Goal: Task Accomplishment & Management: Contribute content

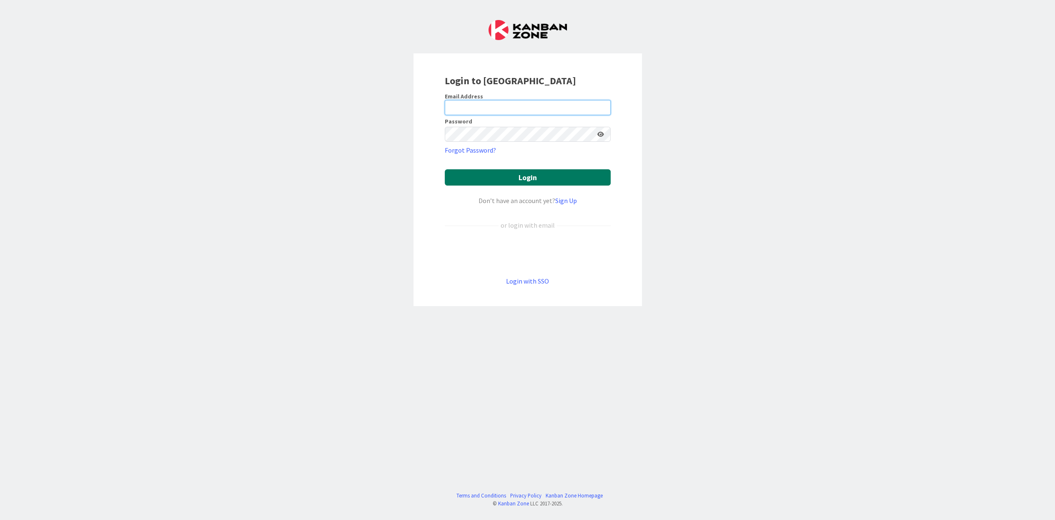
type input "[PERSON_NAME][EMAIL_ADDRESS][PERSON_NAME][DOMAIN_NAME][US_STATE]"
click at [517, 175] on button "Login" at bounding box center [528, 177] width 166 height 16
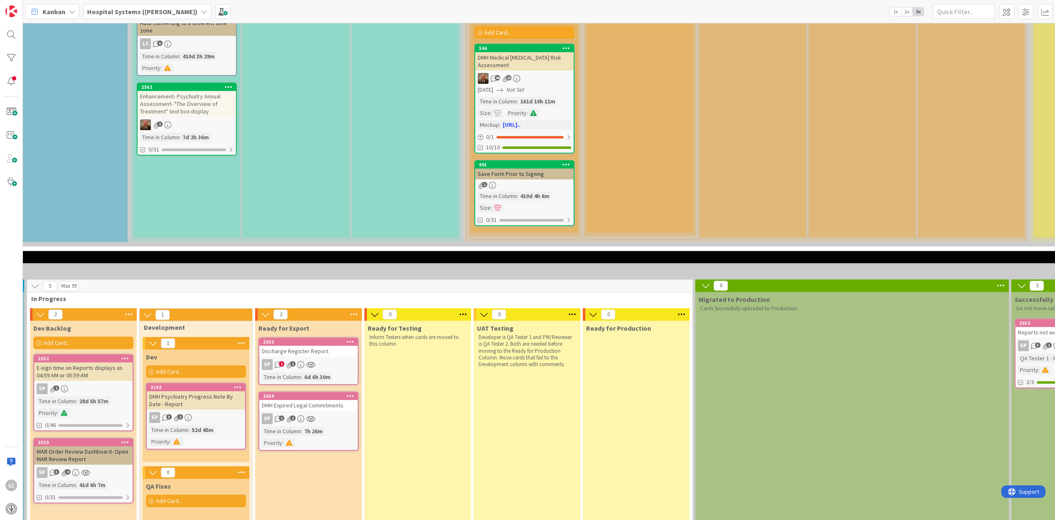
scroll to position [469, 274]
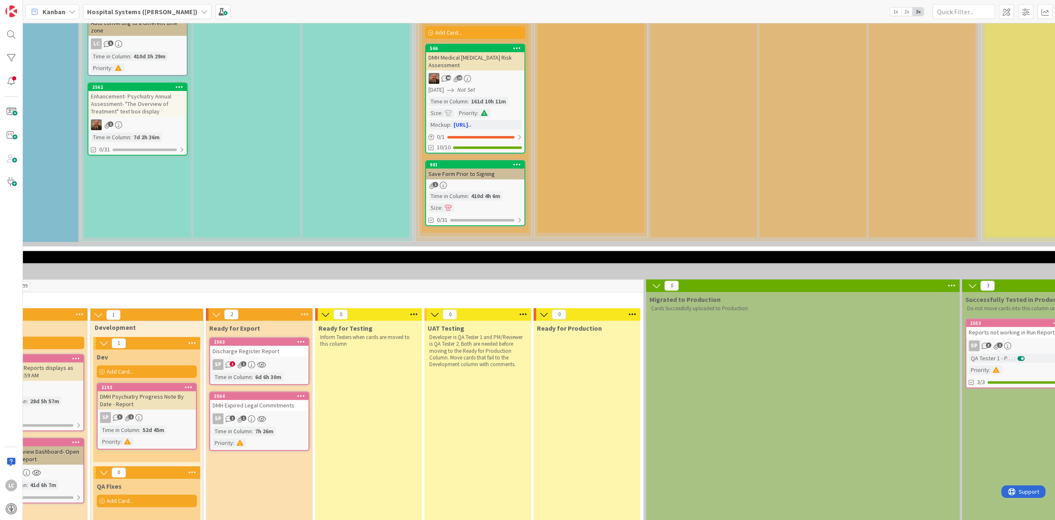
click at [280, 367] on div "SP 1 1" at bounding box center [259, 364] width 98 height 11
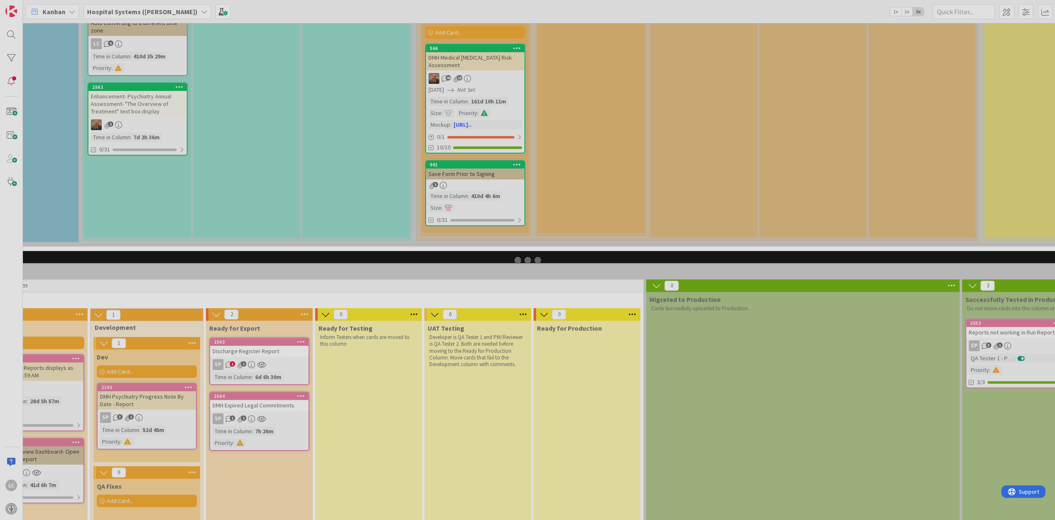
click at [280, 367] on div at bounding box center [527, 260] width 1055 height 520
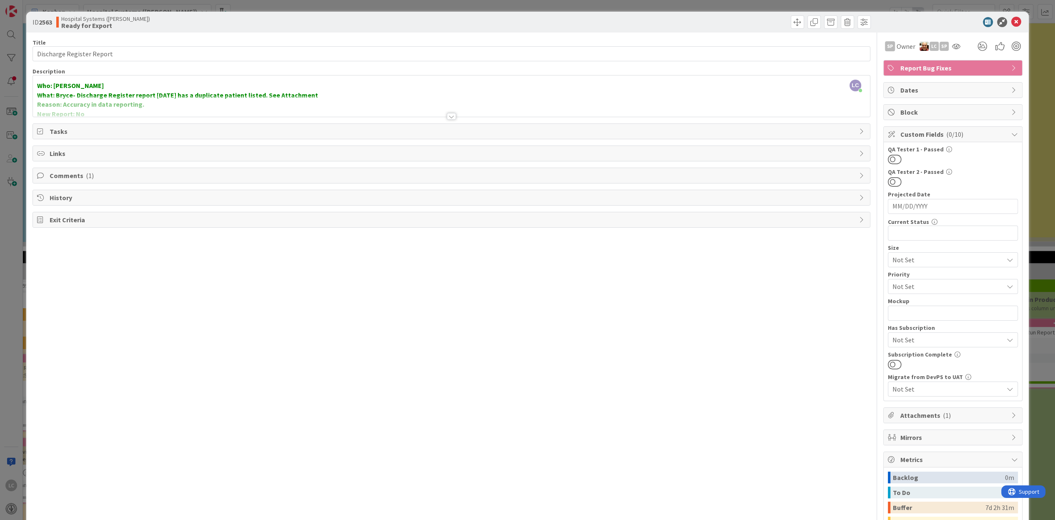
click at [458, 113] on div at bounding box center [451, 105] width 837 height 21
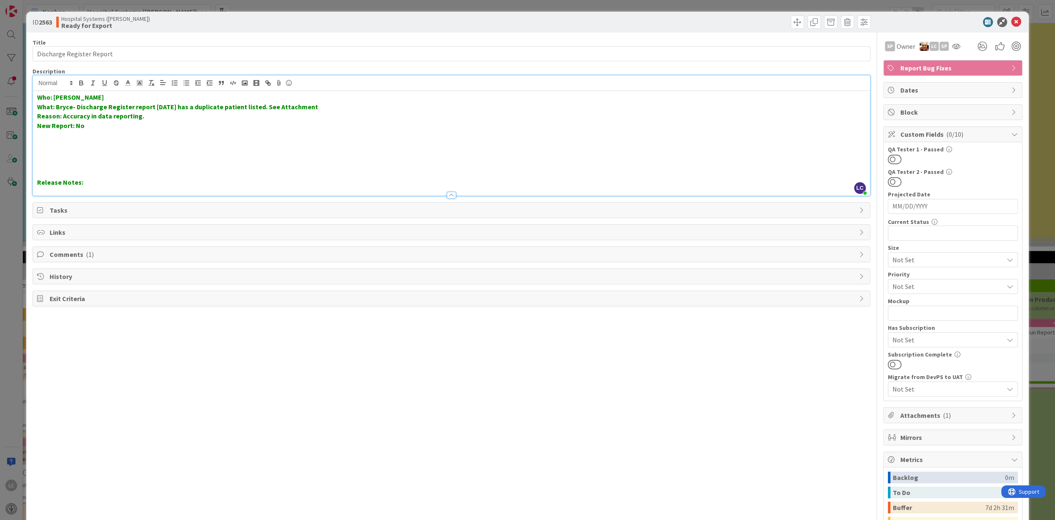
click at [47, 255] on div "Comments ( 1 )" at bounding box center [451, 254] width 837 height 15
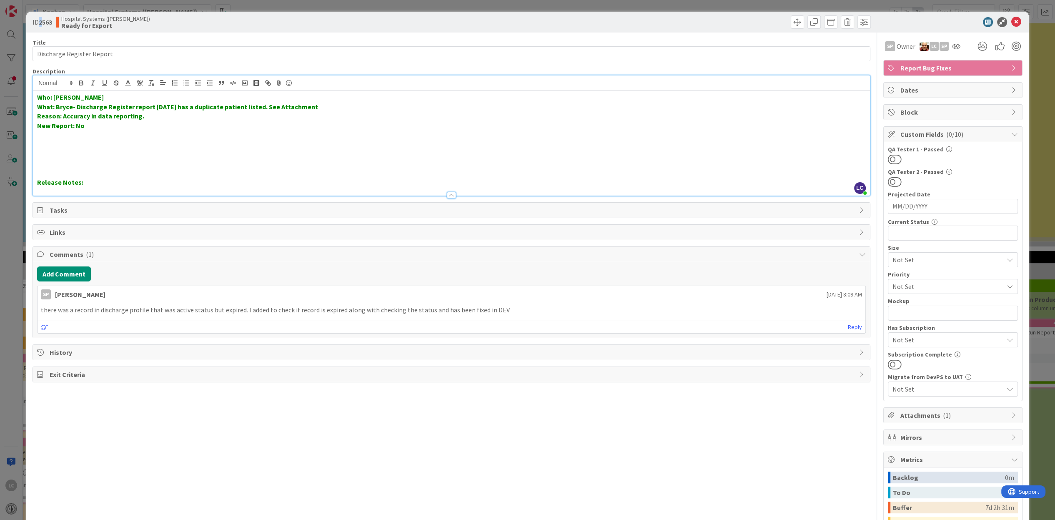
click at [43, 21] on b "2563" at bounding box center [45, 22] width 13 height 8
drag, startPoint x: 43, startPoint y: 21, endPoint x: 42, endPoint y: 31, distance: 10.0
click at [42, 31] on div "ID 2563 Hospital Systems ([PERSON_NAME]) Ready for Export" at bounding box center [527, 22] width 1002 height 21
click at [52, 26] on b "2563" at bounding box center [45, 22] width 13 height 8
click at [1012, 21] on icon at bounding box center [1017, 22] width 10 height 10
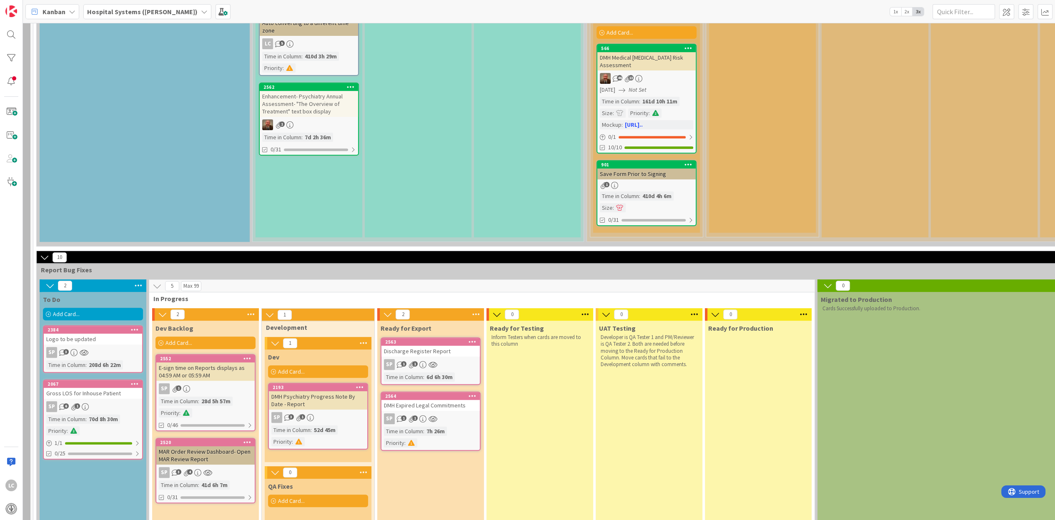
scroll to position [469, 100]
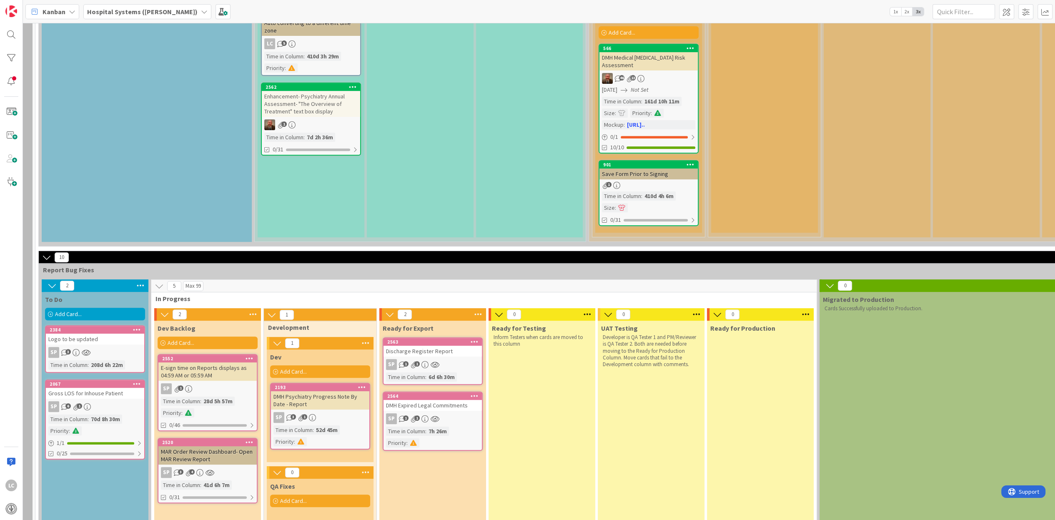
click at [120, 316] on div "Add Card..." at bounding box center [95, 314] width 100 height 13
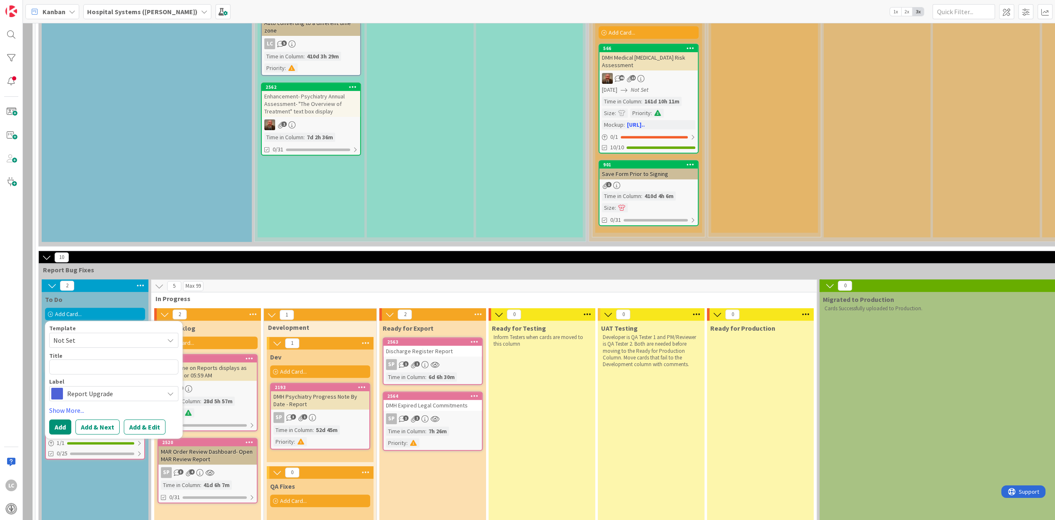
click at [168, 339] on icon at bounding box center [170, 340] width 7 height 7
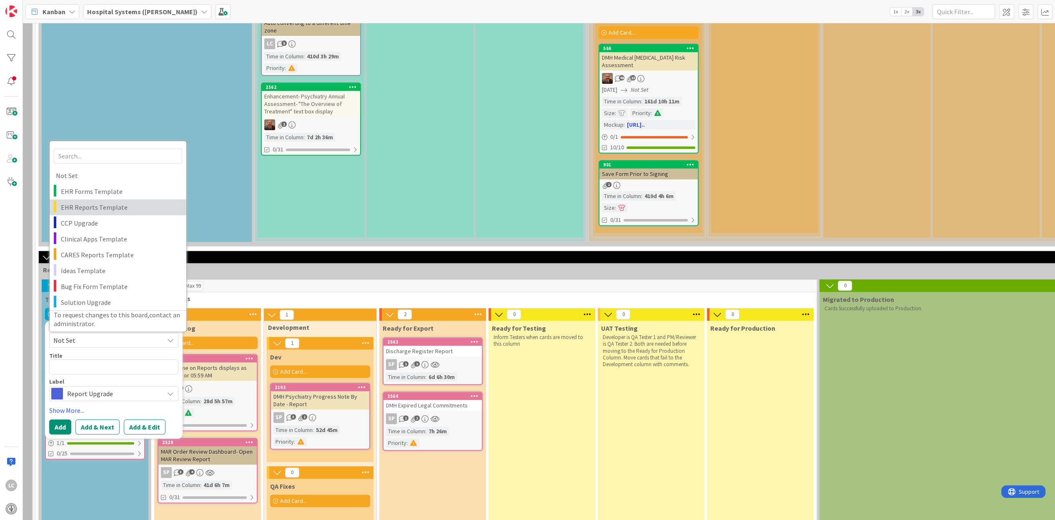
click at [76, 206] on span "EHR Reports Template" at bounding box center [120, 207] width 119 height 11
type textarea "x"
type textarea "EHR Reports Template"
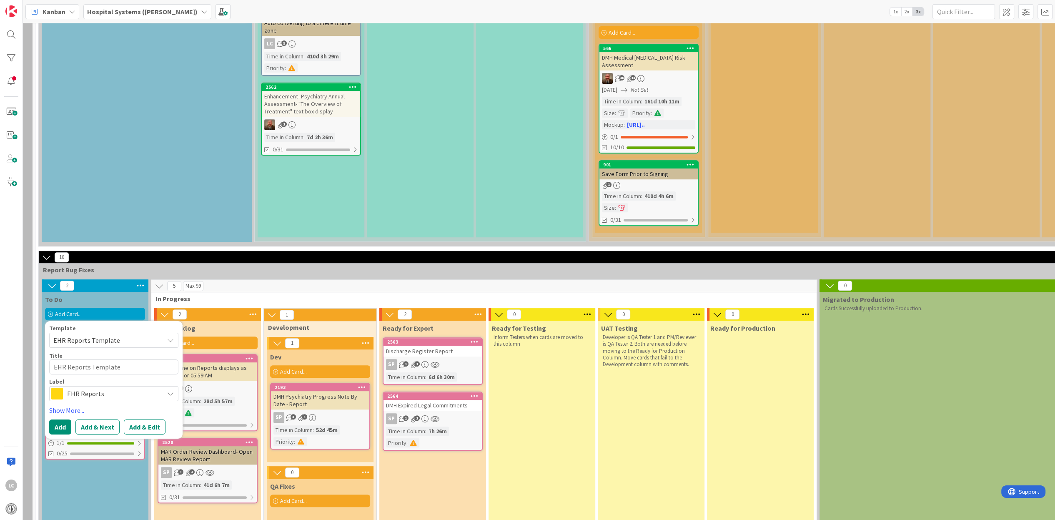
click at [171, 391] on icon at bounding box center [170, 393] width 7 height 7
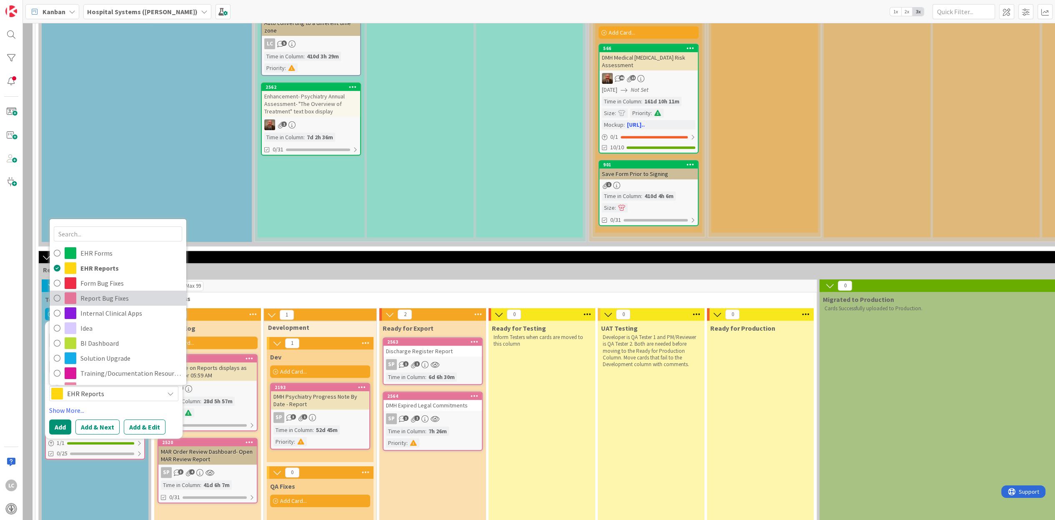
click at [95, 301] on span "Report Bug Fixes" at bounding box center [131, 298] width 102 height 13
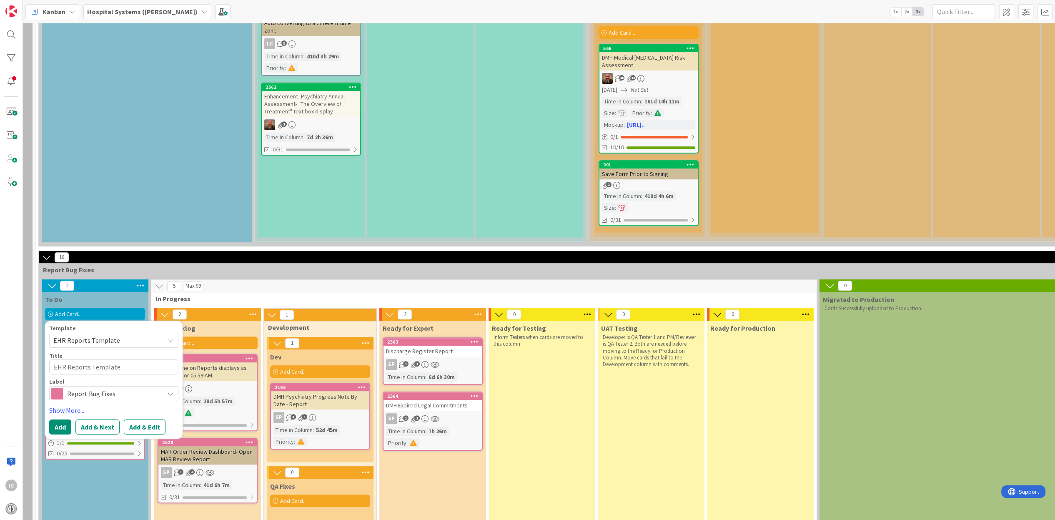
click at [118, 342] on span "EHR Reports Template" at bounding box center [105, 340] width 104 height 11
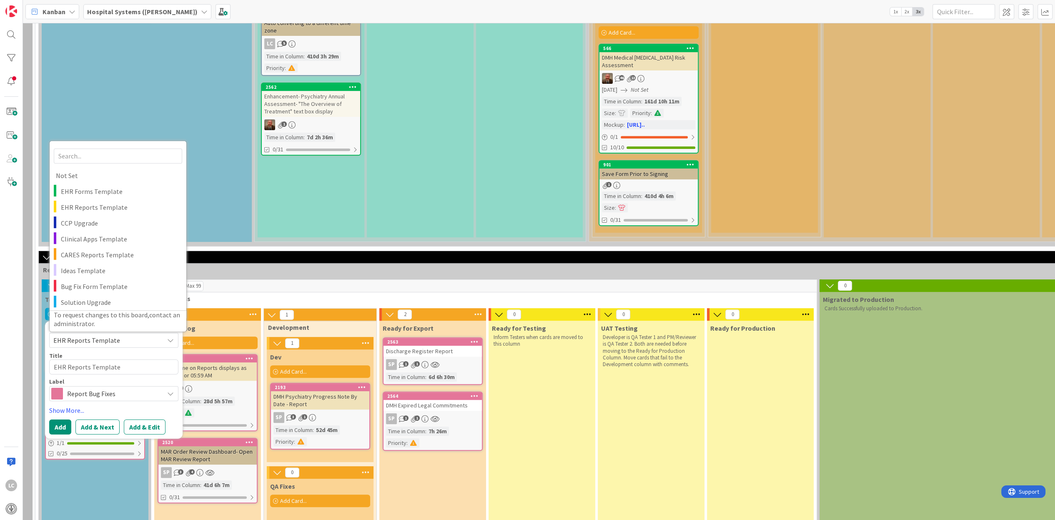
click at [118, 342] on span "EHR Reports Template" at bounding box center [105, 340] width 104 height 11
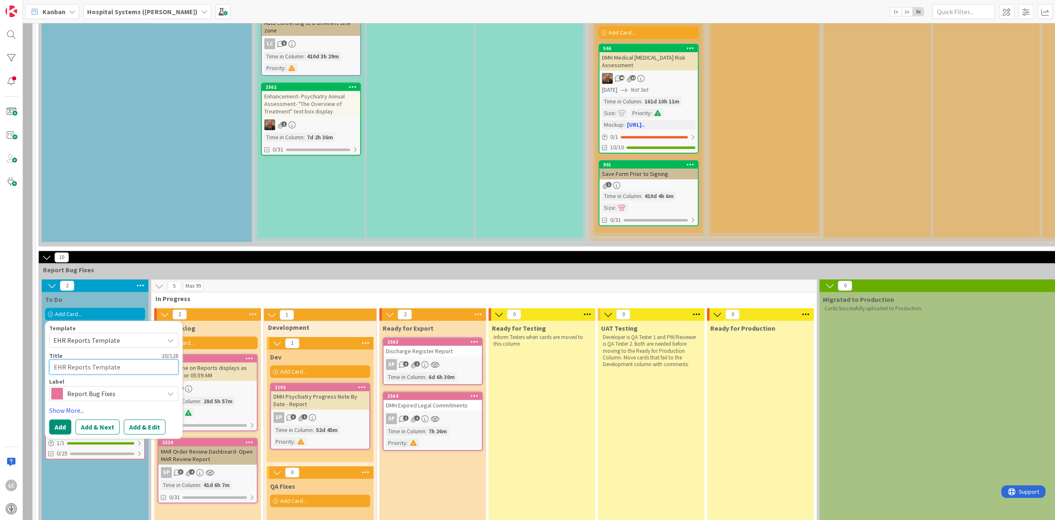
click at [93, 371] on textarea "EHR Reports Template" at bounding box center [113, 366] width 129 height 15
drag, startPoint x: 121, startPoint y: 369, endPoint x: 35, endPoint y: 363, distance: 85.7
type textarea "x"
type textarea "D"
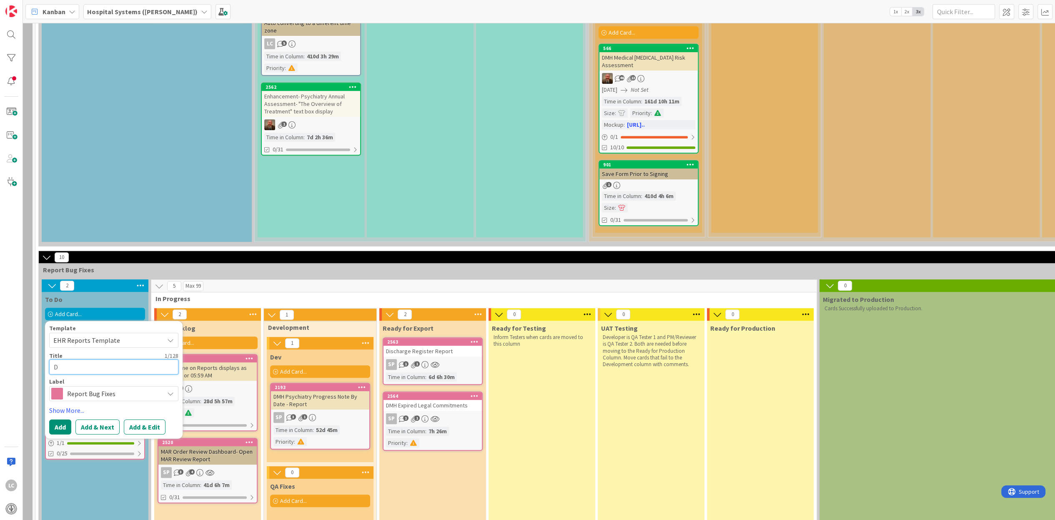
type textarea "x"
type textarea "Di"
type textarea "x"
type textarea "Dis"
type textarea "x"
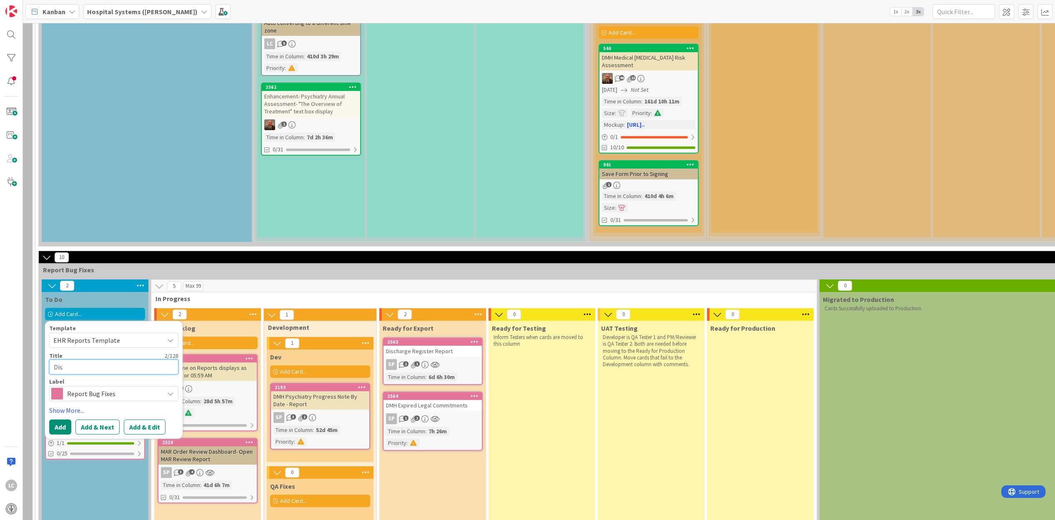
type textarea "Disc"
type textarea "x"
type textarea "[PERSON_NAME]"
type textarea "x"
type textarea "Discha"
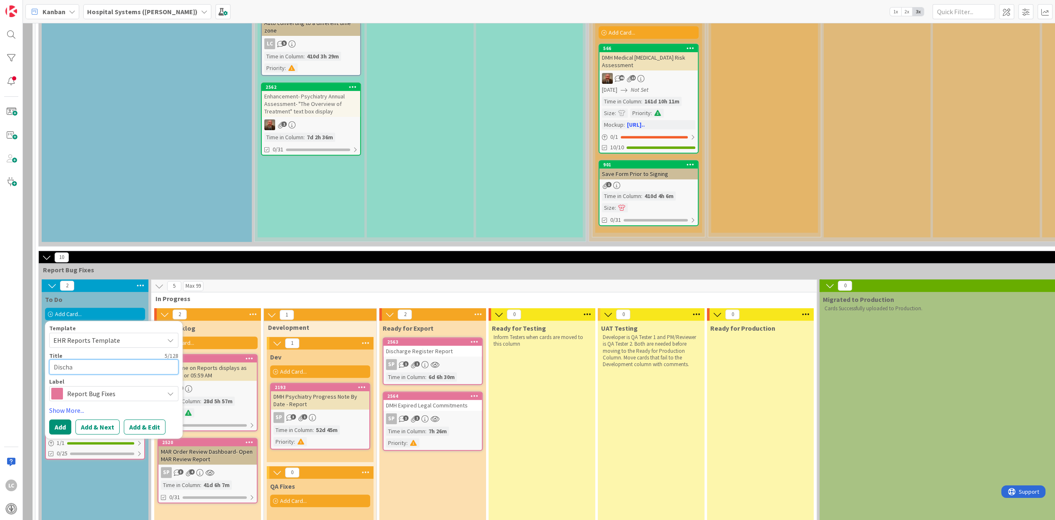
type textarea "x"
type textarea "Dischar"
type textarea "x"
type textarea "Discharg"
type textarea "x"
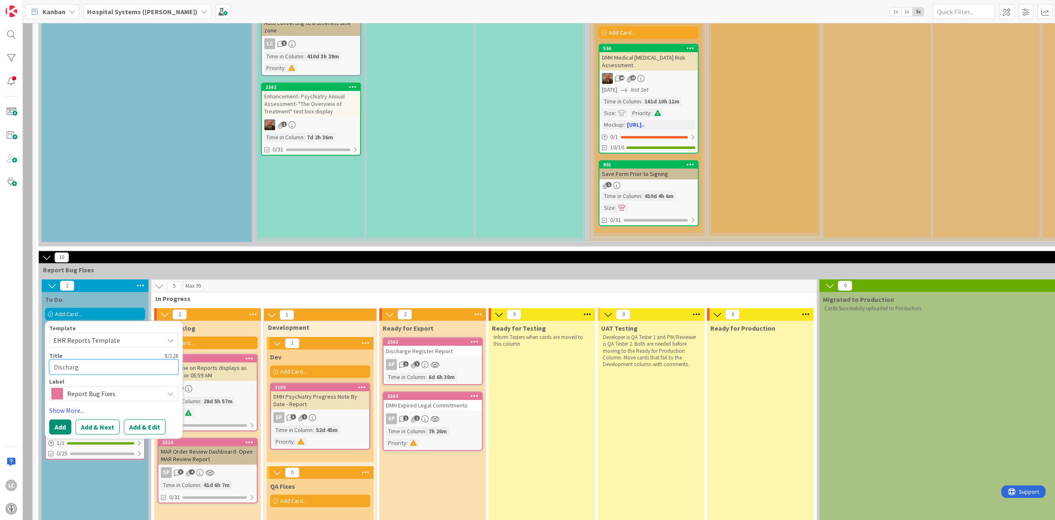
type textarea "Discharge"
type textarea "x"
type textarea "Discharge"
type textarea "x"
type textarea "Discharge R"
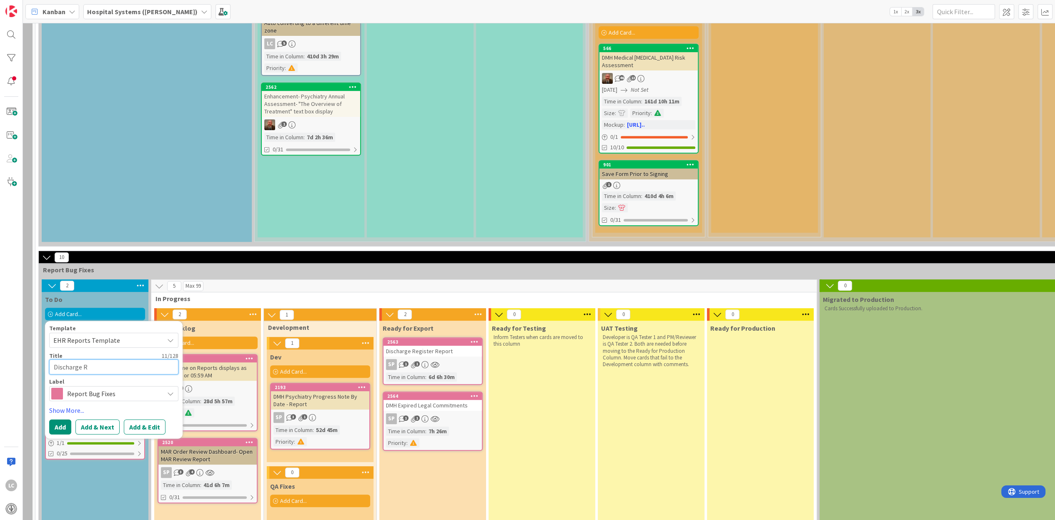
type textarea "x"
type textarea "Discharge RE"
type textarea "x"
type textarea "Discharge REg"
type textarea "x"
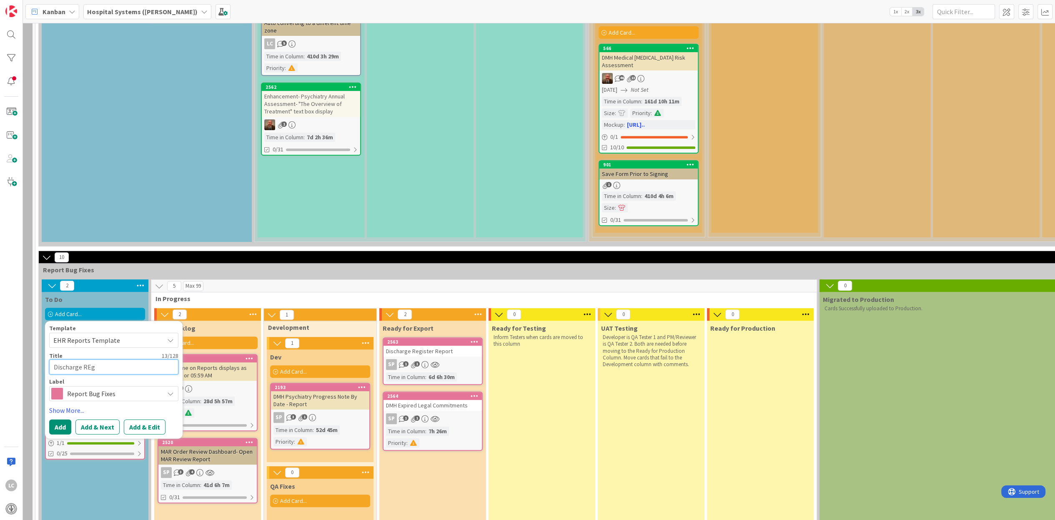
type textarea "Discharge REgi"
type textarea "x"
type textarea "Discharge REgis"
type textarea "x"
type textarea "Discharge REgist"
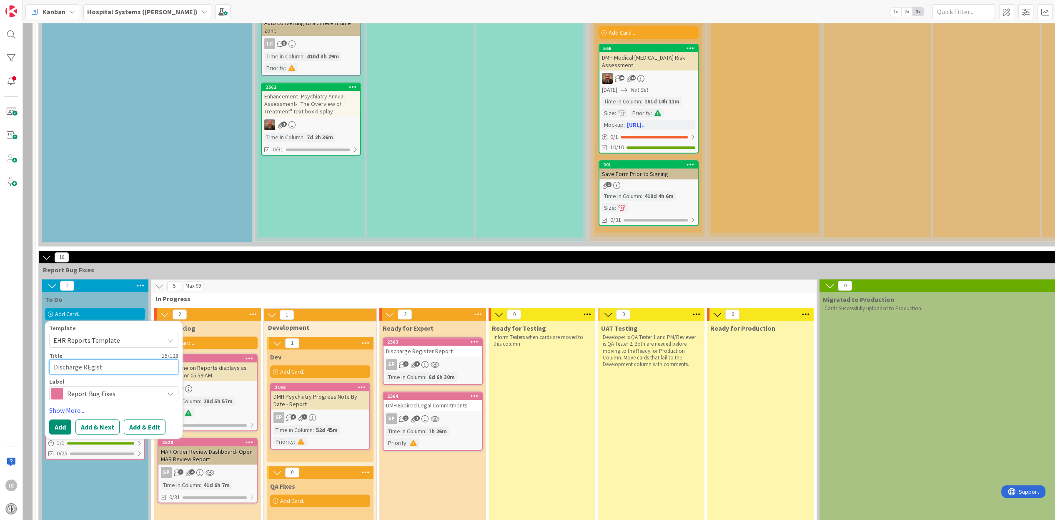
type textarea "x"
type textarea "Discharge REgiste"
type textarea "x"
type textarea "Discharge REgister"
type textarea "x"
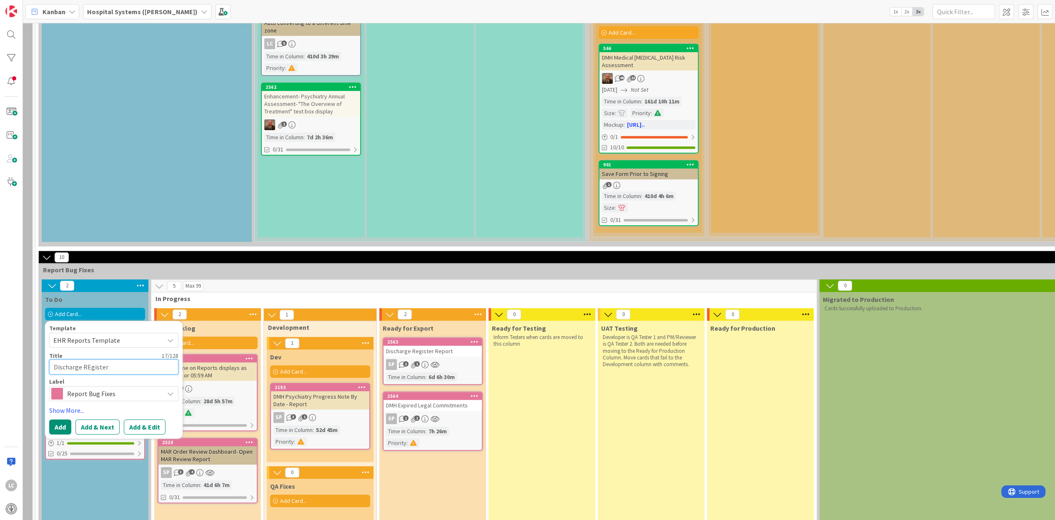
type textarea "Discharge REgister"
type textarea "x"
type textarea "Discharge REgister"
type textarea "x"
type textarea "Discharge REgiste"
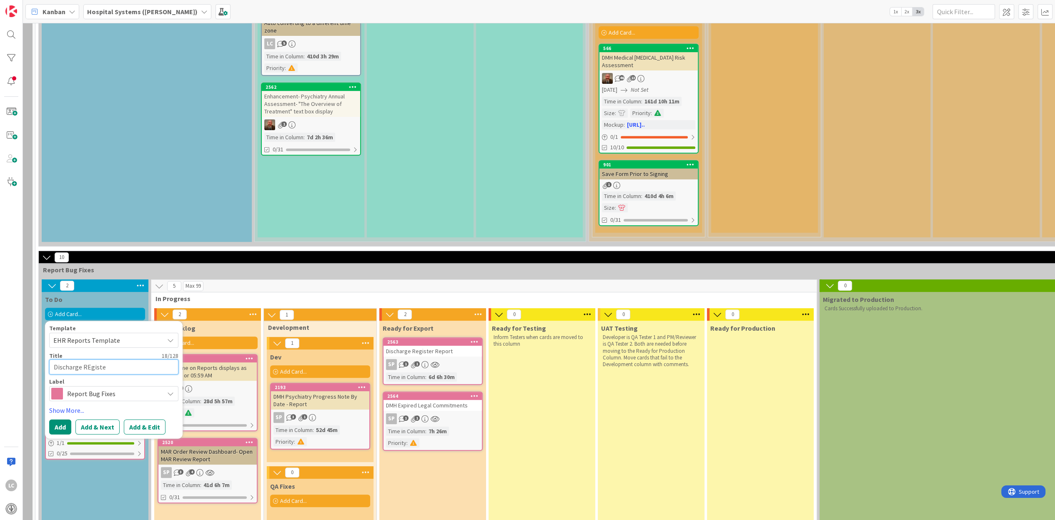
type textarea "x"
type textarea "Discharge REgist"
type textarea "x"
type textarea "Discharge REgis"
type textarea "x"
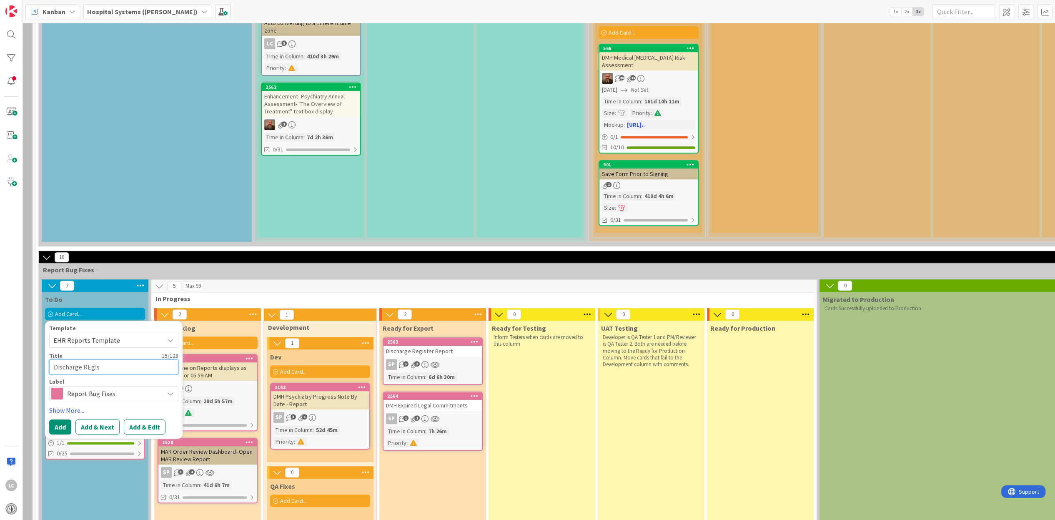
type textarea "Discharge REgi"
type textarea "x"
type textarea "Discharge REg"
type textarea "x"
type textarea "Discharge RE"
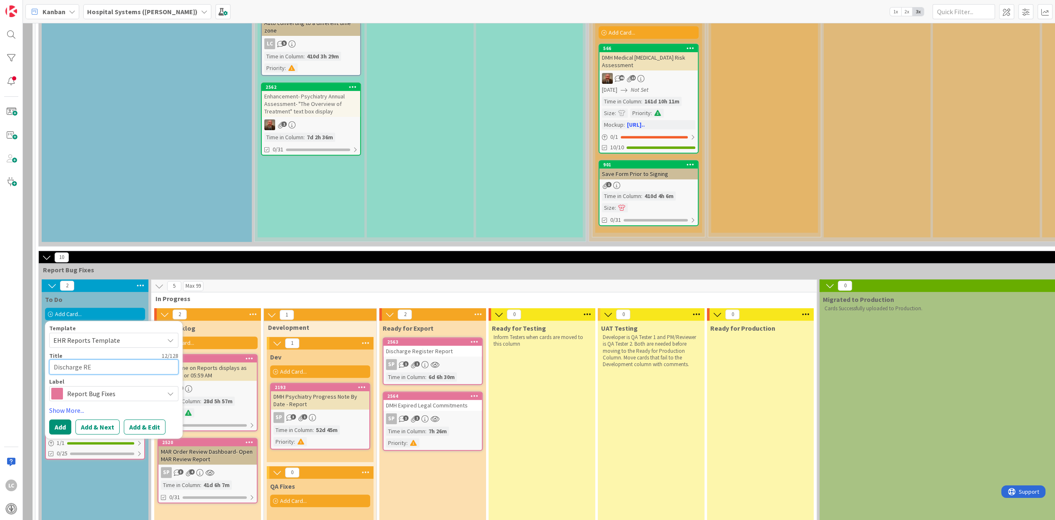
type textarea "x"
type textarea "Discharge REe"
type textarea "x"
type textarea "Discharge [PERSON_NAME]"
type textarea "x"
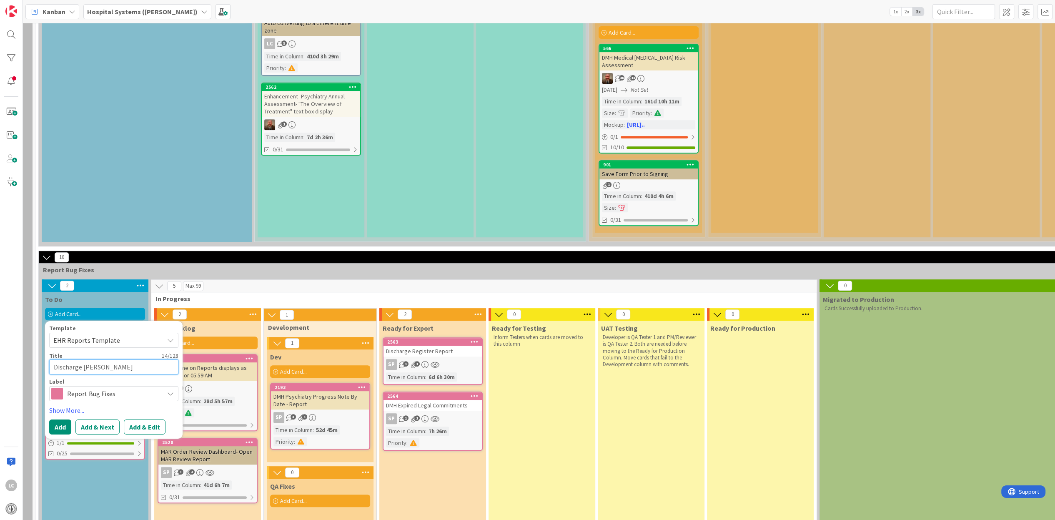
type textarea "Discharge REegi"
type textarea "x"
type textarea "Discharge REegis"
type textarea "x"
type textarea "Discharge REegist"
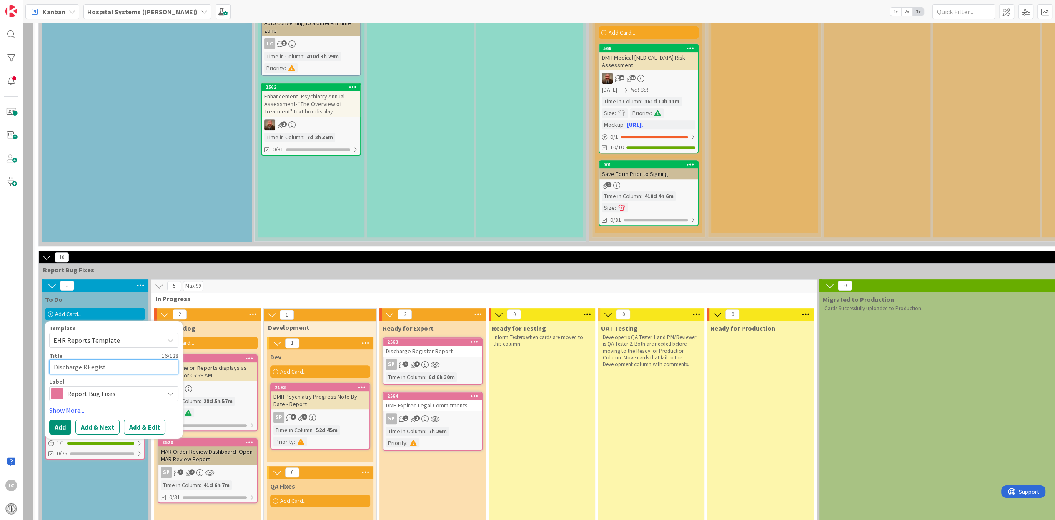
type textarea "x"
type textarea "Discharge REegiste"
type textarea "x"
type textarea "Discharge REegister"
type textarea "x"
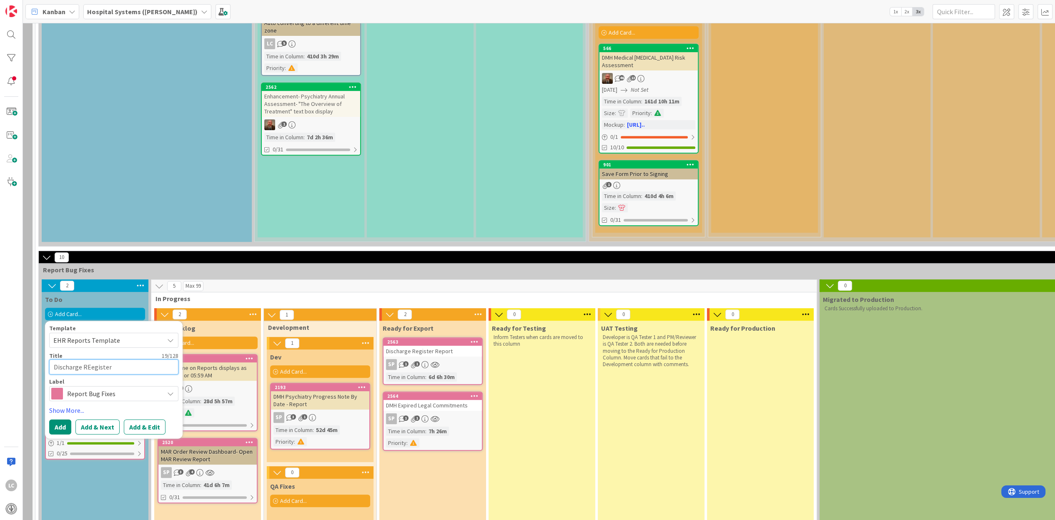
type textarea "Discharge REegiste"
type textarea "x"
type textarea "Discharge REegist"
type textarea "x"
type textarea "Discharge REegis"
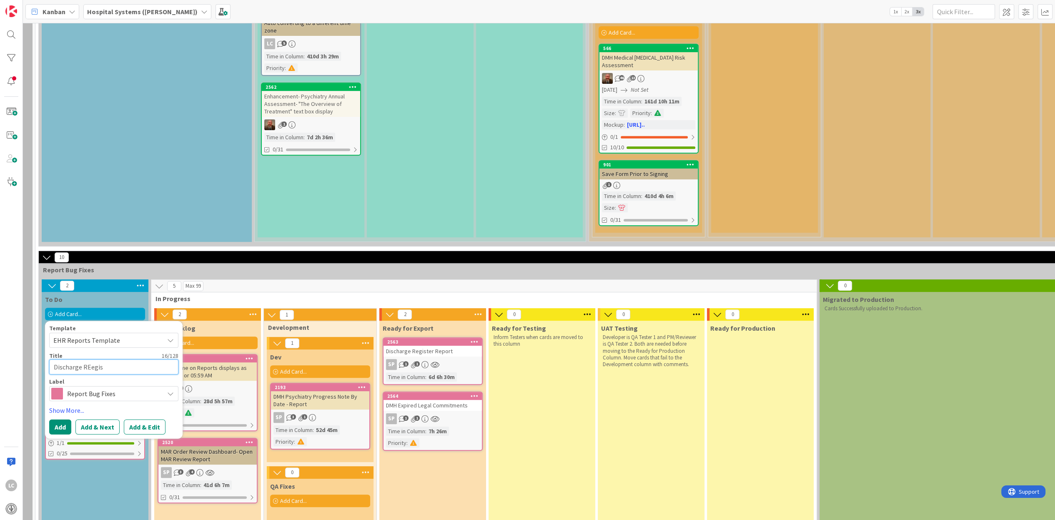
type textarea "x"
type textarea "Discharge REegi"
type textarea "x"
type textarea "Discharge [PERSON_NAME]"
type textarea "x"
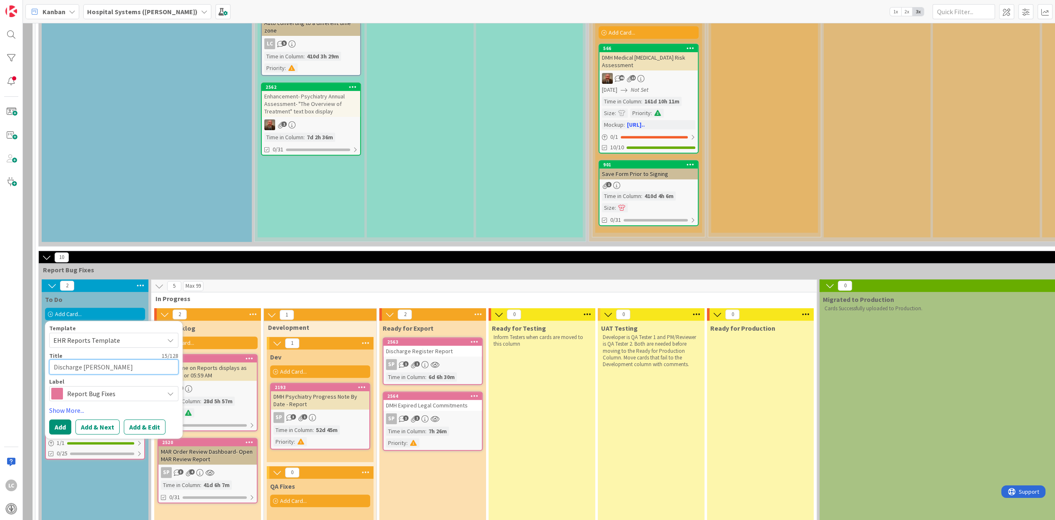
type textarea "Discharge REe"
type textarea "x"
type textarea "Discharge RE"
type textarea "x"
type textarea "Discharge R"
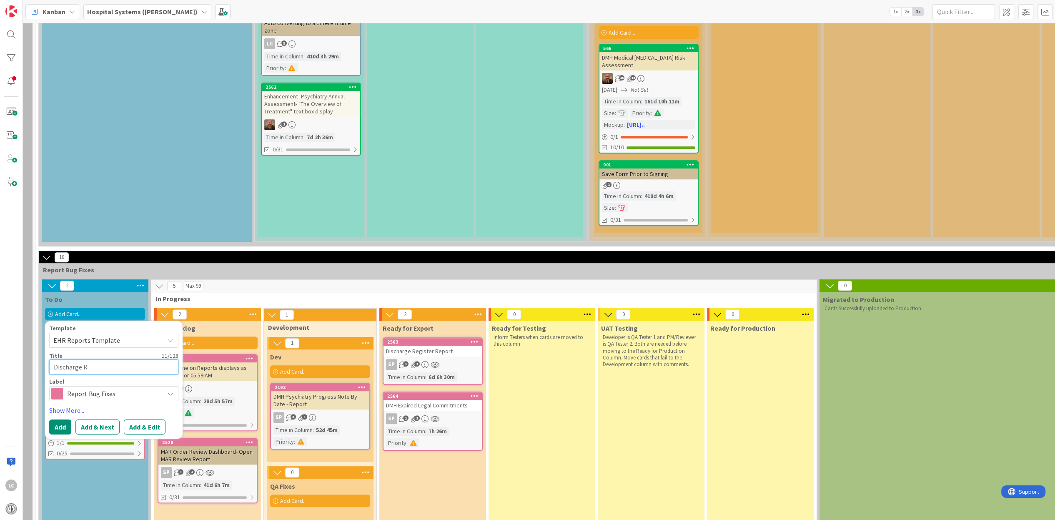
type textarea "x"
type textarea "Discharge"
type textarea "x"
type textarea "Discharge R"
type textarea "x"
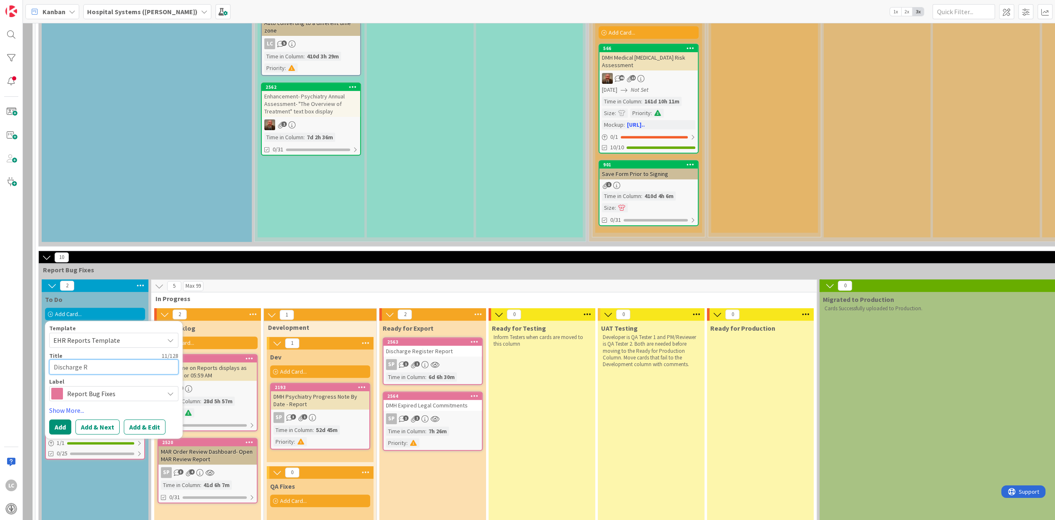
type textarea "Discharge Re"
type textarea "x"
type textarea "Discharge Reg"
type textarea "x"
type textarea "Discharge Regi"
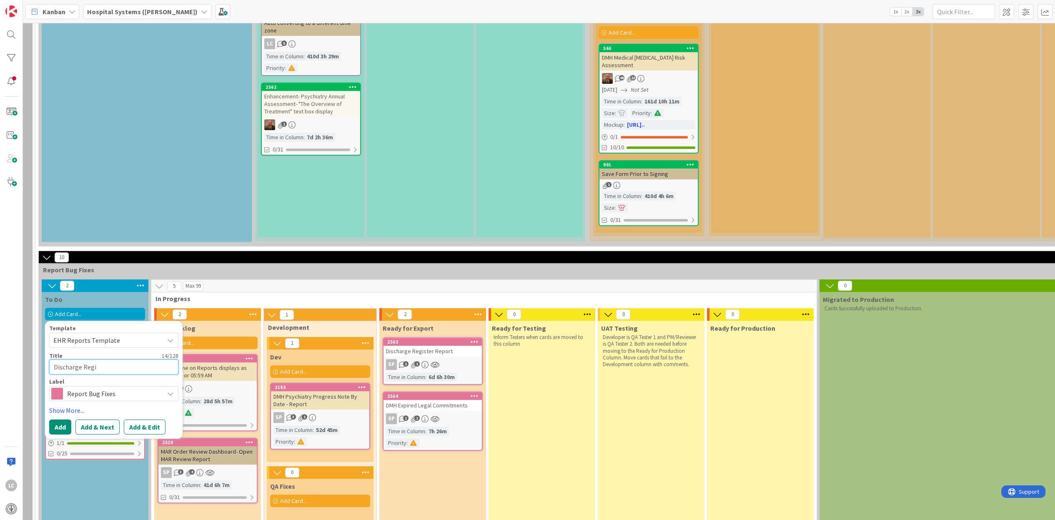
type textarea "x"
type textarea "Discharge Regis"
type textarea "x"
type textarea "Discharge Regist"
type textarea "x"
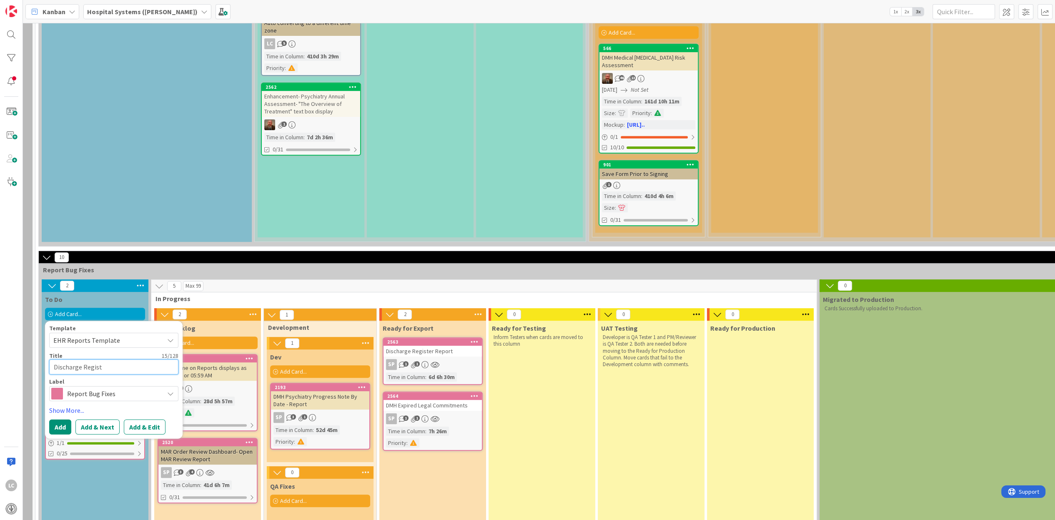
type textarea "Discharge Registe"
type textarea "x"
type textarea "Discharge Register"
type textarea "x"
type textarea "Discharge Register"
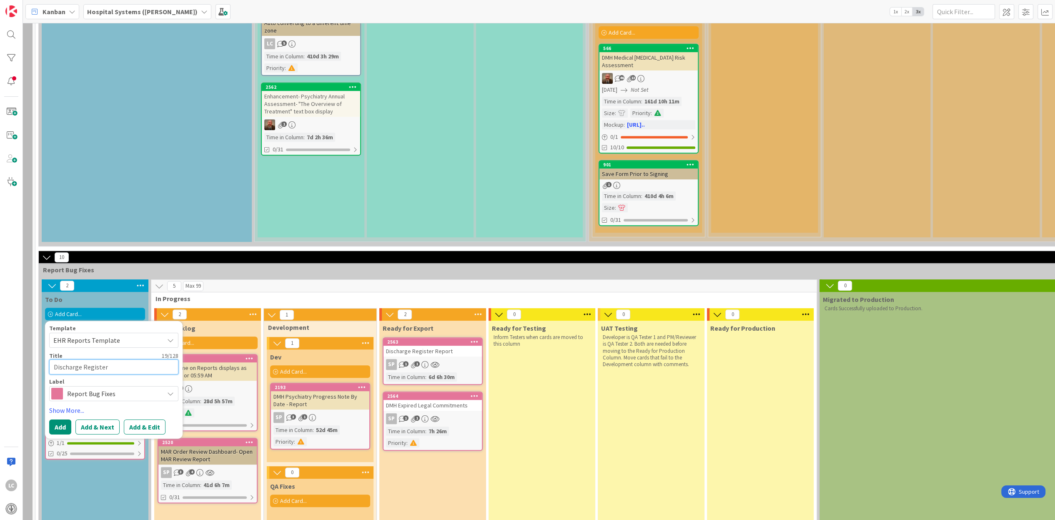
type textarea "x"
type textarea "Discharge Register R"
type textarea "x"
type textarea "Discharge Register Re"
type textarea "x"
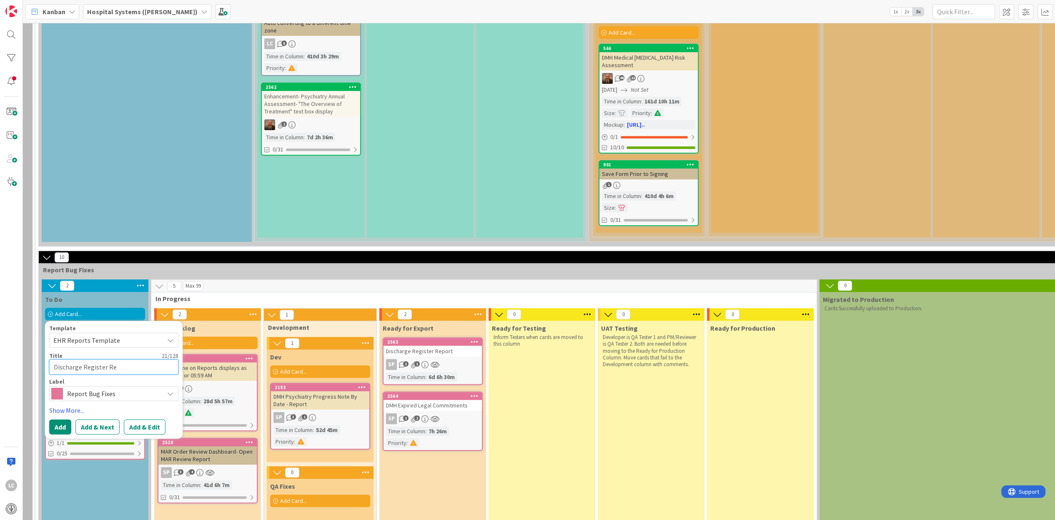
type textarea "Discharge Register Rep"
type textarea "x"
type textarea "Discharge Register Repo"
type textarea "x"
type textarea "Discharge Register Repor"
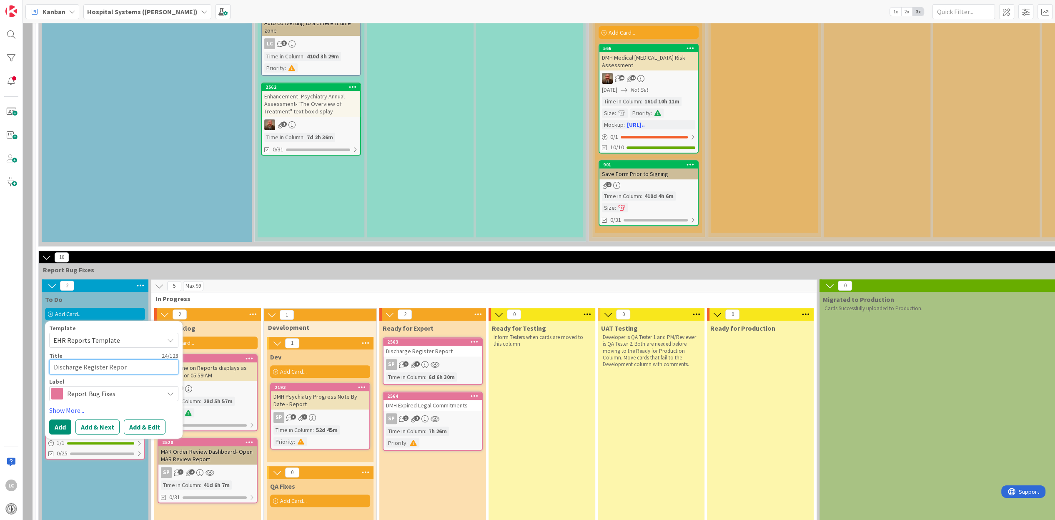
type textarea "x"
type textarea "Discharge Register Report"
click at [149, 426] on button "Add & Edit" at bounding box center [145, 426] width 42 height 15
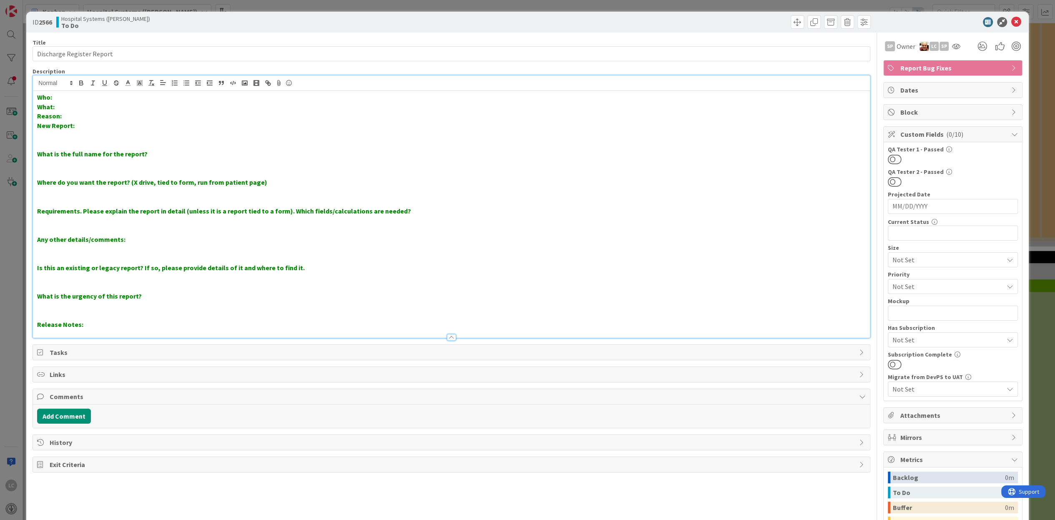
click at [66, 91] on div "Who: What: Reason: New Report: What is the full name for the report? Where do y…" at bounding box center [451, 214] width 837 height 247
click at [61, 97] on p "Who:" at bounding box center [451, 98] width 828 height 10
click at [64, 104] on p "What:" at bounding box center [451, 107] width 828 height 10
click at [61, 96] on p "Who:" at bounding box center [451, 98] width 828 height 10
click at [65, 108] on p "What:" at bounding box center [451, 107] width 828 height 10
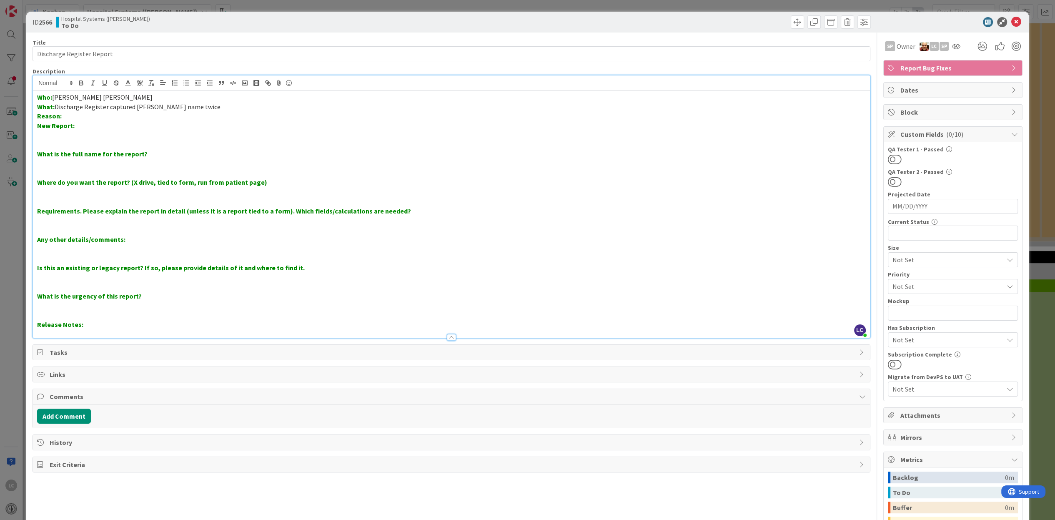
click at [111, 108] on span "Discharge Register captured [PERSON_NAME] name twice" at bounding box center [138, 107] width 166 height 8
drag, startPoint x: 37, startPoint y: 123, endPoint x: 332, endPoint y: 167, distance: 298.4
click at [332, 167] on div "Who: [PERSON_NAME] [PERSON_NAME] What: Discharge Register for [DATE] ([DATE]) c…" at bounding box center [451, 214] width 837 height 247
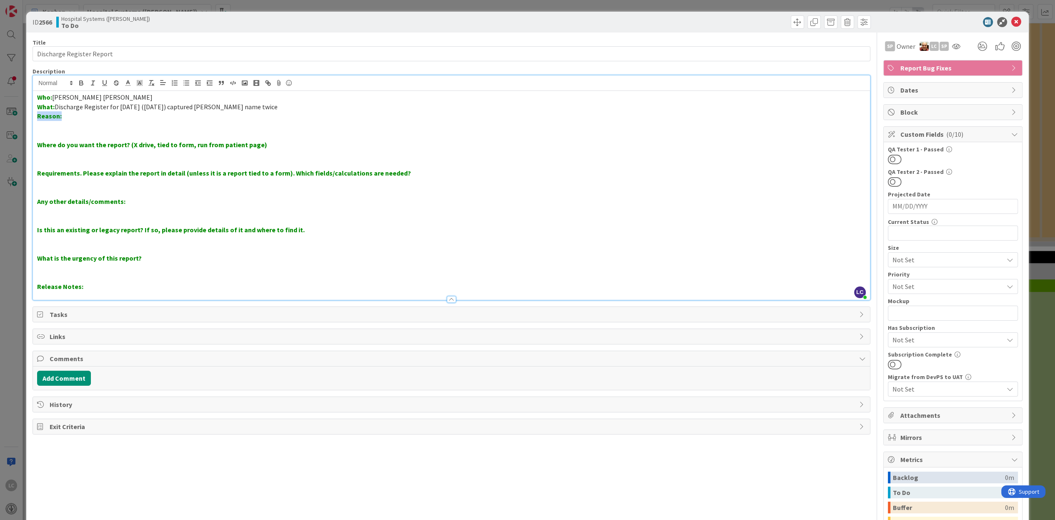
drag, startPoint x: 36, startPoint y: 115, endPoint x: 74, endPoint y: 113, distance: 37.6
click at [74, 113] on div "Who: [PERSON_NAME] [PERSON_NAME] What: Discharge Register for [DATE] ([DATE]) c…" at bounding box center [451, 195] width 837 height 209
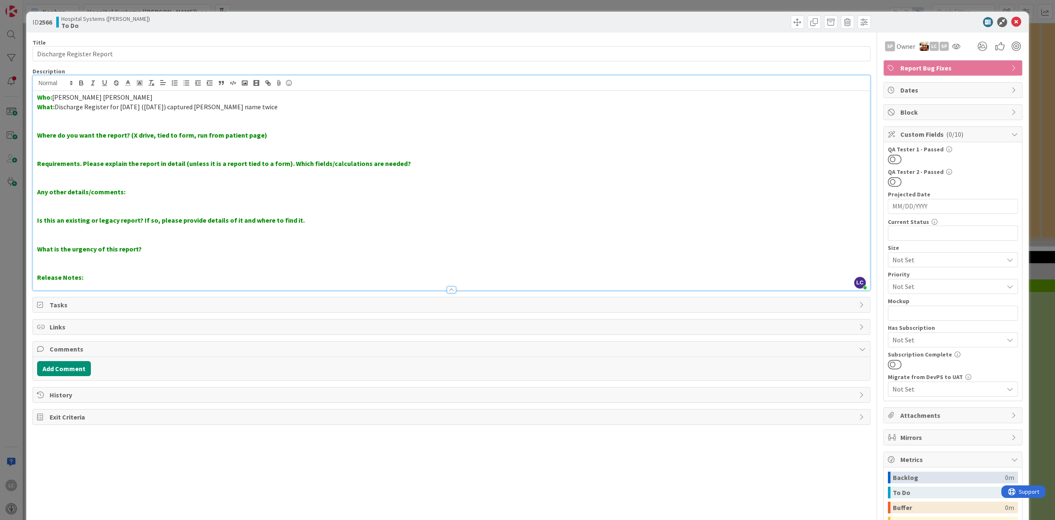
click at [267, 136] on p "Where do you want the report? (X drive, tied to form, run from patient page)" at bounding box center [451, 136] width 828 height 10
drag, startPoint x: 262, startPoint y: 136, endPoint x: 436, endPoint y: 134, distance: 173.5
click at [436, 134] on p "Where do you want the report? (X drive, tied to form, run from patient page) Mo…" at bounding box center [451, 136] width 828 height 10
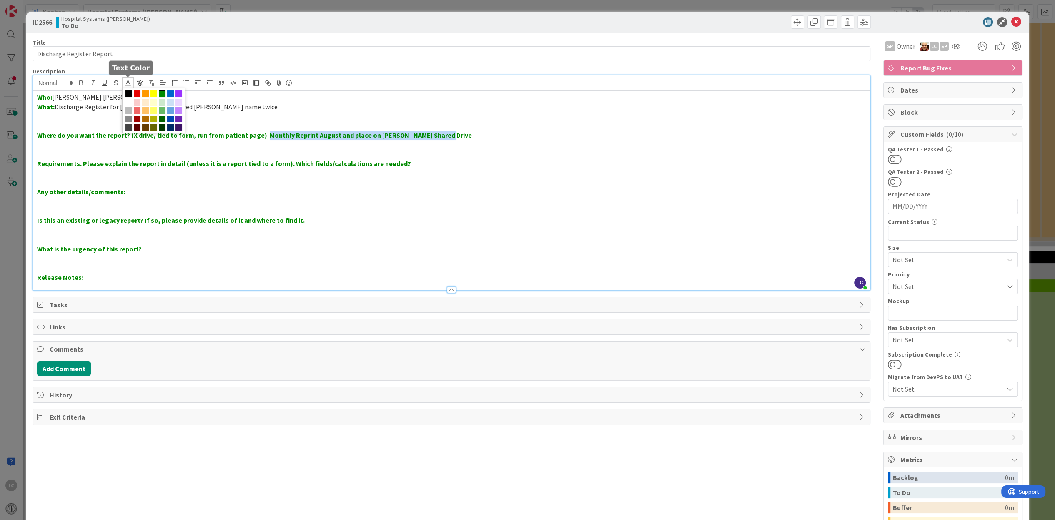
click at [128, 84] on icon at bounding box center [128, 83] width 8 height 8
click at [127, 93] on span at bounding box center [129, 93] width 7 height 7
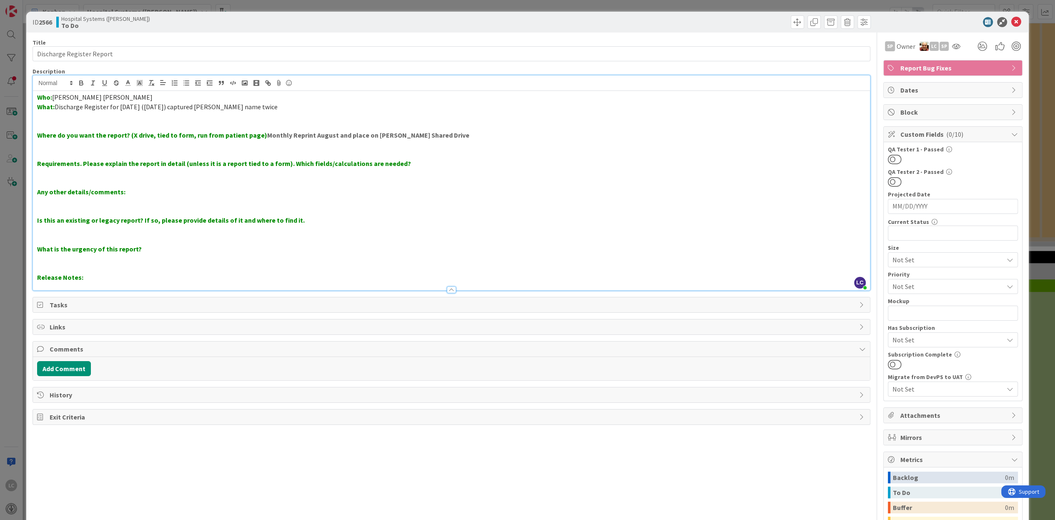
click at [267, 137] on strong "Monthly Reprint August and place on [PERSON_NAME] Shared Drive" at bounding box center [368, 135] width 202 height 8
click at [285, 133] on strong "Monthly Reprint August and place on [PERSON_NAME] Shared Drive" at bounding box center [368, 135] width 202 height 8
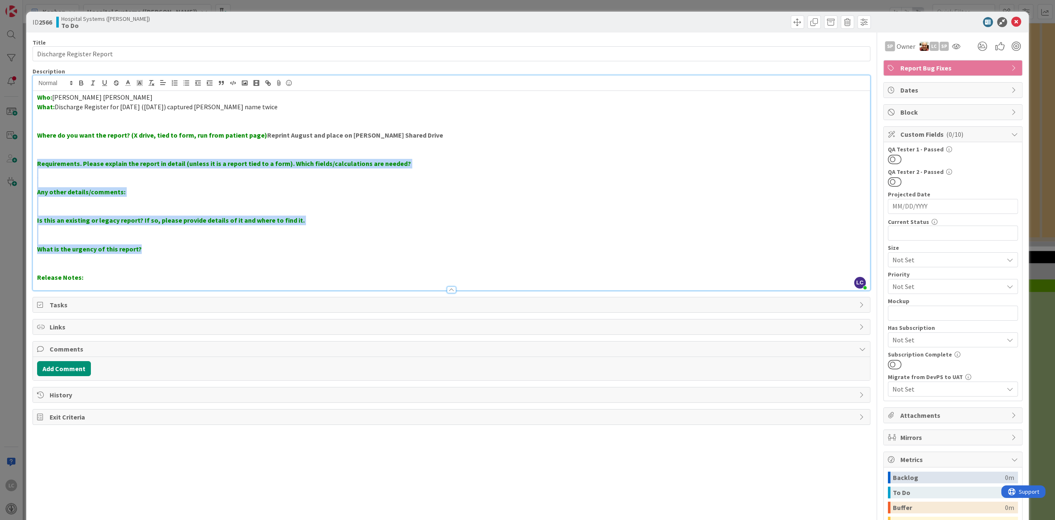
drag, startPoint x: 37, startPoint y: 160, endPoint x: 220, endPoint y: 248, distance: 203.3
click at [220, 248] on div "Who: [PERSON_NAME] [PERSON_NAME] What: Discharge Register for [DATE] ([DATE]) c…" at bounding box center [451, 190] width 837 height 199
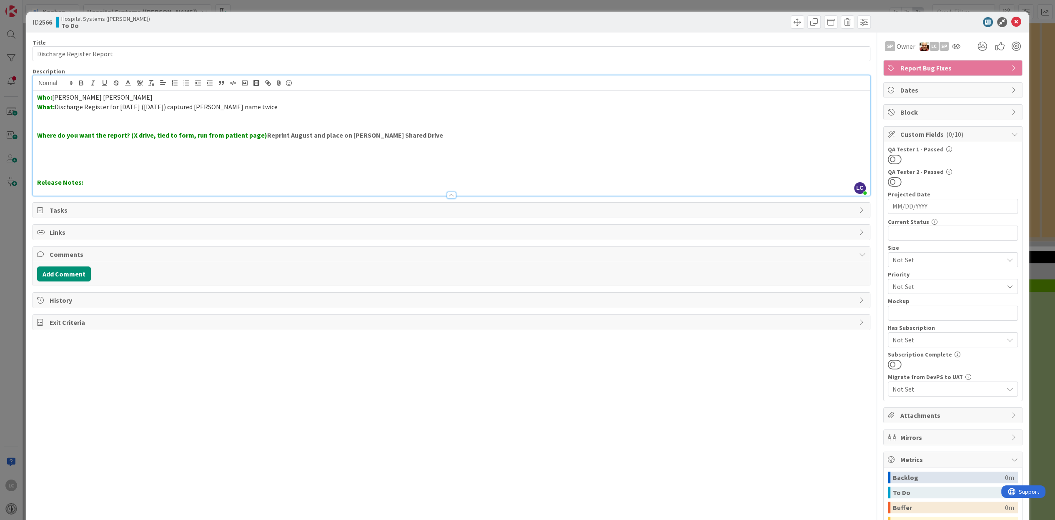
click at [293, 102] on div "Who: [PERSON_NAME] [PERSON_NAME] What: Discharge Register for [DATE] ([DATE]) c…" at bounding box center [451, 143] width 837 height 105
click at [294, 108] on p "What: Discharge Register for [DATE] ([DATE]) captured [PERSON_NAME] name twice" at bounding box center [451, 107] width 828 height 10
click at [298, 105] on span "Discharge Register for [DATE] ([DATE]) captured [PERSON_NAME] name twice. See a…" at bounding box center [193, 107] width 276 height 8
click at [296, 106] on span "Discharge Register for [DATE] ([DATE]) captured [PERSON_NAME] name twice. See a…" at bounding box center [193, 107] width 276 height 8
drag, startPoint x: 688, startPoint y: 25, endPoint x: 670, endPoint y: 73, distance: 51.2
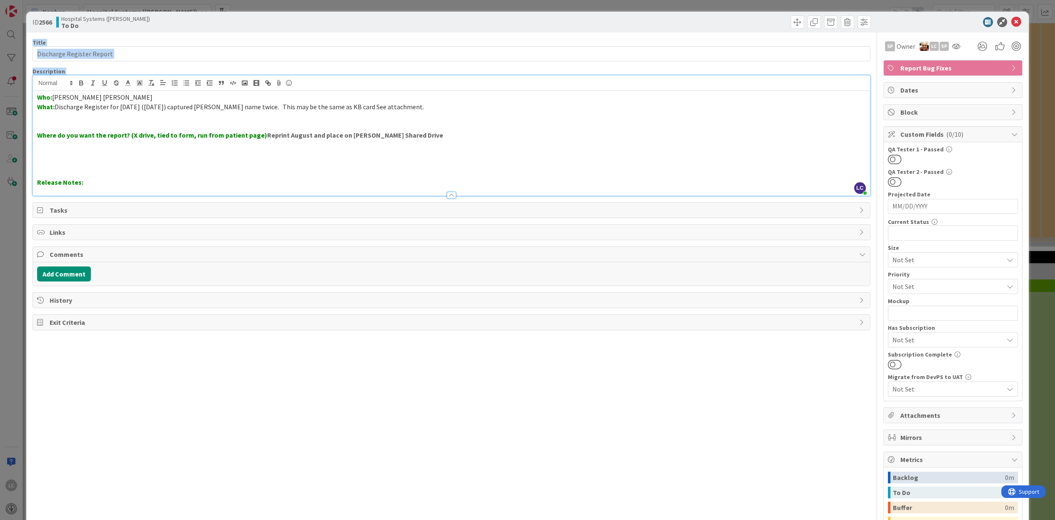
click at [670, 73] on div "ID 2566 Hospital Systems ([PERSON_NAME]) To Do Title 25 / 128 Discharge Registe…" at bounding box center [527, 314] width 1002 height 604
click at [1012, 19] on icon at bounding box center [1017, 22] width 10 height 10
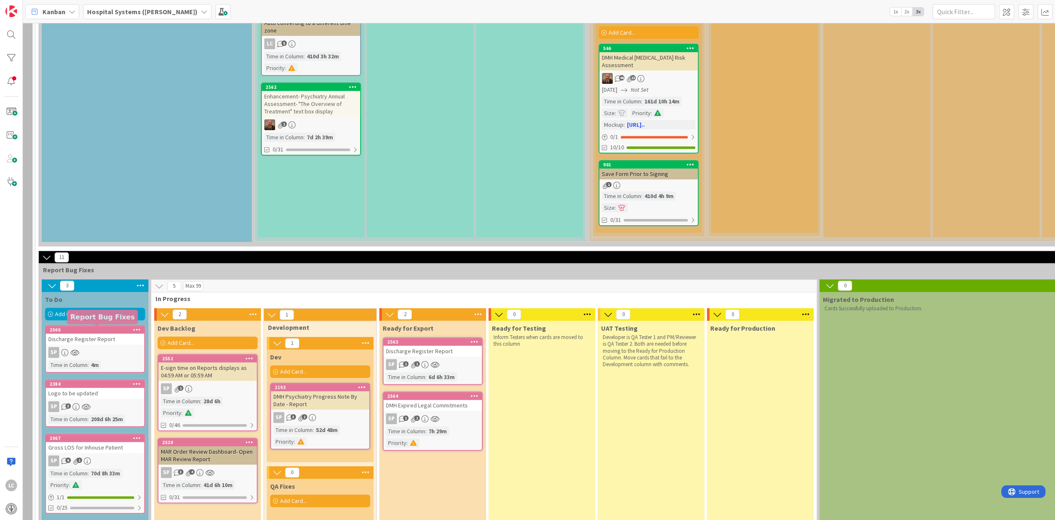
click at [74, 330] on div "2566" at bounding box center [97, 330] width 95 height 6
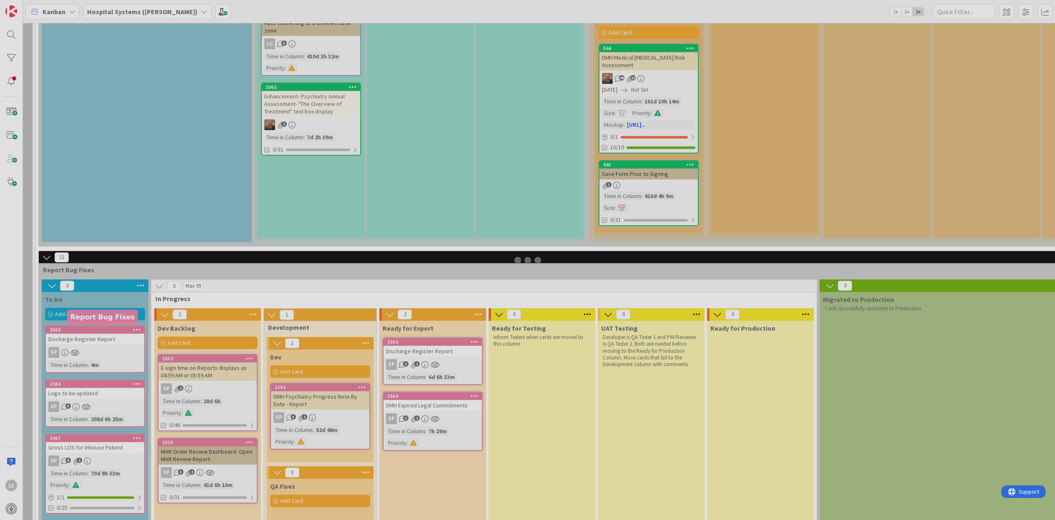
click at [74, 330] on div at bounding box center [527, 260] width 1055 height 520
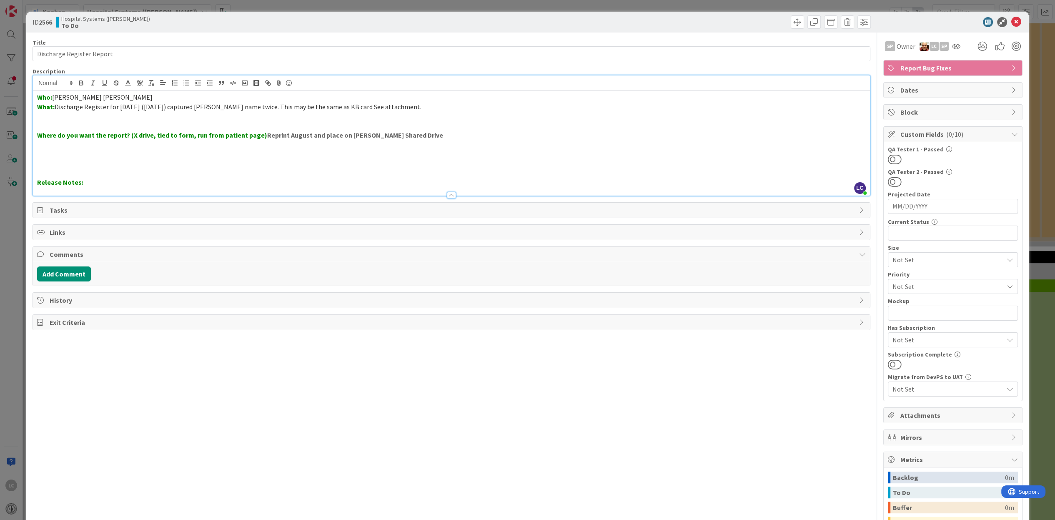
click at [382, 94] on div "Who: [PERSON_NAME] [PERSON_NAME] What: Discharge Register for [DATE] ([DATE]) c…" at bounding box center [451, 143] width 837 height 105
drag, startPoint x: 303, startPoint y: 179, endPoint x: 296, endPoint y: 179, distance: 7.1
click at [303, 179] on p "Release Notes:" at bounding box center [451, 183] width 828 height 10
drag, startPoint x: 261, startPoint y: 134, endPoint x: 423, endPoint y: 133, distance: 161.8
click at [423, 133] on p "Where do you want the report? (X drive, tied to form, run from patient page) Re…" at bounding box center [451, 136] width 828 height 10
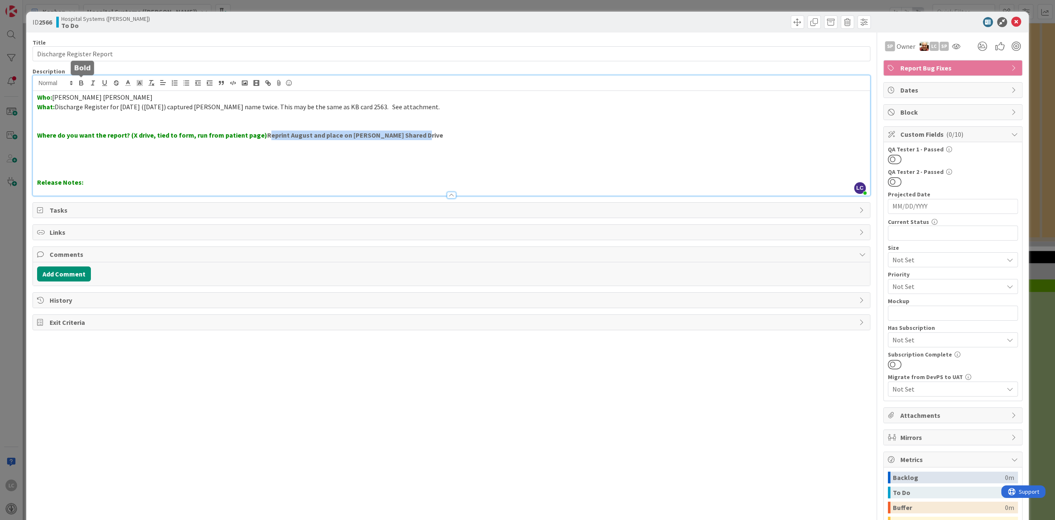
drag, startPoint x: 76, startPoint y: 79, endPoint x: 85, endPoint y: 82, distance: 9.4
click at [85, 82] on button "button" at bounding box center [81, 83] width 12 height 10
click at [191, 190] on div at bounding box center [451, 191] width 837 height 9
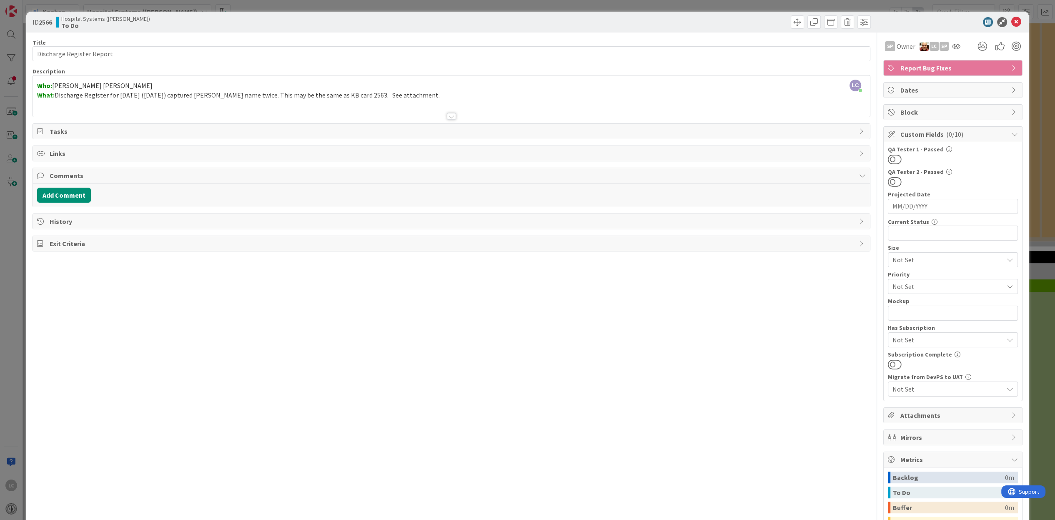
click at [448, 117] on div at bounding box center [451, 116] width 9 height 7
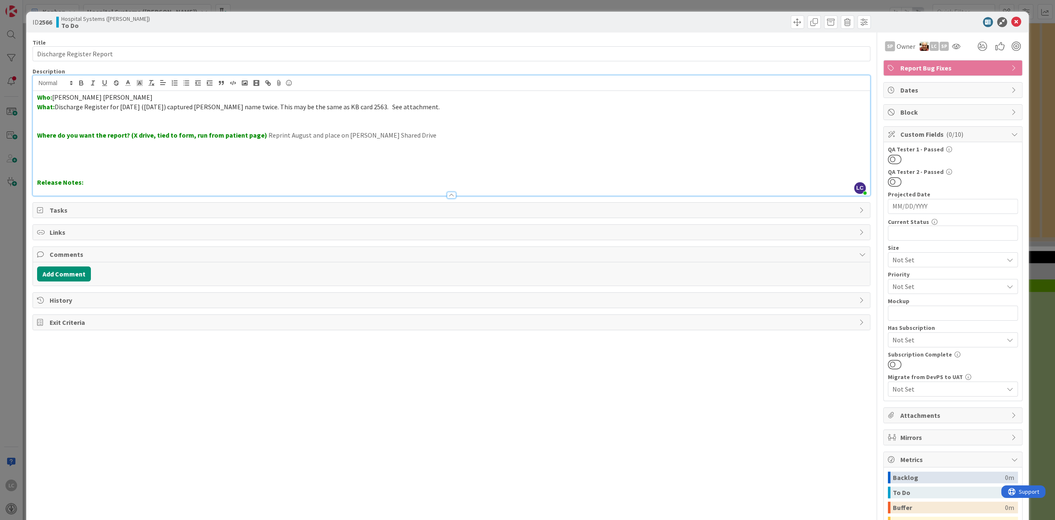
click at [443, 146] on p at bounding box center [451, 145] width 828 height 10
drag, startPoint x: 1009, startPoint y: 18, endPoint x: 1003, endPoint y: 22, distance: 7.2
click at [1012, 18] on icon at bounding box center [1017, 22] width 10 height 10
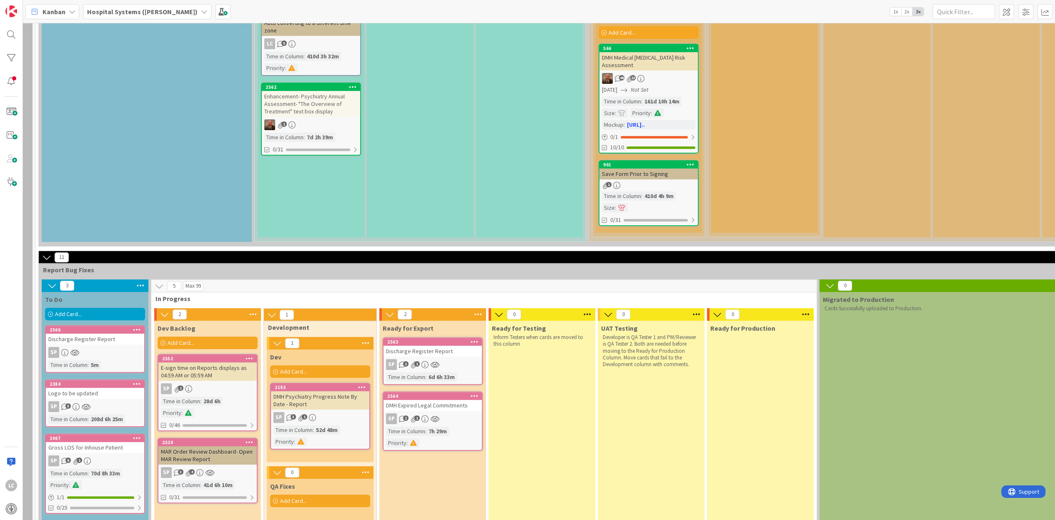
click at [114, 340] on div "Discharge Register Report" at bounding box center [95, 339] width 98 height 11
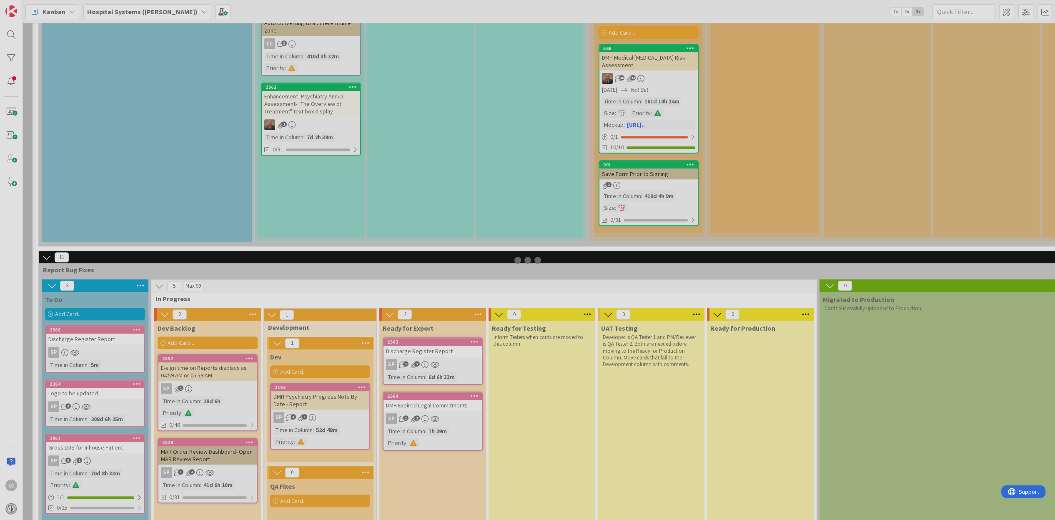
click at [114, 340] on div at bounding box center [527, 260] width 1055 height 520
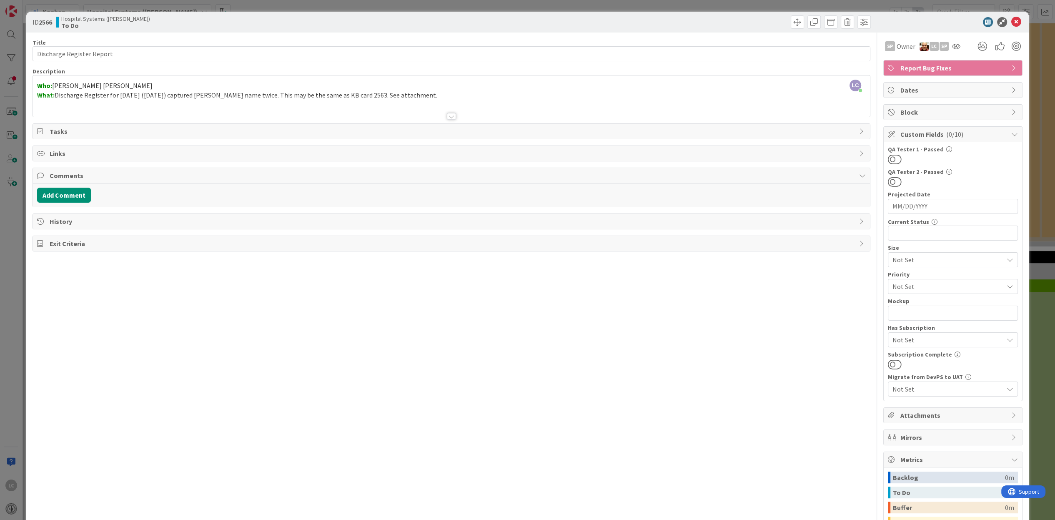
click at [888, 416] on div "Attachments" at bounding box center [953, 415] width 138 height 15
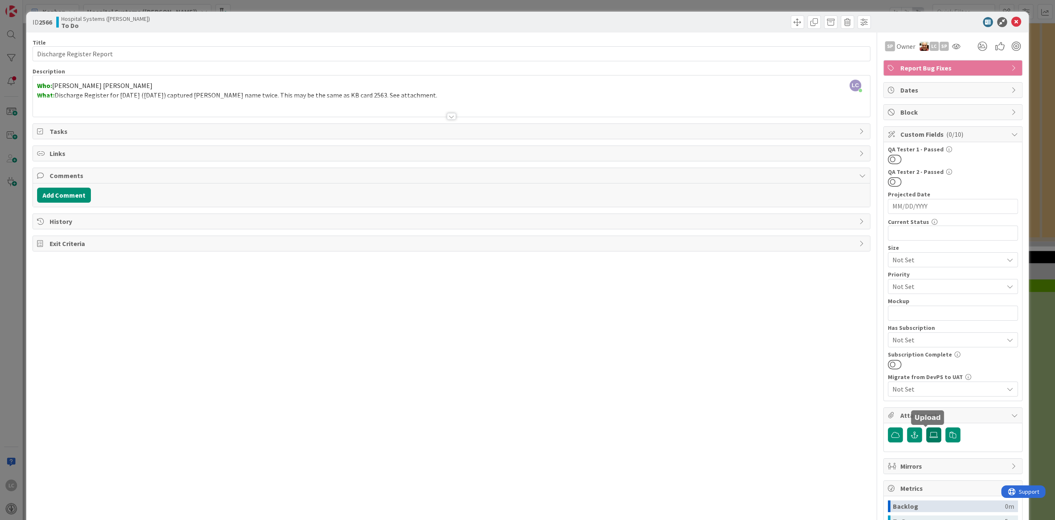
click at [930, 433] on icon at bounding box center [934, 435] width 8 height 7
click at [926, 427] on input "file" at bounding box center [926, 427] width 0 height 0
click at [1007, 462] on icon at bounding box center [1013, 461] width 12 height 8
click at [953, 462] on input "Active Discharge Profile [DATE] 2-41-11 PM" at bounding box center [953, 459] width 93 height 15
type input "Active Discharge Pofile [DATE] 2-41-11 PM"
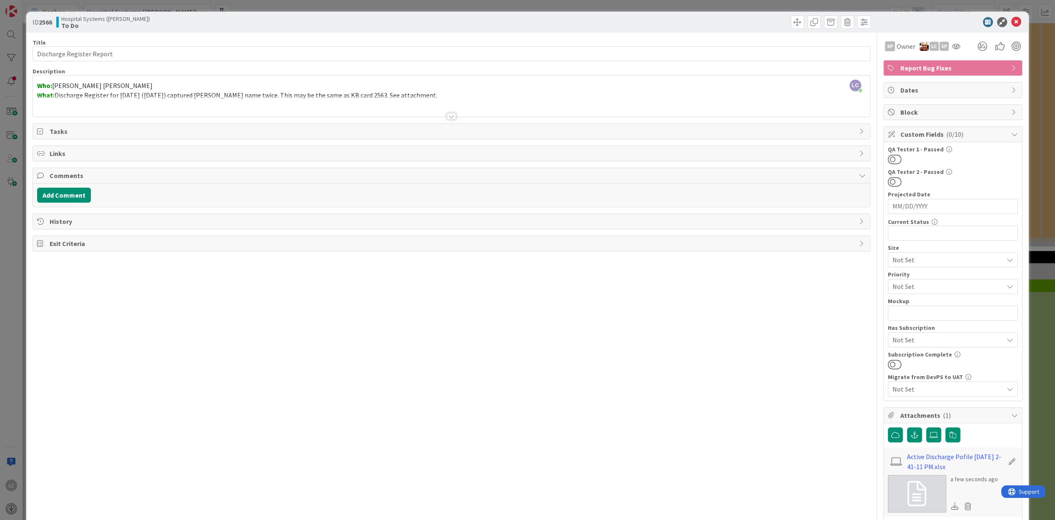
click at [710, 495] on div "Title 25 / 128 Discharge Register Report Description LC [PERSON_NAME] just join…" at bounding box center [452, 370] width 838 height 675
click at [926, 459] on link "Active Discharge Pofile [DATE] 2-41-11 PM.xlsx" at bounding box center [955, 462] width 97 height 20
click at [930, 434] on icon at bounding box center [934, 435] width 8 height 7
click at [926, 427] on input "file" at bounding box center [926, 427] width 0 height 0
click at [1012, 20] on icon at bounding box center [1017, 22] width 10 height 10
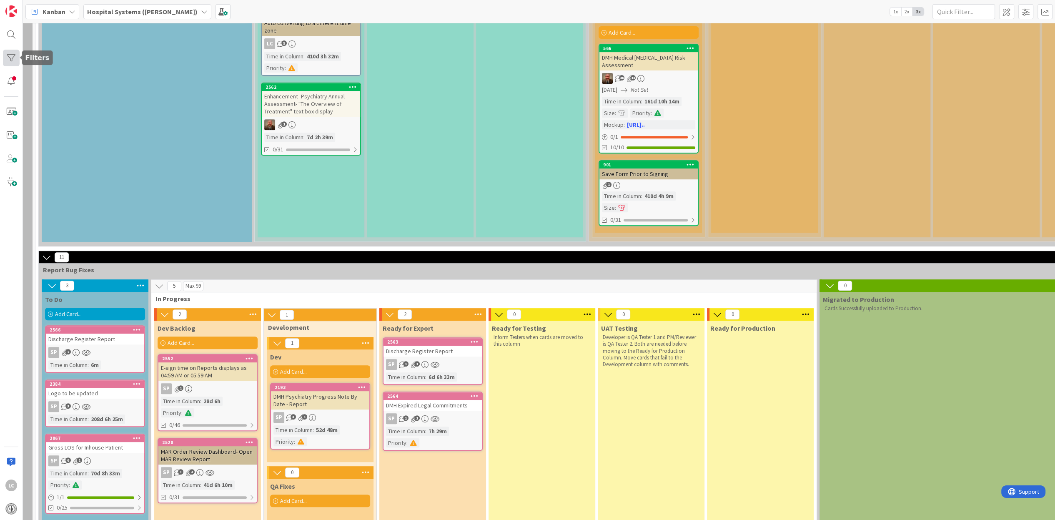
click at [10, 55] on div at bounding box center [11, 58] width 17 height 17
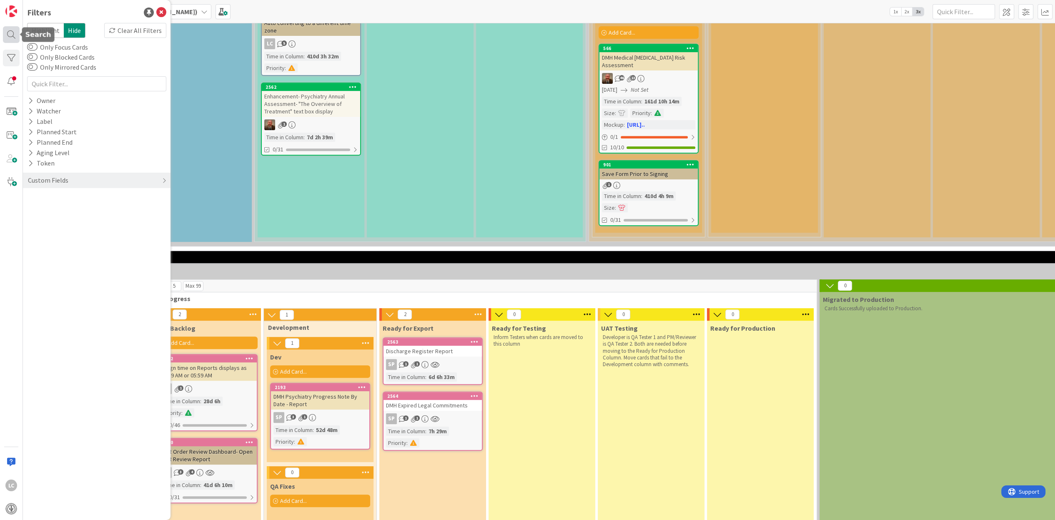
click at [8, 33] on div at bounding box center [11, 34] width 17 height 17
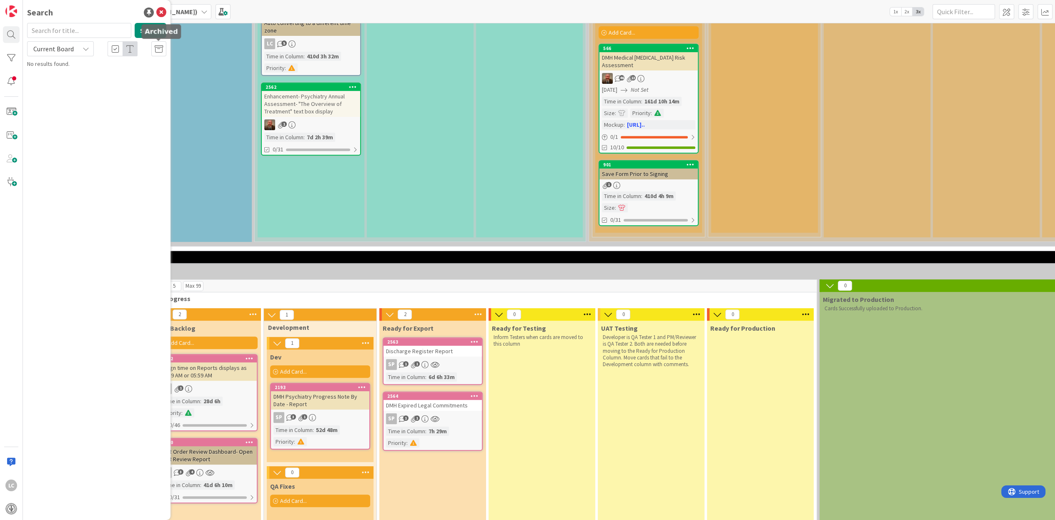
click at [158, 49] on icon at bounding box center [159, 49] width 8 height 8
click at [75, 31] on input "text" at bounding box center [79, 30] width 104 height 15
click at [148, 26] on button "Search" at bounding box center [151, 30] width 32 height 15
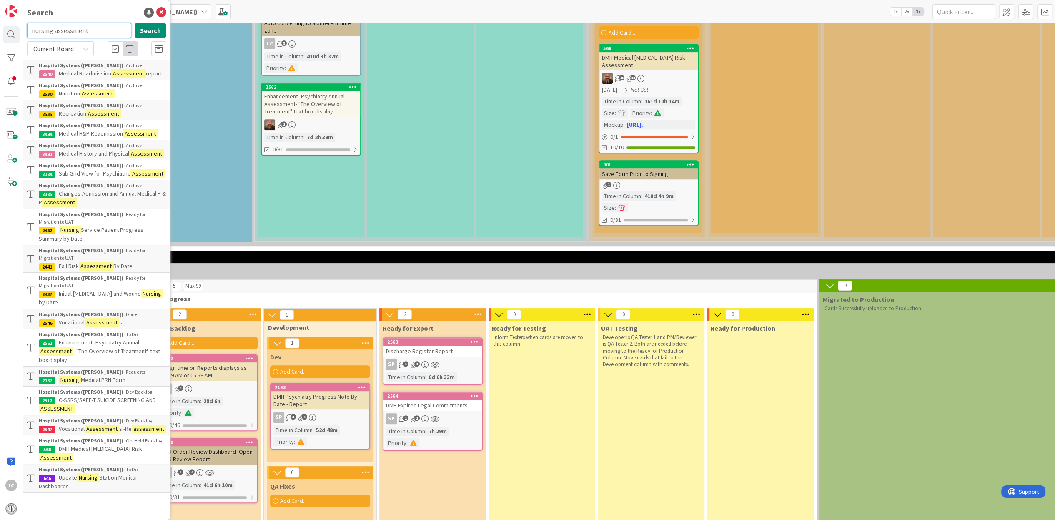
click at [100, 29] on input "nursing assessment" at bounding box center [79, 30] width 104 height 15
click at [88, 47] on icon at bounding box center [86, 48] width 7 height 7
click at [154, 48] on div at bounding box center [158, 48] width 15 height 15
click at [94, 32] on input "nursing assessment" at bounding box center [79, 30] width 104 height 15
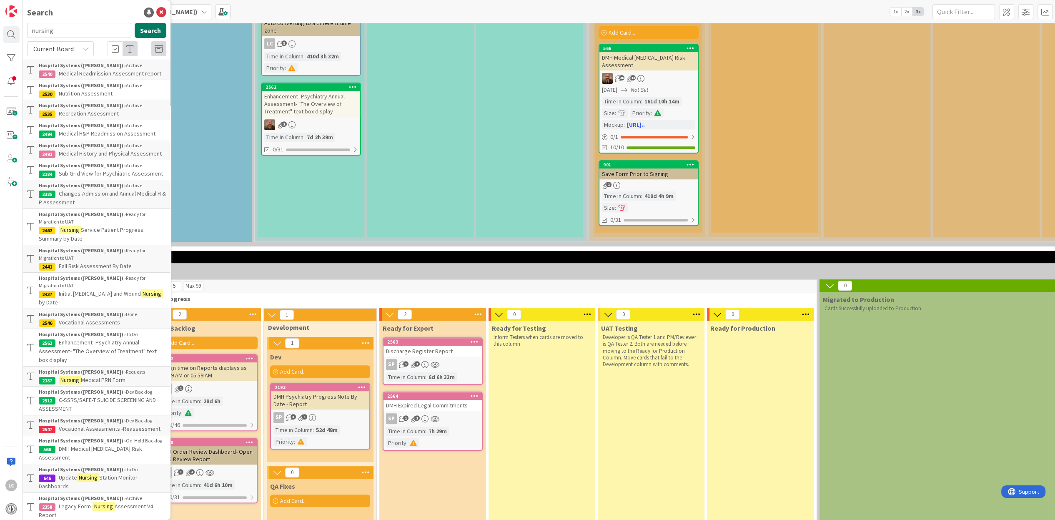
click at [142, 32] on button "Search" at bounding box center [151, 30] width 32 height 15
type input "nursing"
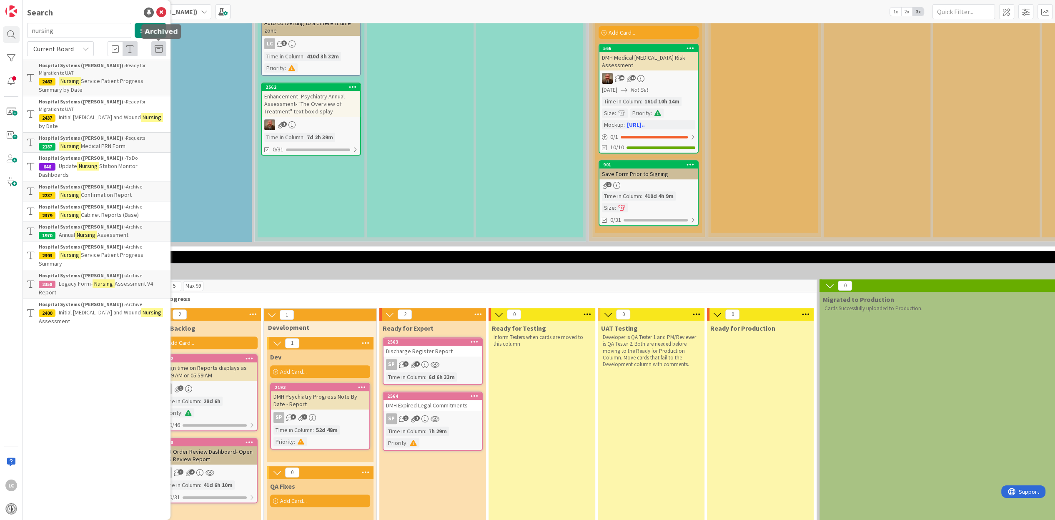
click at [160, 48] on icon at bounding box center [159, 49] width 8 height 8
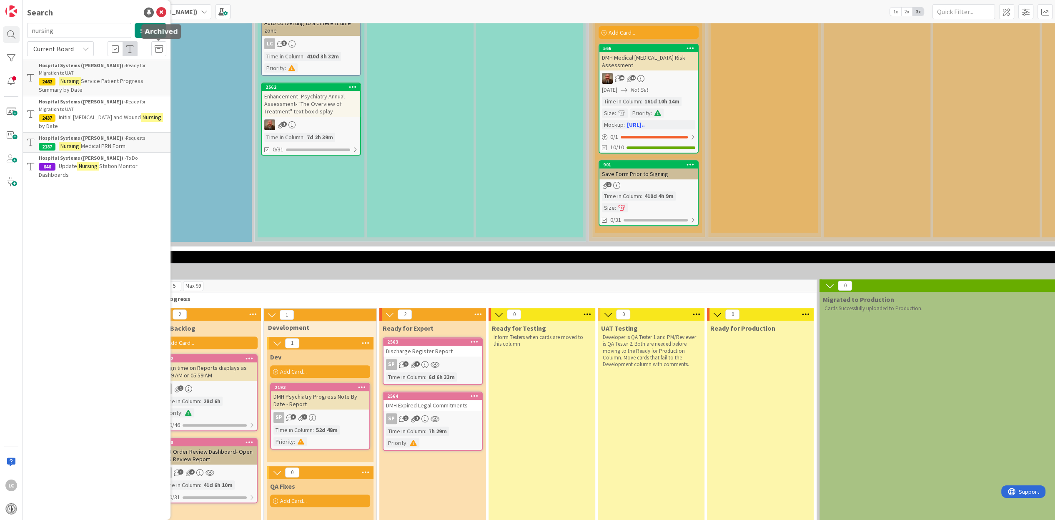
click at [158, 45] on icon at bounding box center [159, 49] width 8 height 8
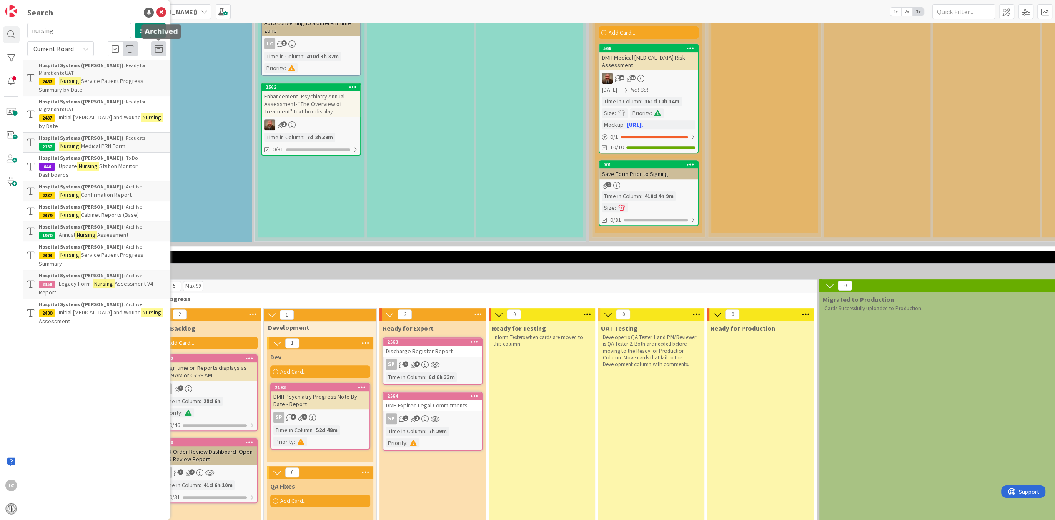
click at [158, 45] on icon at bounding box center [159, 49] width 8 height 8
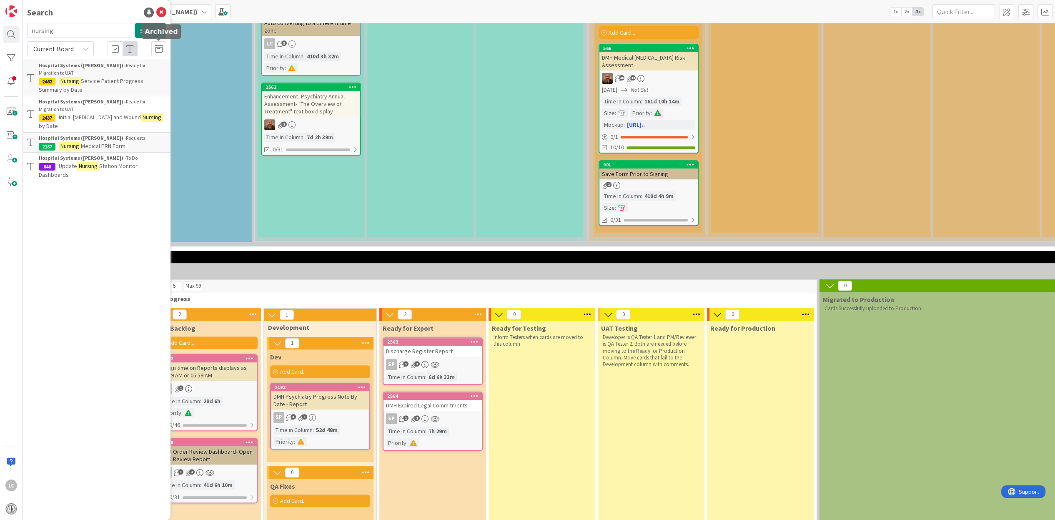
click at [158, 45] on icon at bounding box center [159, 49] width 8 height 8
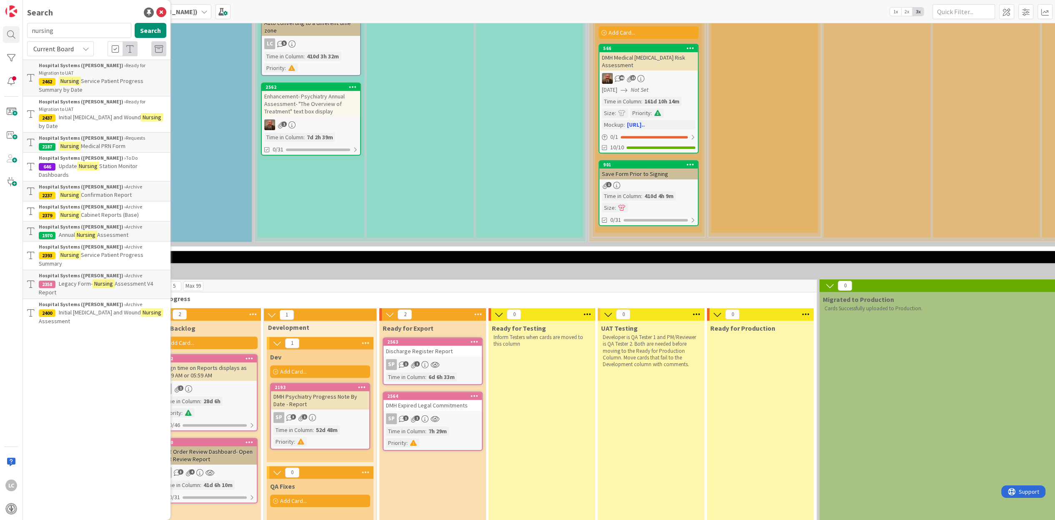
click at [88, 50] on icon at bounding box center [86, 48] width 7 height 7
click at [38, 87] on span "All Boards" at bounding box center [75, 83] width 87 height 13
click at [158, 46] on icon at bounding box center [159, 49] width 8 height 8
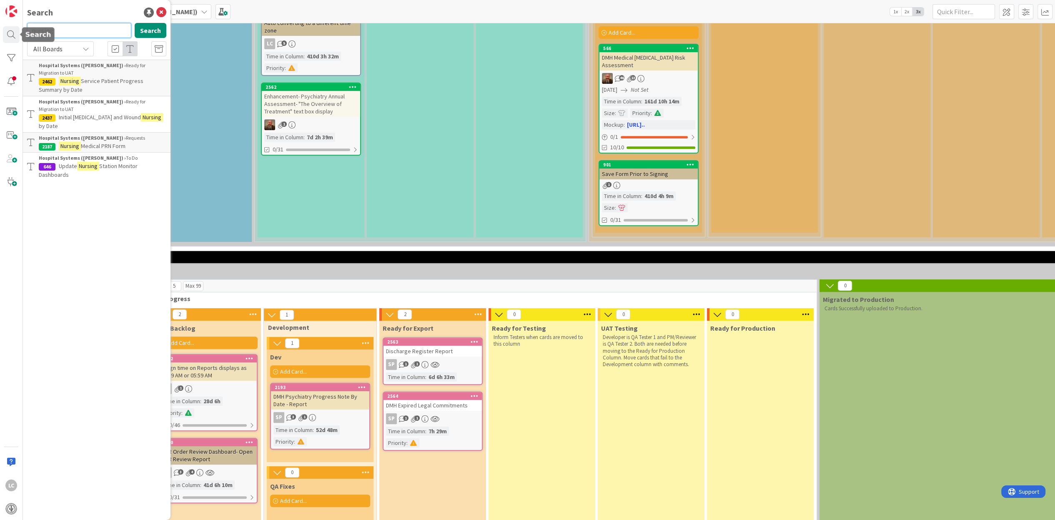
drag, startPoint x: 113, startPoint y: 26, endPoint x: 0, endPoint y: 29, distance: 112.6
click at [0, 30] on html "LC Search nursing Search All Boards Current Board All Boards Hospital Systems (…" at bounding box center [527, 260] width 1055 height 520
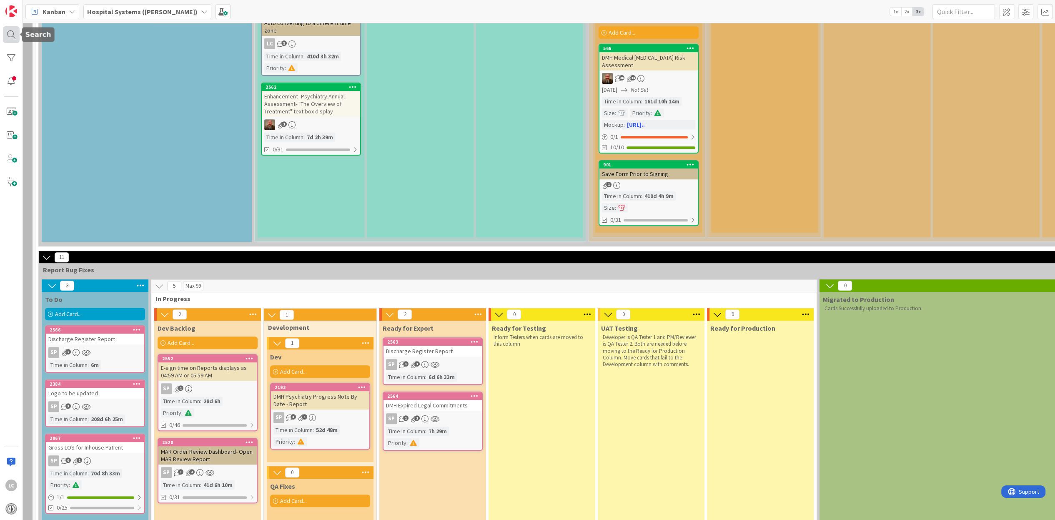
click at [10, 36] on div at bounding box center [11, 34] width 17 height 17
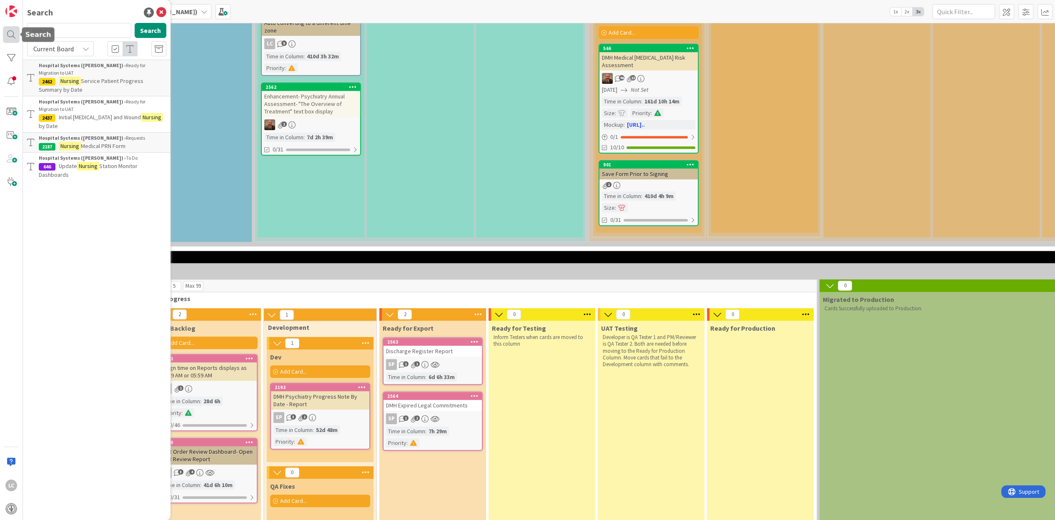
click at [13, 34] on div at bounding box center [11, 34] width 17 height 17
click at [13, 58] on div at bounding box center [11, 58] width 17 height 17
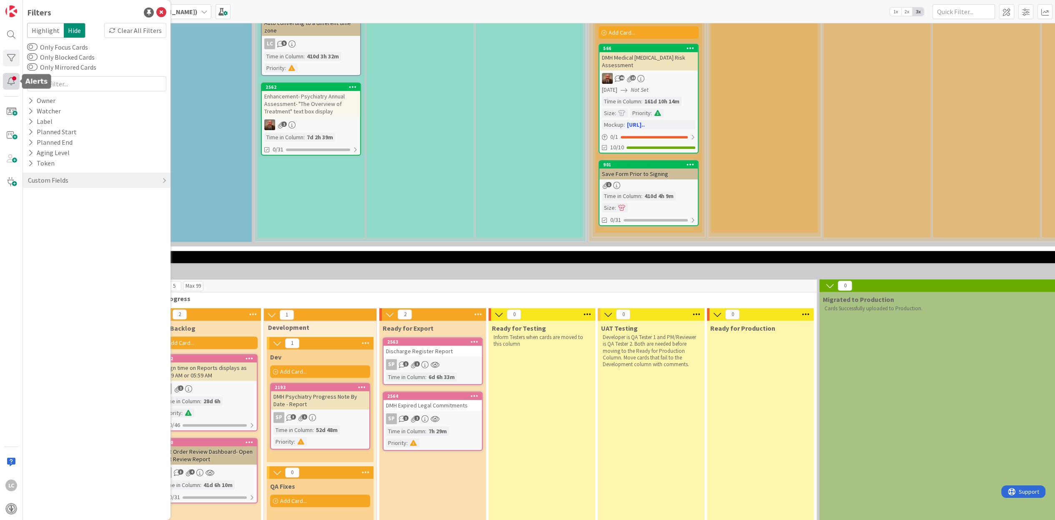
click at [13, 75] on div at bounding box center [11, 81] width 17 height 17
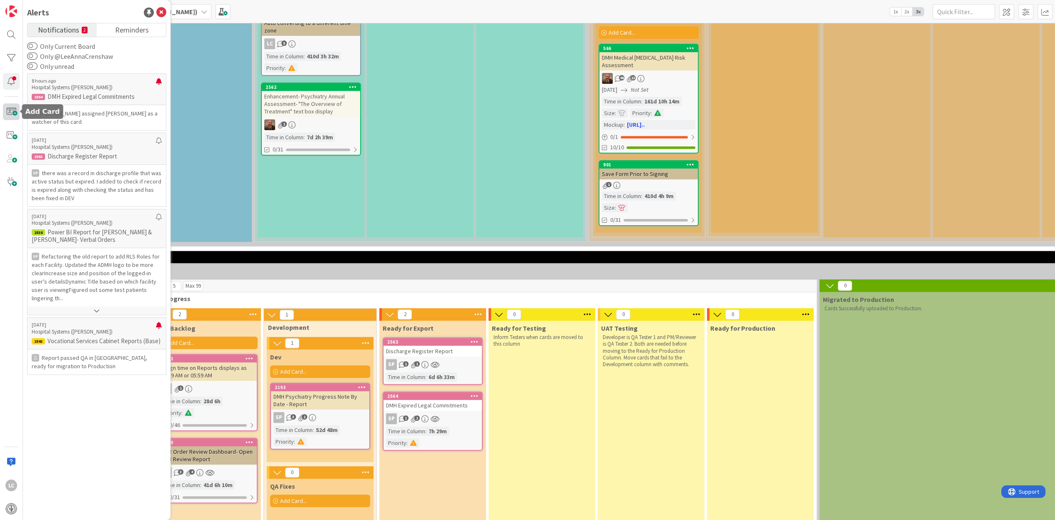
click at [9, 110] on span at bounding box center [11, 111] width 17 height 17
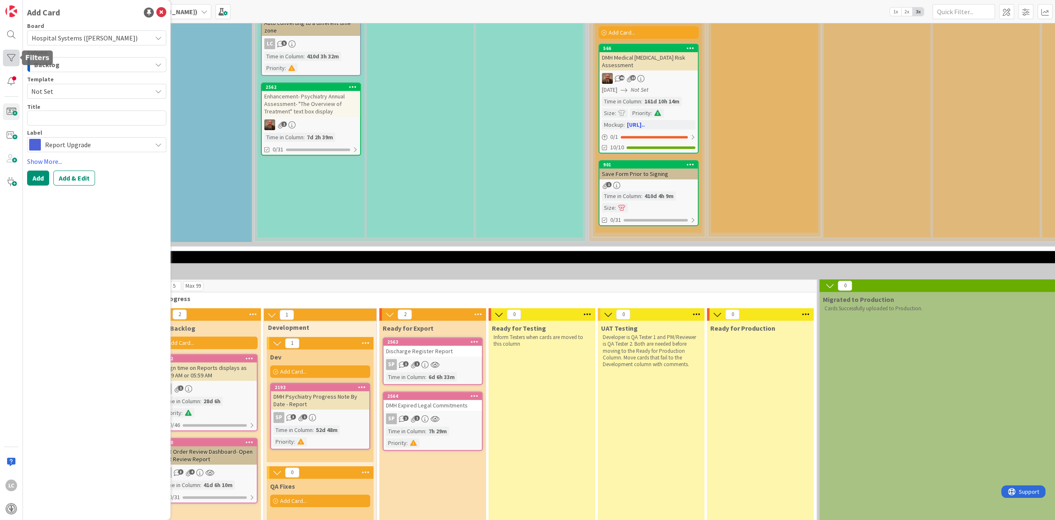
click at [11, 59] on div at bounding box center [11, 58] width 17 height 17
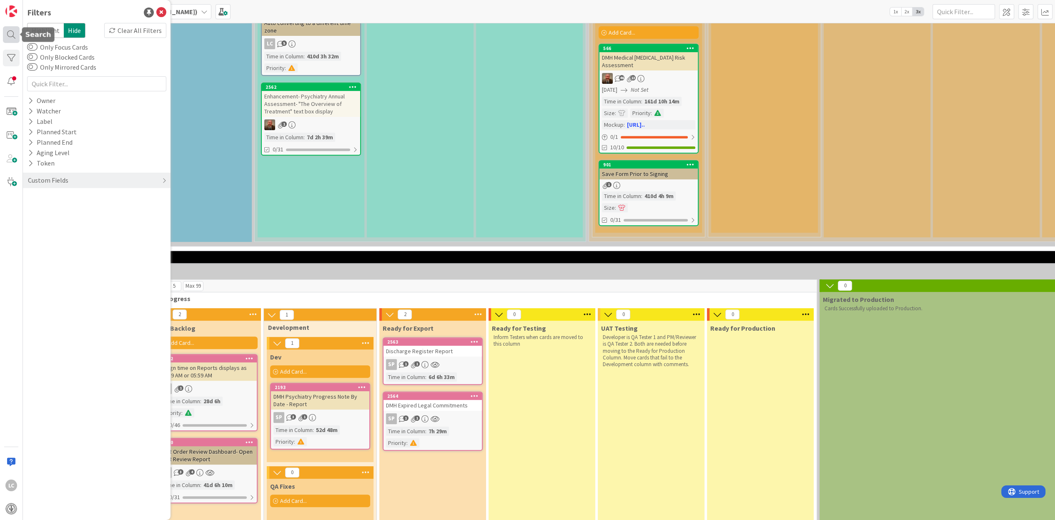
click at [11, 35] on div at bounding box center [11, 34] width 17 height 17
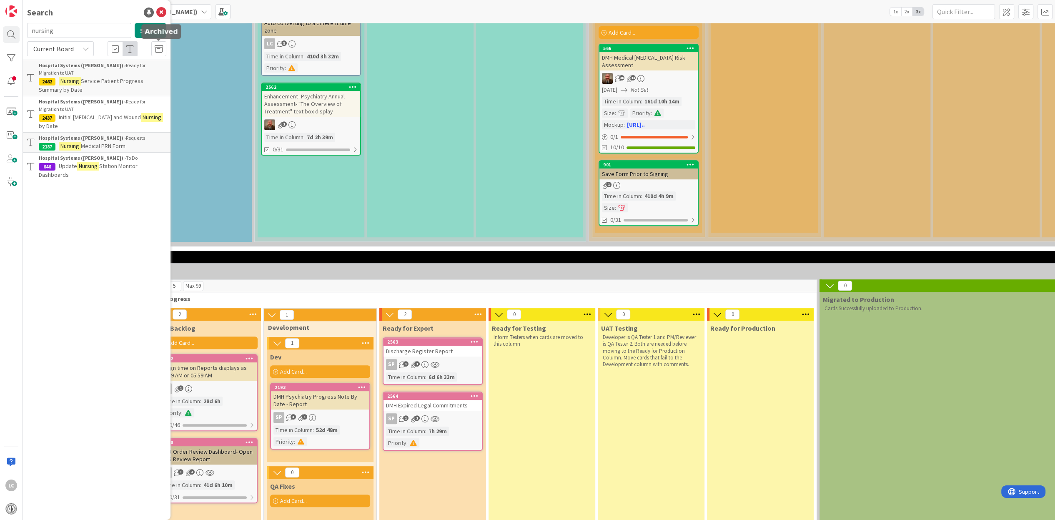
click at [163, 49] on icon at bounding box center [159, 49] width 8 height 8
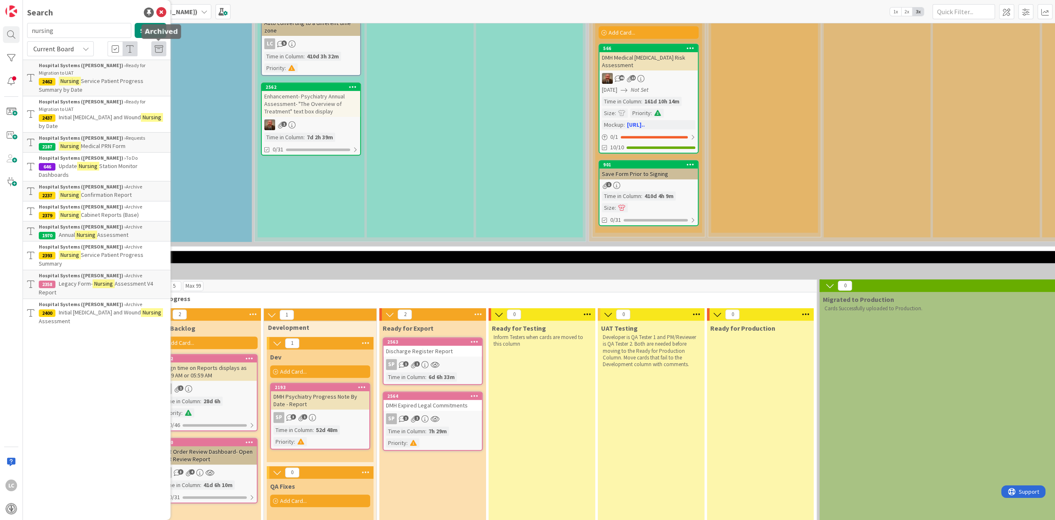
click at [163, 49] on icon at bounding box center [159, 49] width 8 height 8
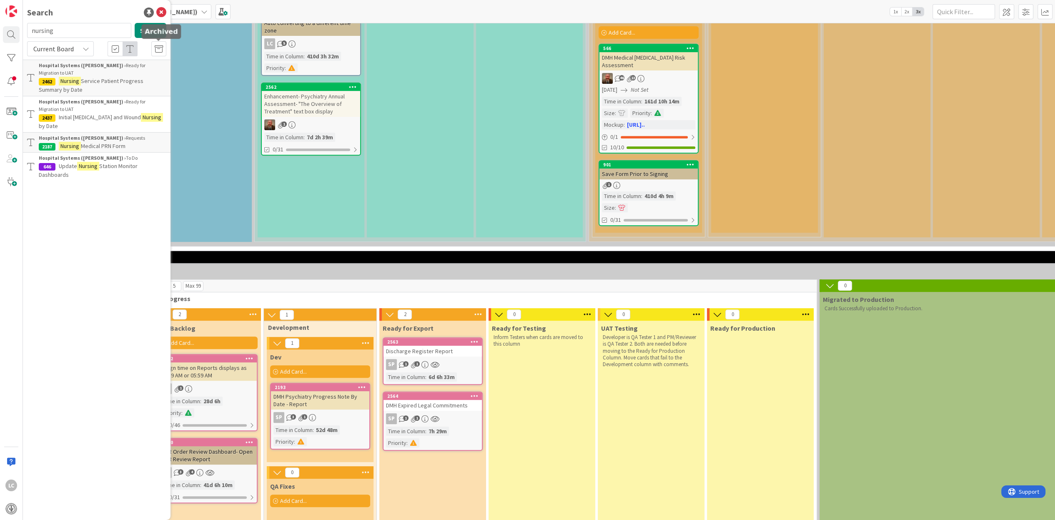
click at [163, 49] on icon at bounding box center [159, 49] width 8 height 8
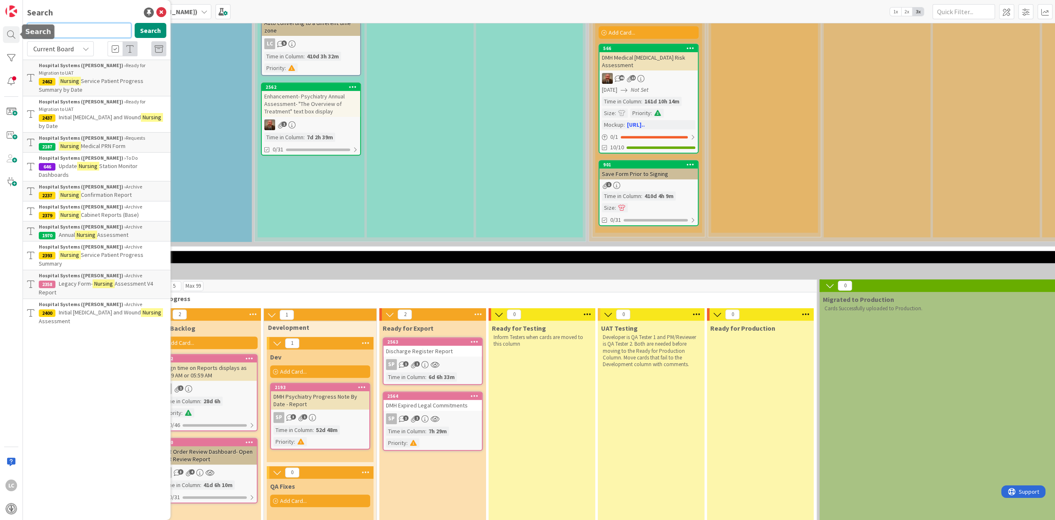
drag, startPoint x: 93, startPoint y: 28, endPoint x: -31, endPoint y: 28, distance: 124.7
click at [0, 28] on html "LC Search nursing Search Current Board Hospital Systems ([PERSON_NAME]) › Ready…" at bounding box center [527, 260] width 1055 height 520
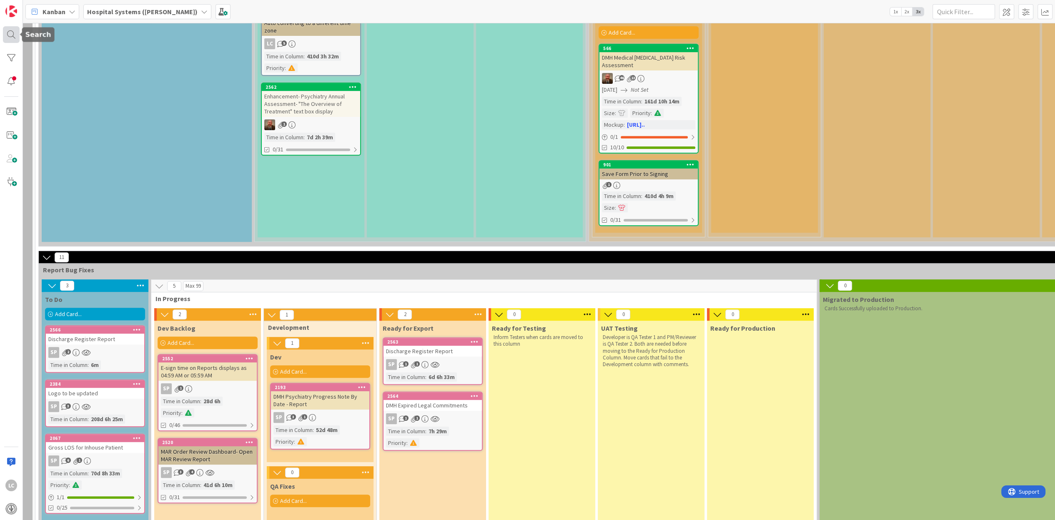
click at [10, 31] on div at bounding box center [11, 34] width 17 height 17
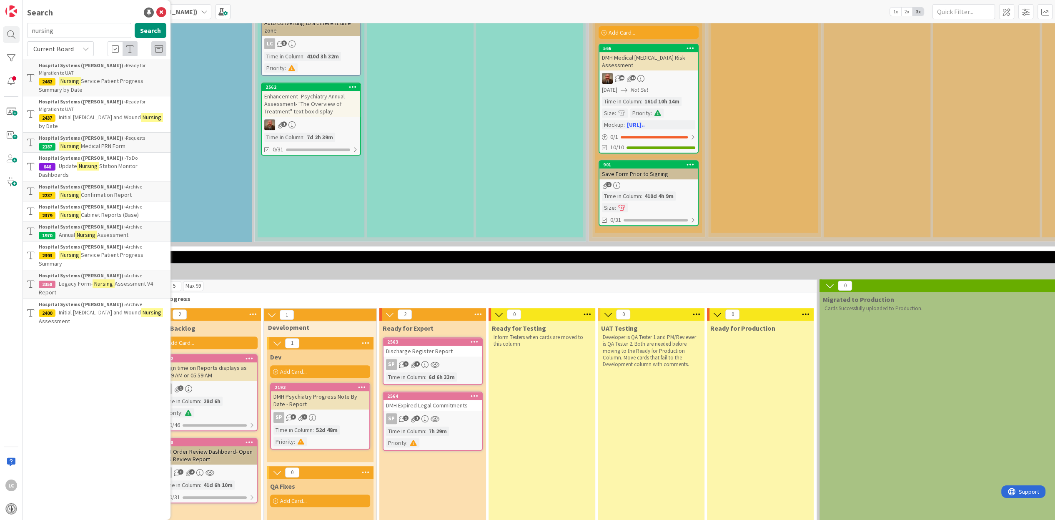
drag, startPoint x: 55, startPoint y: 28, endPoint x: 23, endPoint y: 24, distance: 32.8
click at [23, 24] on div "nursing Search" at bounding box center [96, 32] width 149 height 18
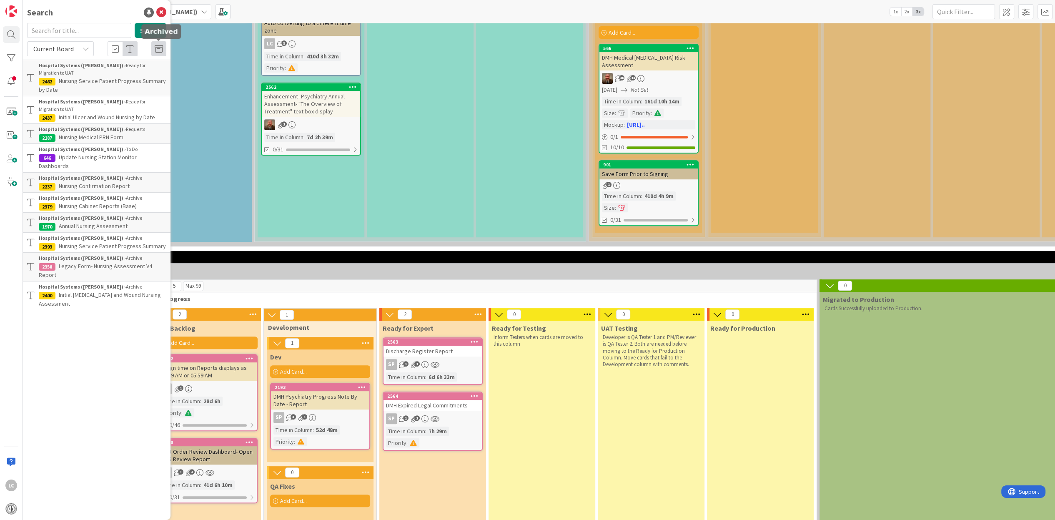
click at [159, 49] on icon at bounding box center [159, 49] width 8 height 8
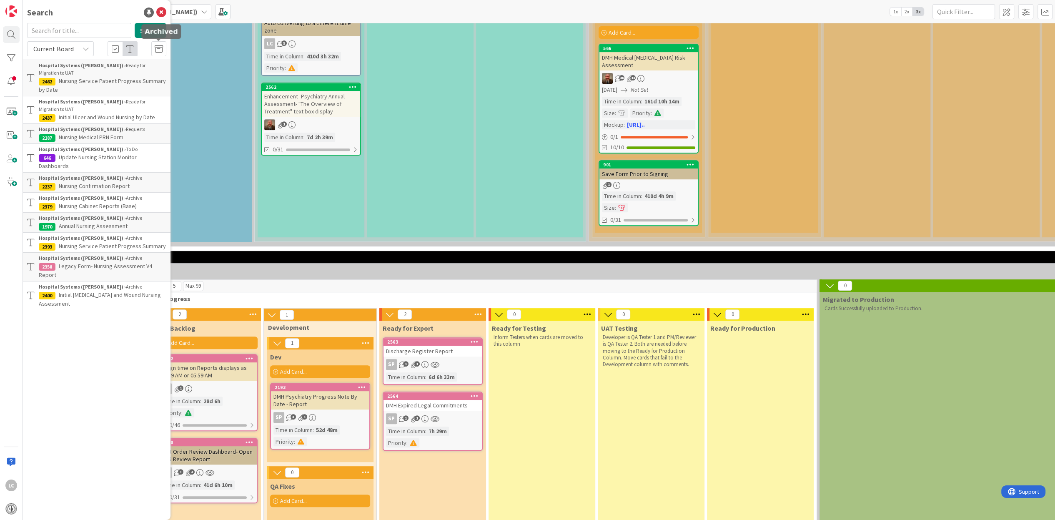
click at [159, 49] on icon at bounding box center [159, 49] width 8 height 8
click at [89, 50] on icon at bounding box center [86, 48] width 7 height 7
click at [53, 66] on span "Current Board" at bounding box center [75, 68] width 87 height 13
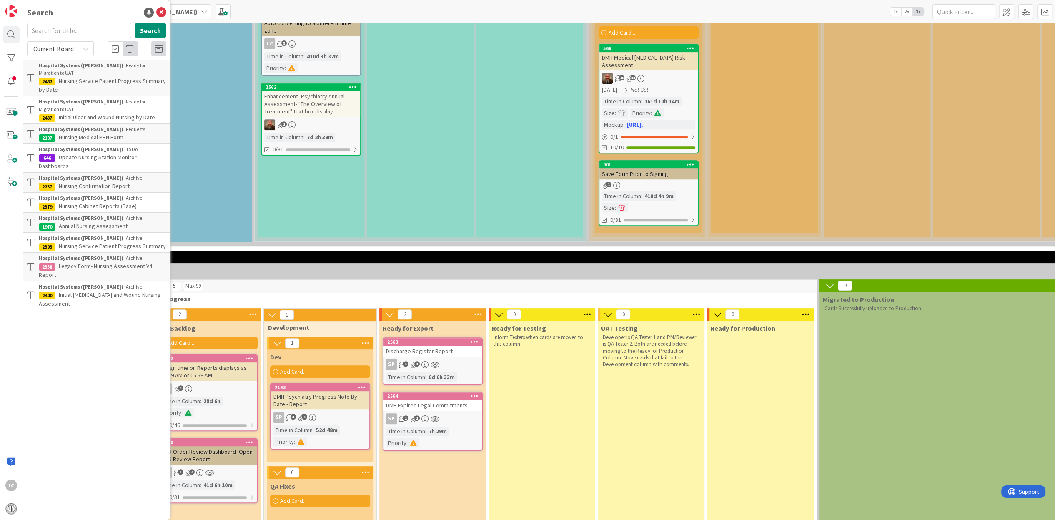
click at [46, 53] on span "Current Board" at bounding box center [53, 49] width 40 height 8
click at [48, 50] on span "Current Board" at bounding box center [53, 49] width 40 height 8
click at [10, 32] on div at bounding box center [11, 34] width 17 height 17
click at [160, 10] on icon at bounding box center [161, 13] width 10 height 10
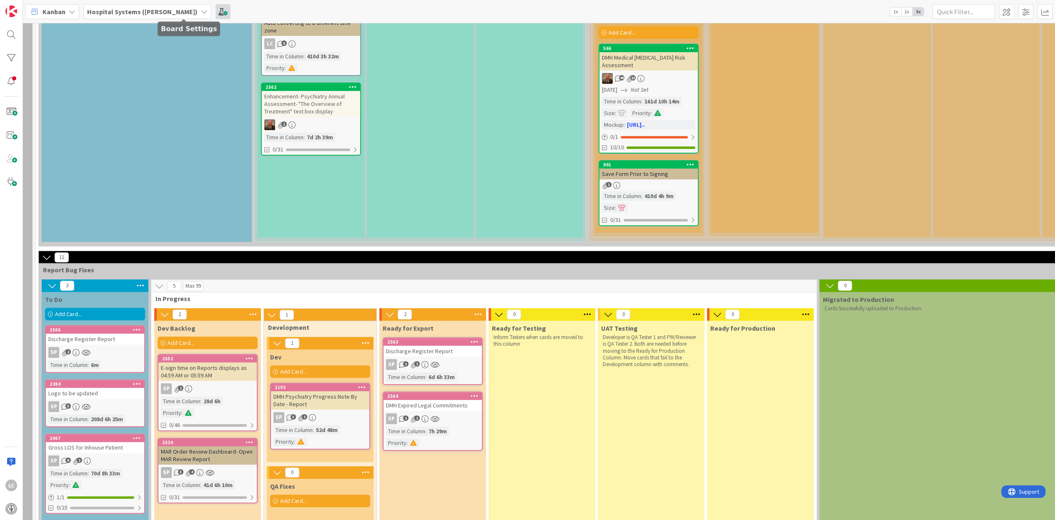
click at [216, 16] on span at bounding box center [223, 11] width 15 height 15
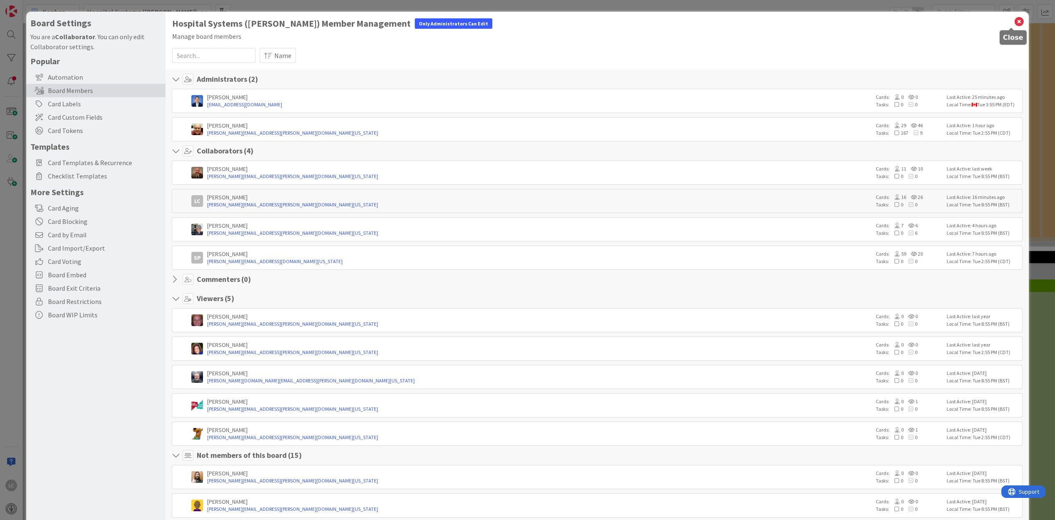
click at [1016, 20] on icon at bounding box center [1019, 22] width 11 height 12
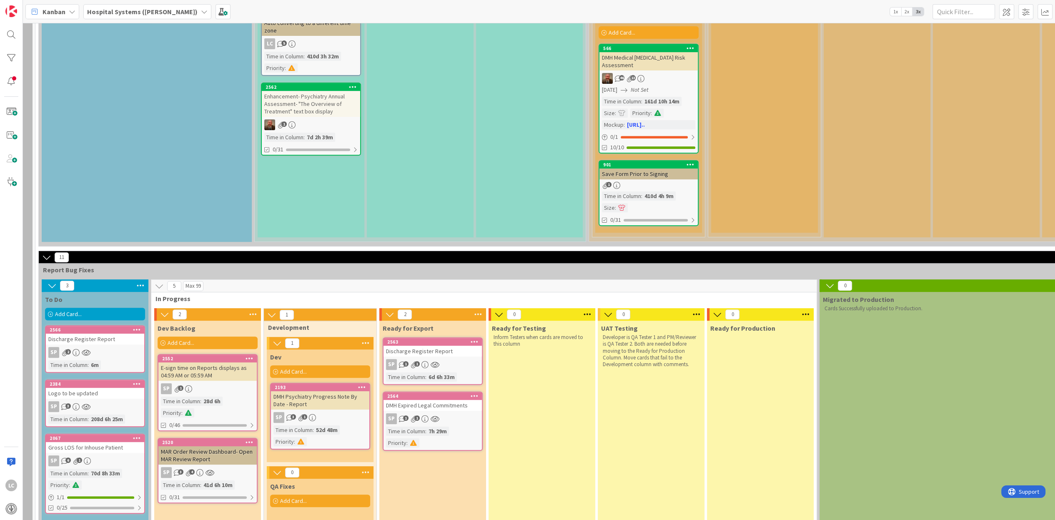
click at [34, 13] on icon at bounding box center [34, 11] width 11 height 11
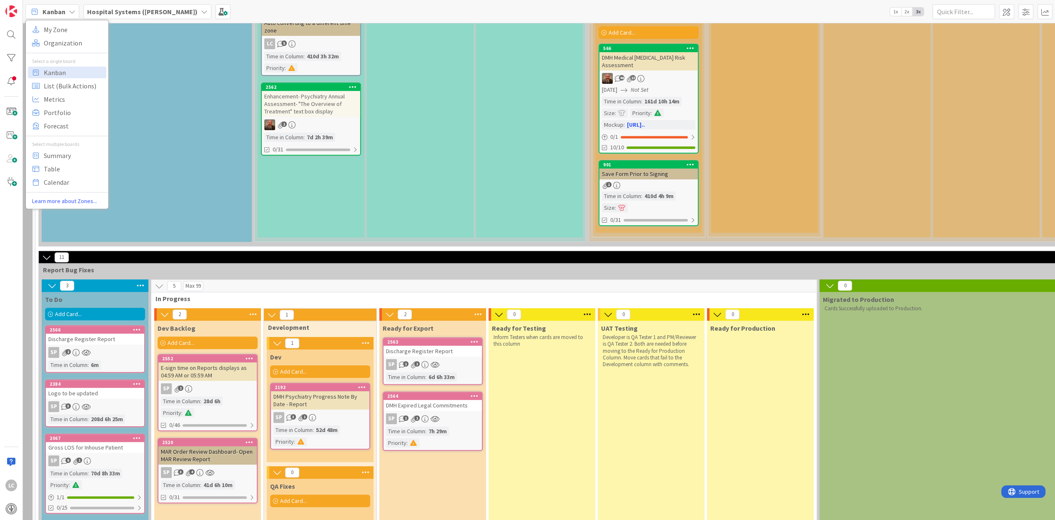
click at [34, 13] on icon at bounding box center [34, 11] width 11 height 11
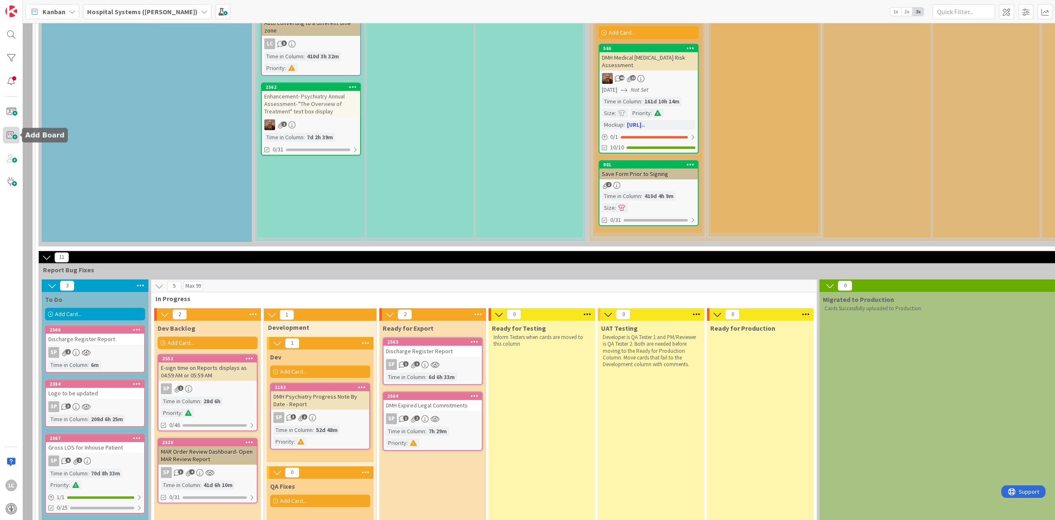
click at [10, 134] on span at bounding box center [11, 135] width 17 height 17
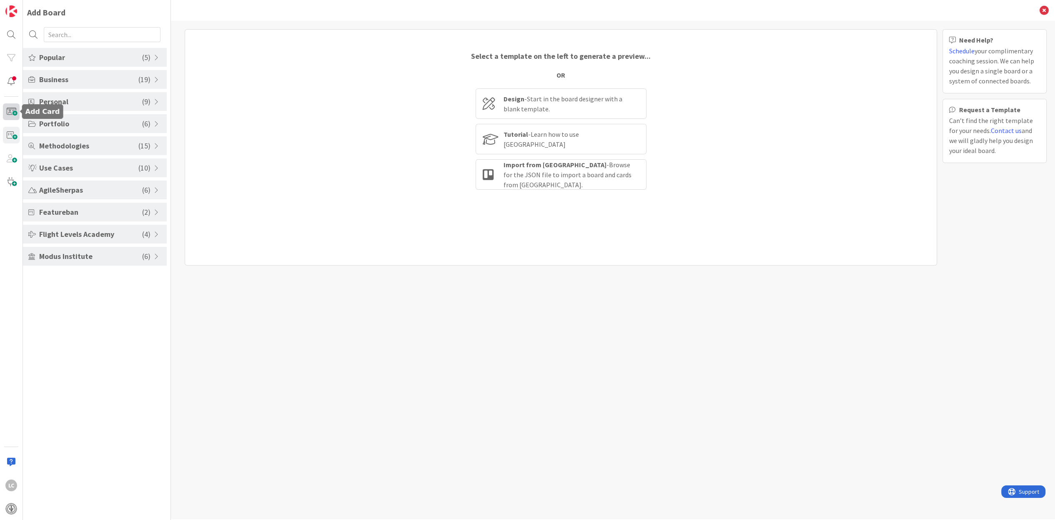
click at [13, 110] on span at bounding box center [11, 111] width 17 height 17
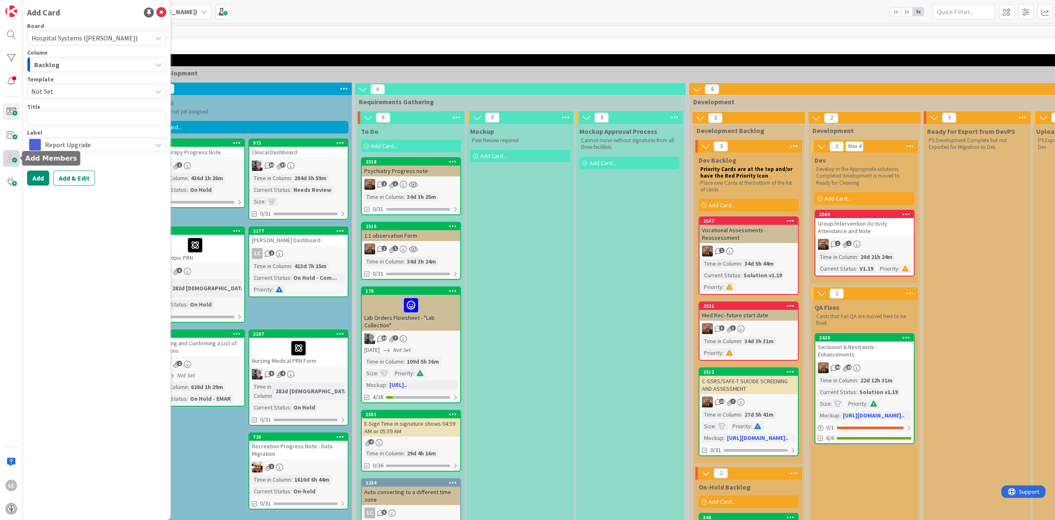
click at [14, 162] on span at bounding box center [11, 158] width 17 height 17
click at [11, 160] on span at bounding box center [11, 158] width 17 height 17
click at [5, 34] on div at bounding box center [11, 34] width 17 height 17
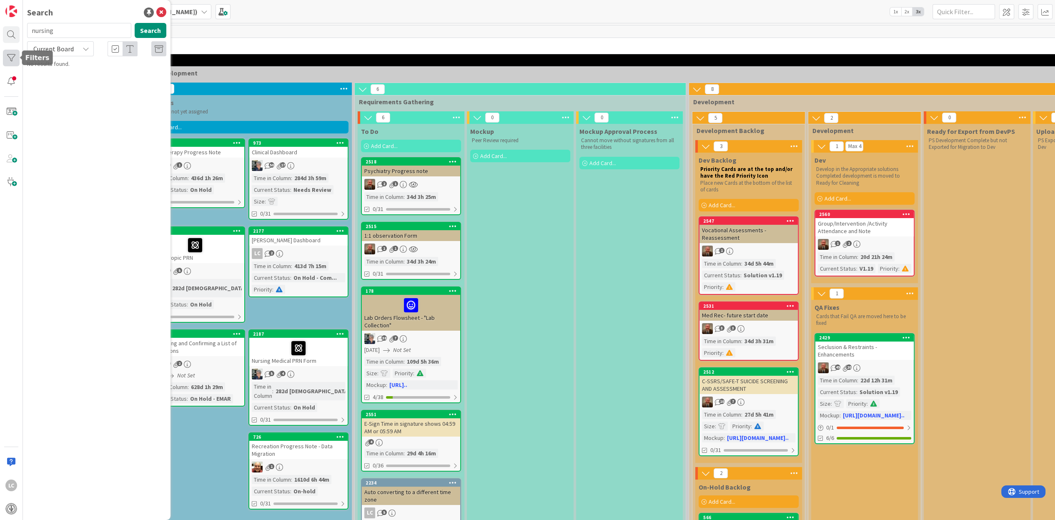
click at [13, 60] on div at bounding box center [11, 58] width 17 height 17
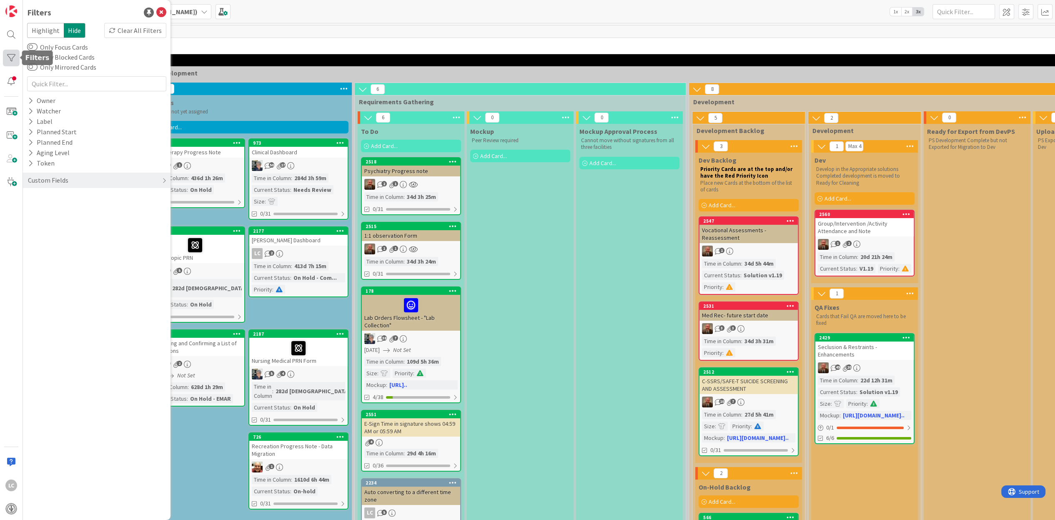
click at [13, 60] on div at bounding box center [11, 58] width 17 height 17
click at [13, 36] on div at bounding box center [11, 34] width 17 height 17
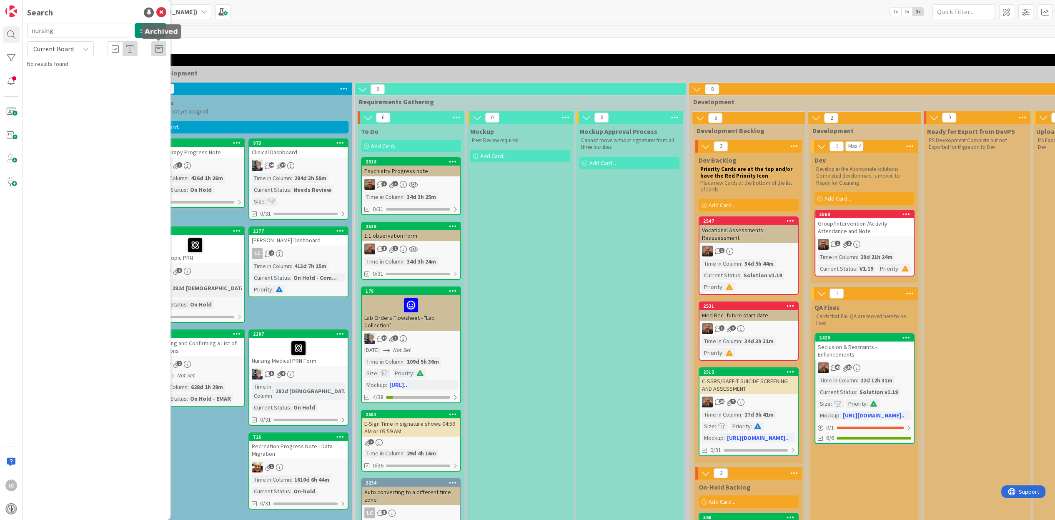
click at [159, 47] on icon at bounding box center [159, 49] width 8 height 8
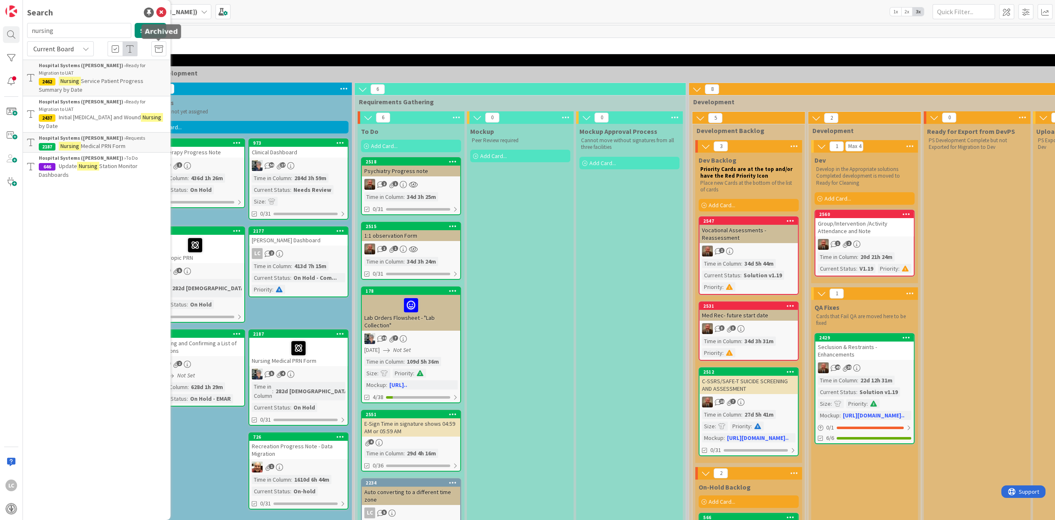
click at [159, 47] on icon at bounding box center [159, 49] width 8 height 8
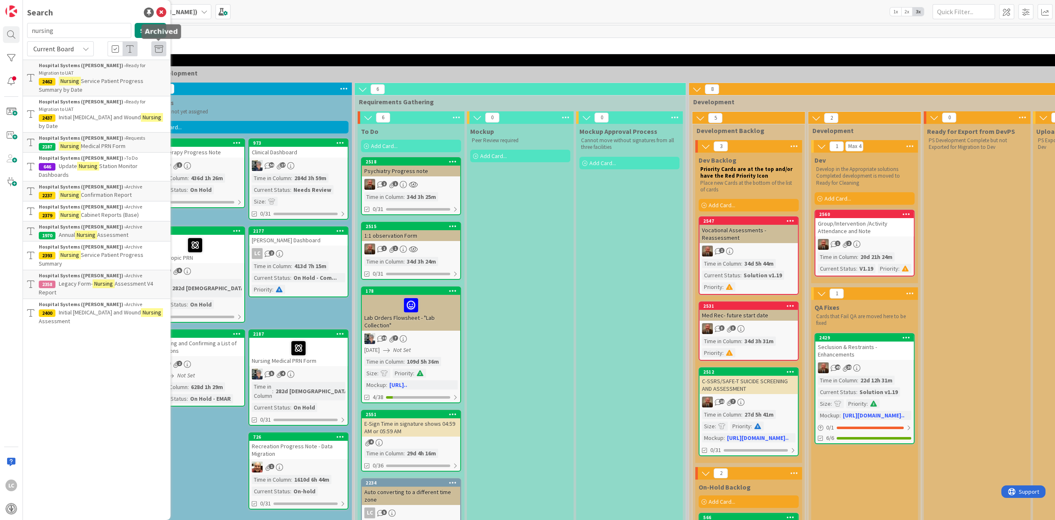
click at [159, 47] on icon at bounding box center [159, 49] width 8 height 8
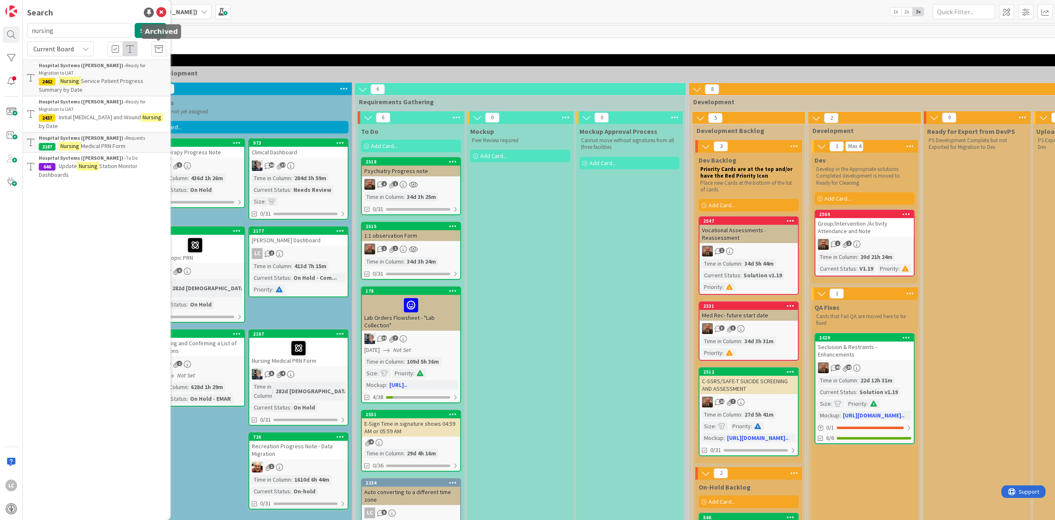
click at [159, 47] on icon at bounding box center [159, 49] width 8 height 8
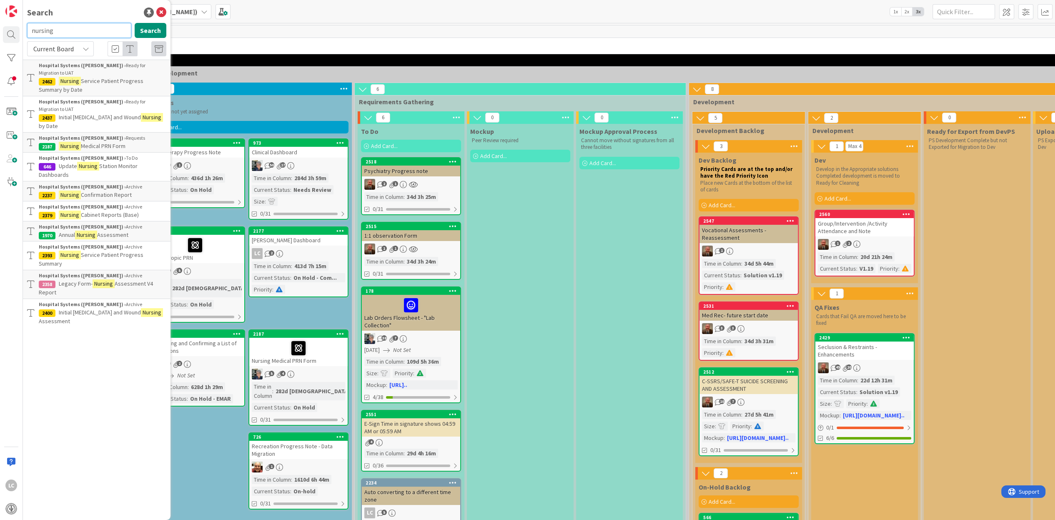
click at [88, 33] on input "nursing" at bounding box center [79, 30] width 104 height 15
type input "n"
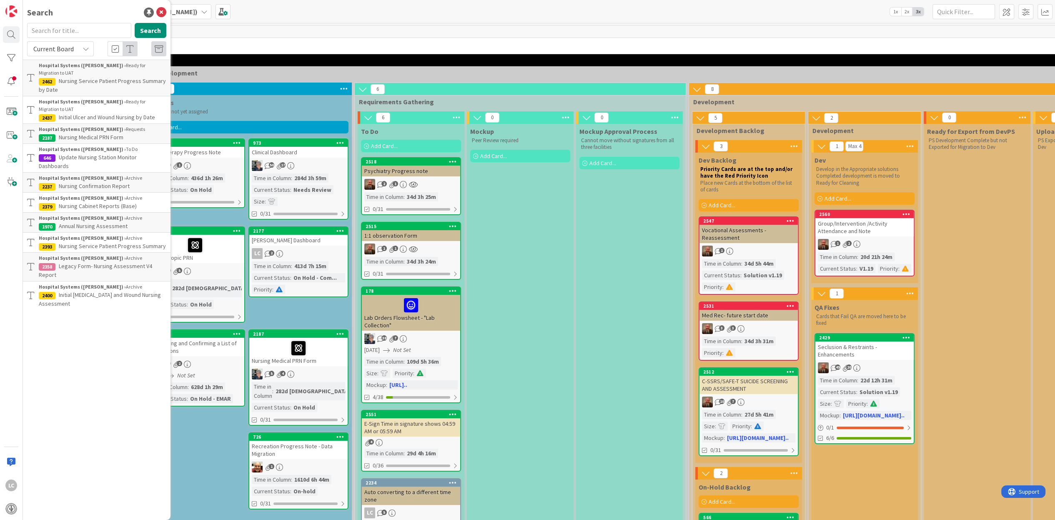
click at [73, 330] on div "Search Search Current Board Hospital Systems ([PERSON_NAME]) › Ready for Migrat…" at bounding box center [97, 260] width 148 height 520
click at [158, 46] on icon at bounding box center [159, 49] width 8 height 8
click at [157, 47] on icon at bounding box center [159, 49] width 8 height 8
click at [156, 47] on icon at bounding box center [159, 49] width 8 height 8
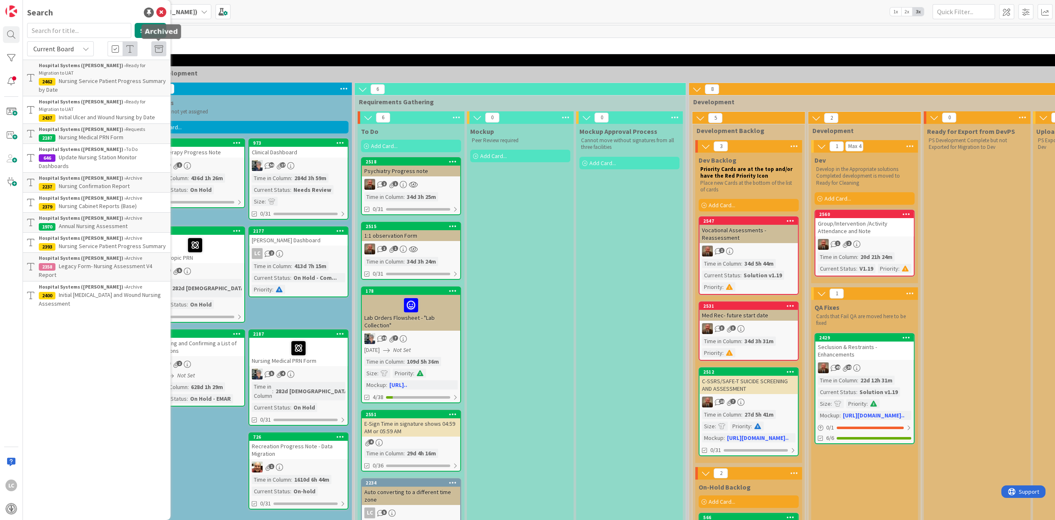
click at [156, 47] on icon at bounding box center [159, 49] width 8 height 8
click at [1028, 10] on span at bounding box center [1026, 11] width 15 height 15
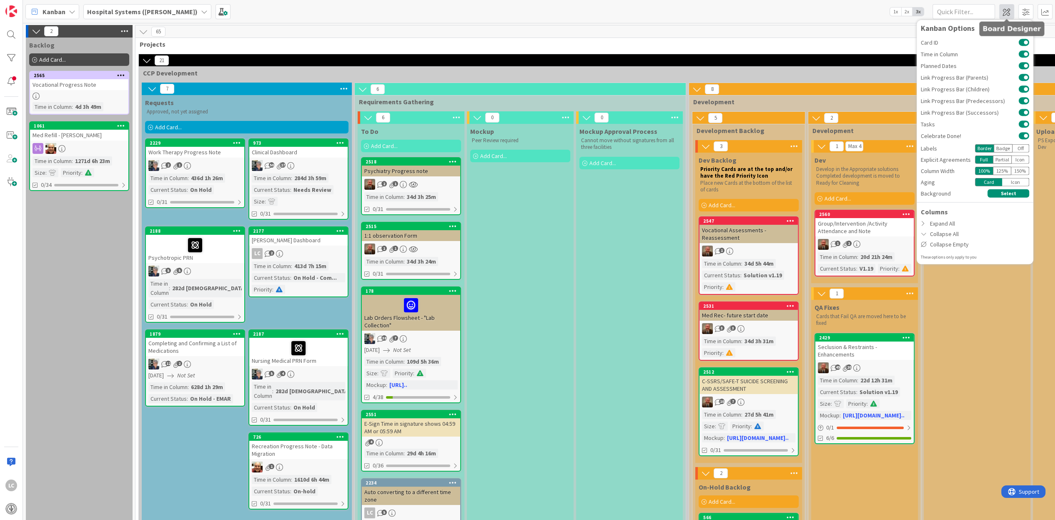
click at [1005, 11] on span at bounding box center [1006, 11] width 15 height 15
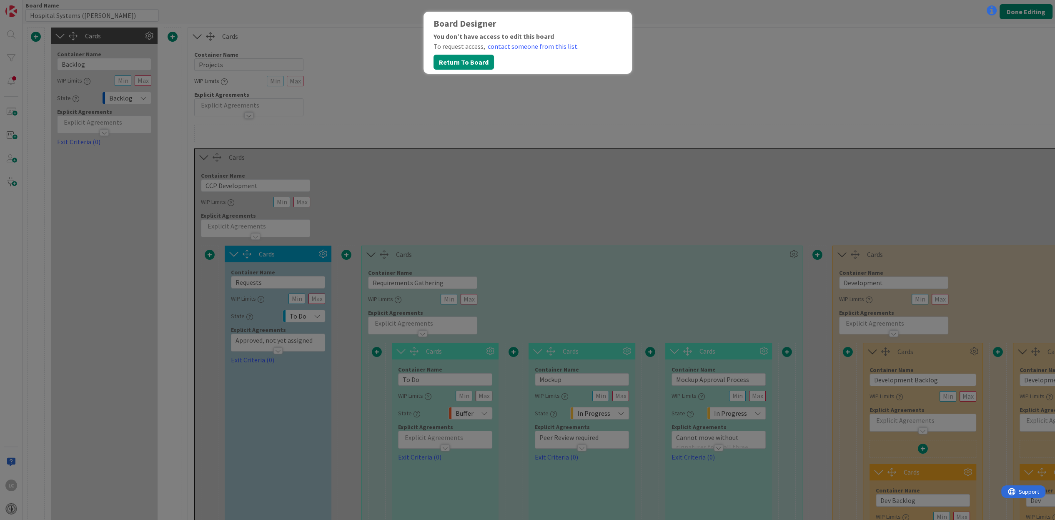
type input "Hospital Systems ([PERSON_NAME])"
click at [439, 59] on button "Return To Board" at bounding box center [464, 62] width 60 height 15
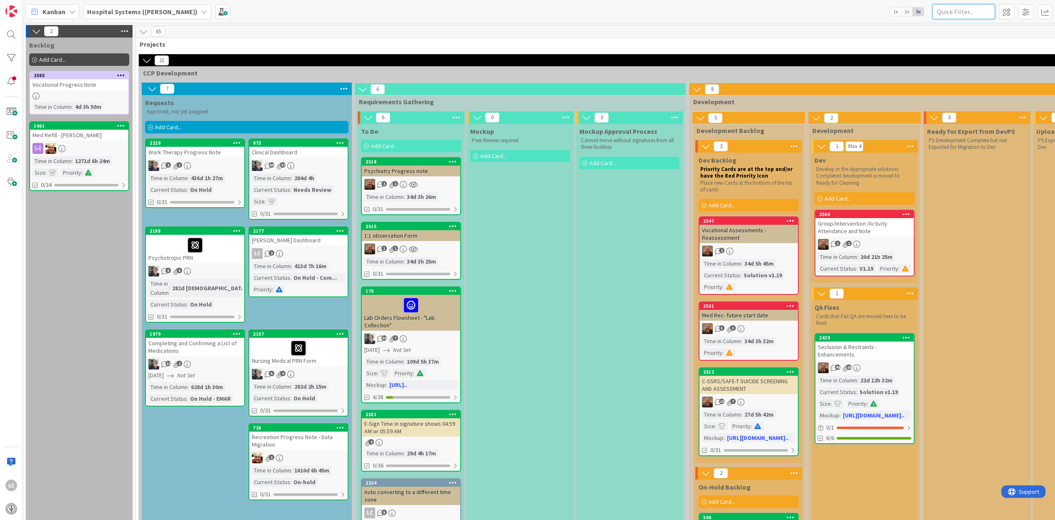
click at [976, 13] on input "text" at bounding box center [964, 11] width 63 height 15
click at [954, 11] on input "text" at bounding box center [964, 11] width 63 height 15
click at [921, 11] on span "3x" at bounding box center [918, 12] width 11 height 8
click at [915, 12] on span "3x" at bounding box center [918, 12] width 11 height 8
click at [918, 10] on span "3x" at bounding box center [918, 12] width 11 height 8
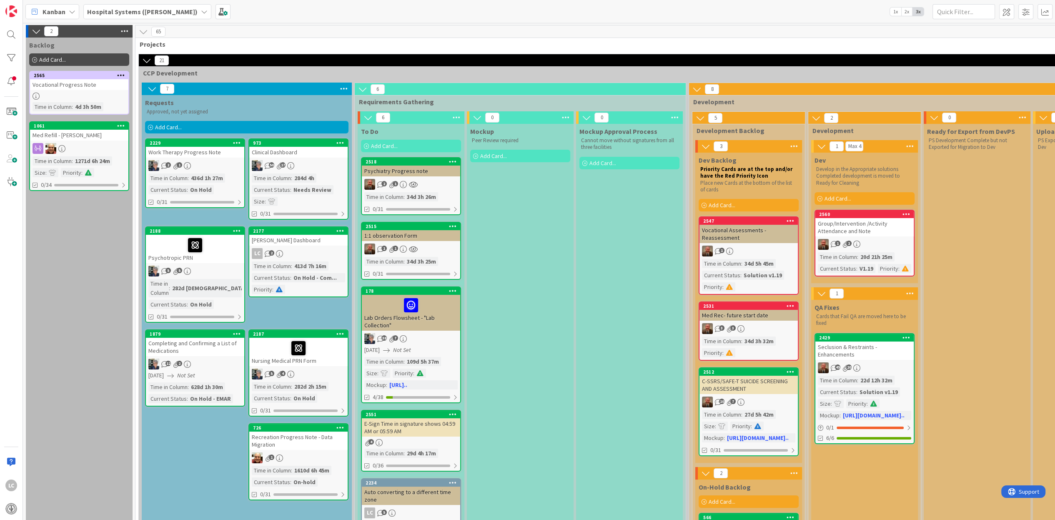
click at [918, 10] on span "3x" at bounding box center [918, 12] width 11 height 8
click at [946, 12] on input "text" at bounding box center [964, 11] width 63 height 15
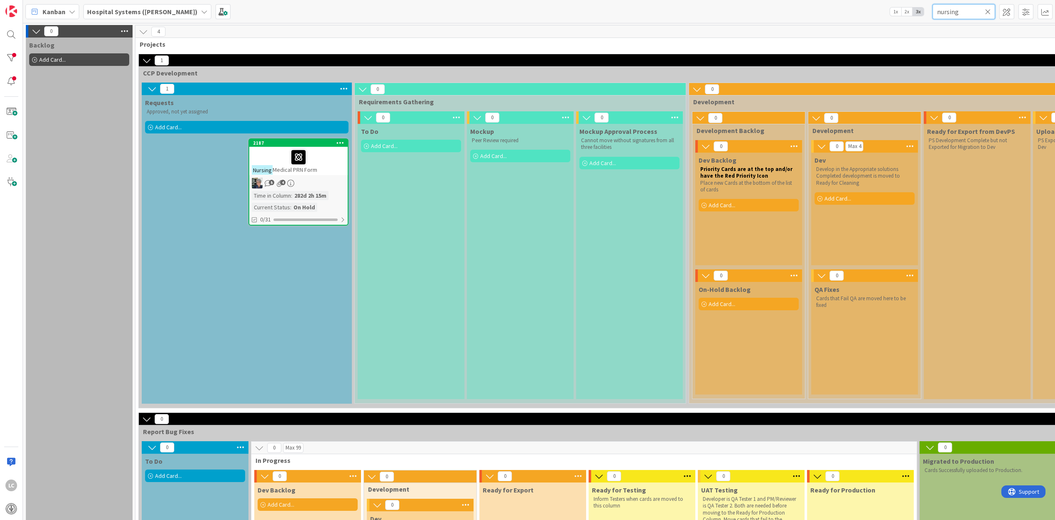
type input "nursing"
click at [992, 10] on input "nursing" at bounding box center [964, 11] width 63 height 15
click at [988, 12] on icon at bounding box center [988, 12] width 6 height 8
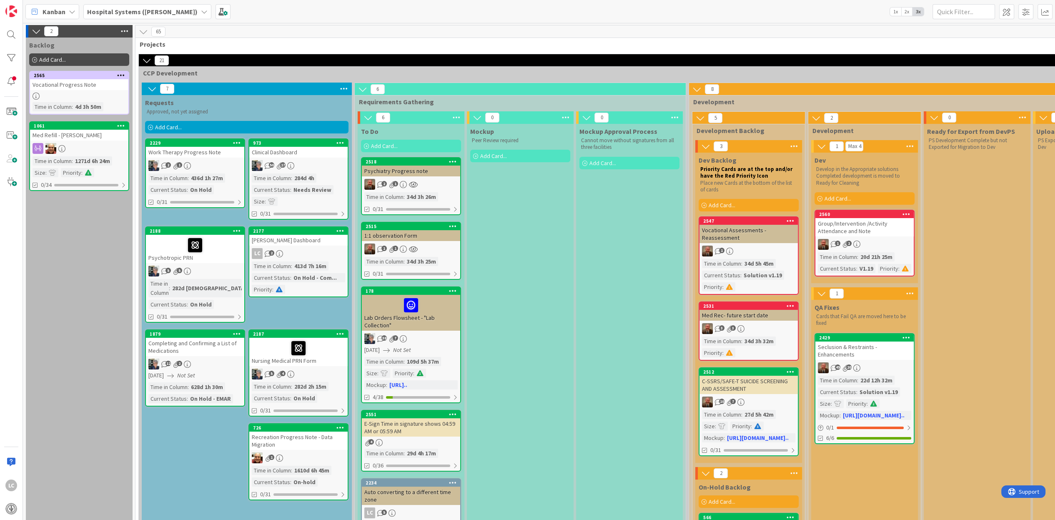
click at [920, 13] on span "3x" at bounding box center [918, 12] width 11 height 8
click at [907, 12] on span "2x" at bounding box center [906, 12] width 11 height 8
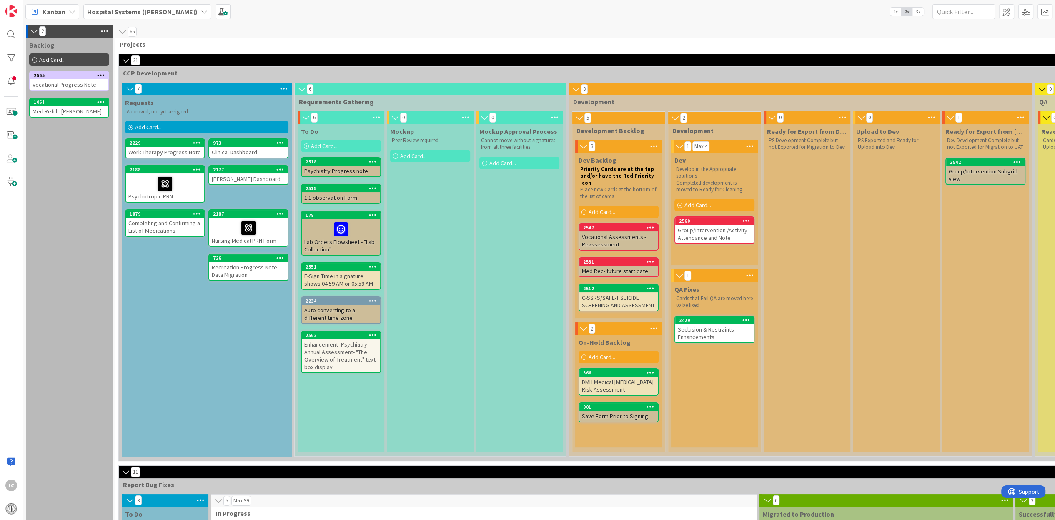
click at [884, 9] on div "Kanban Hospital Systems ([PERSON_NAME]) 1x 2x 3x" at bounding box center [539, 11] width 1032 height 23
click at [894, 10] on span "1x" at bounding box center [895, 12] width 11 height 8
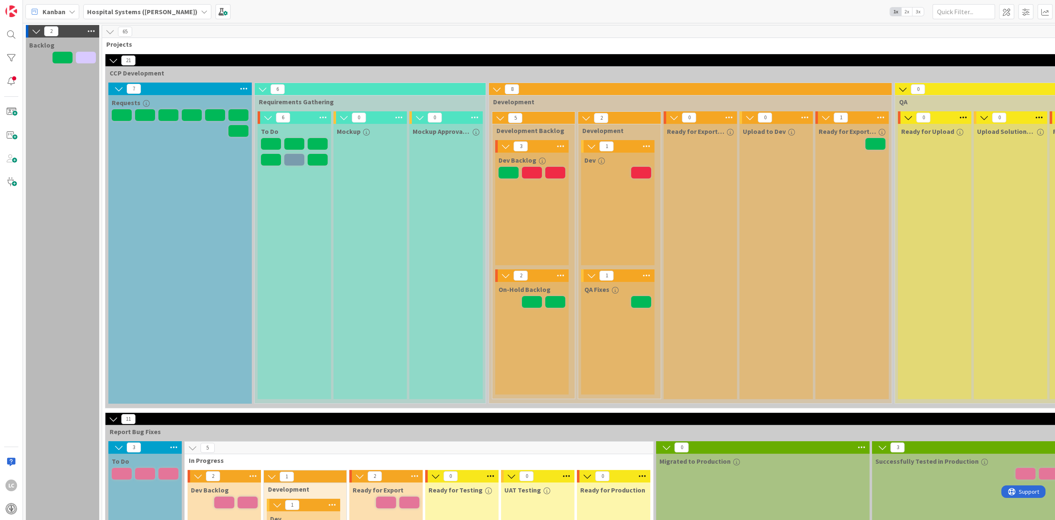
click at [908, 11] on span "2x" at bounding box center [906, 12] width 11 height 8
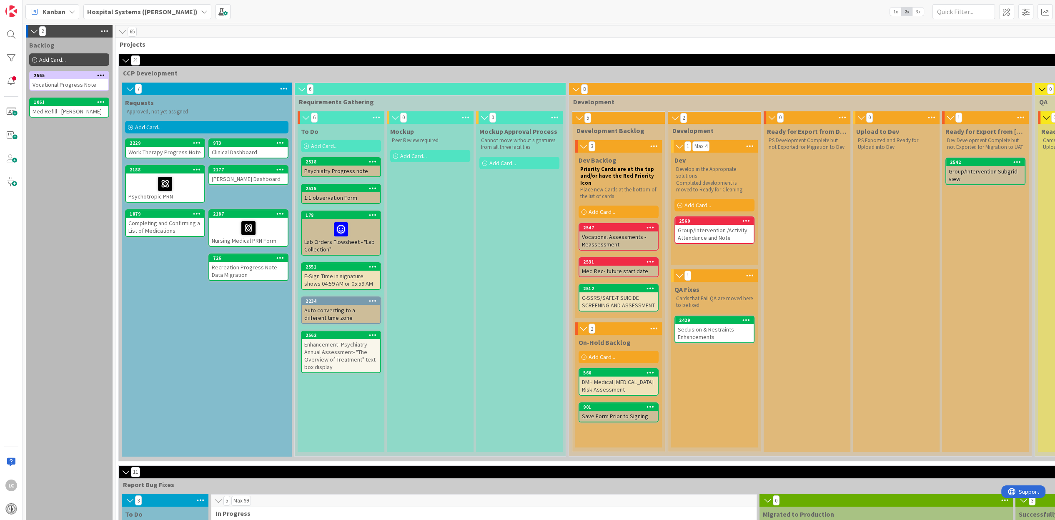
click at [916, 11] on span "3x" at bounding box center [918, 12] width 11 height 8
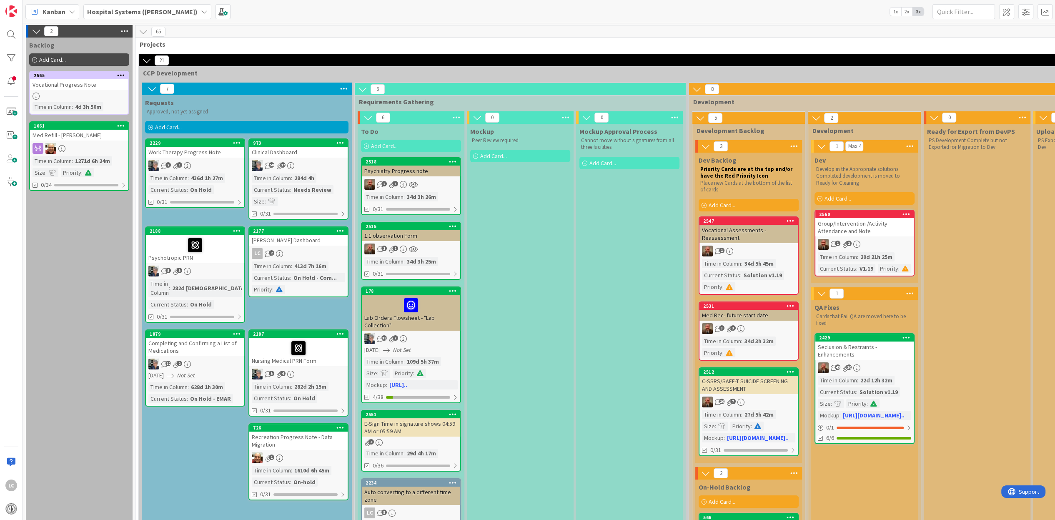
click at [126, 30] on icon at bounding box center [124, 31] width 11 height 13
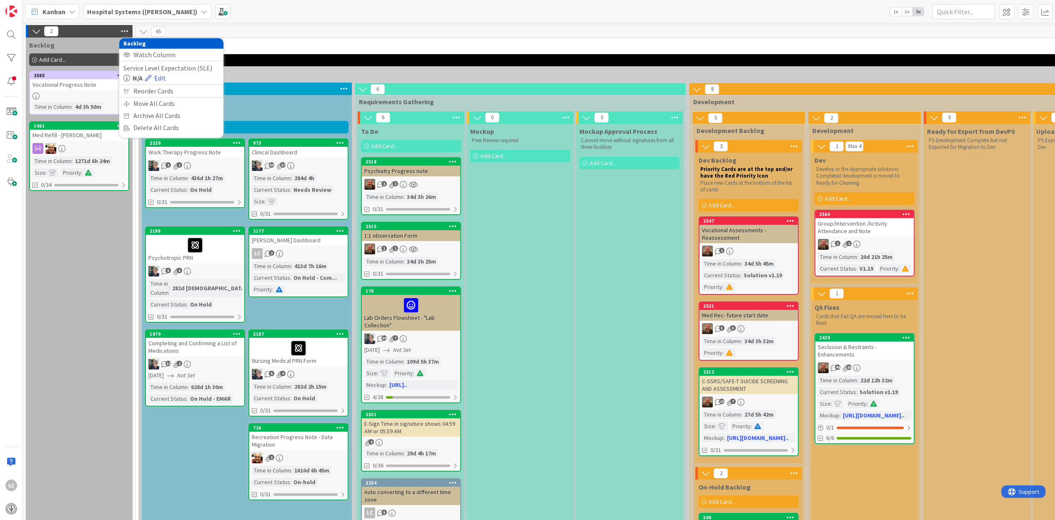
click at [126, 30] on icon at bounding box center [124, 31] width 11 height 13
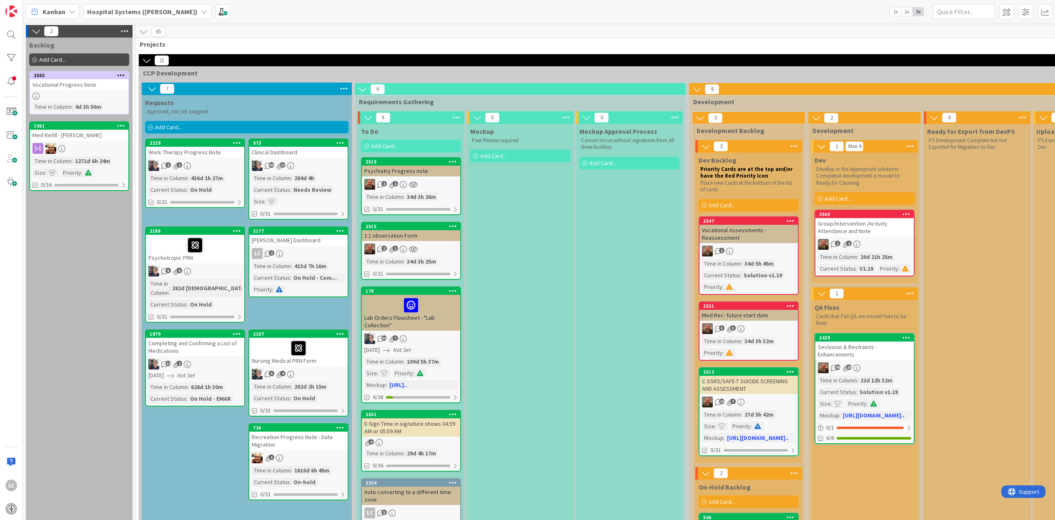
click at [35, 30] on icon at bounding box center [36, 31] width 9 height 9
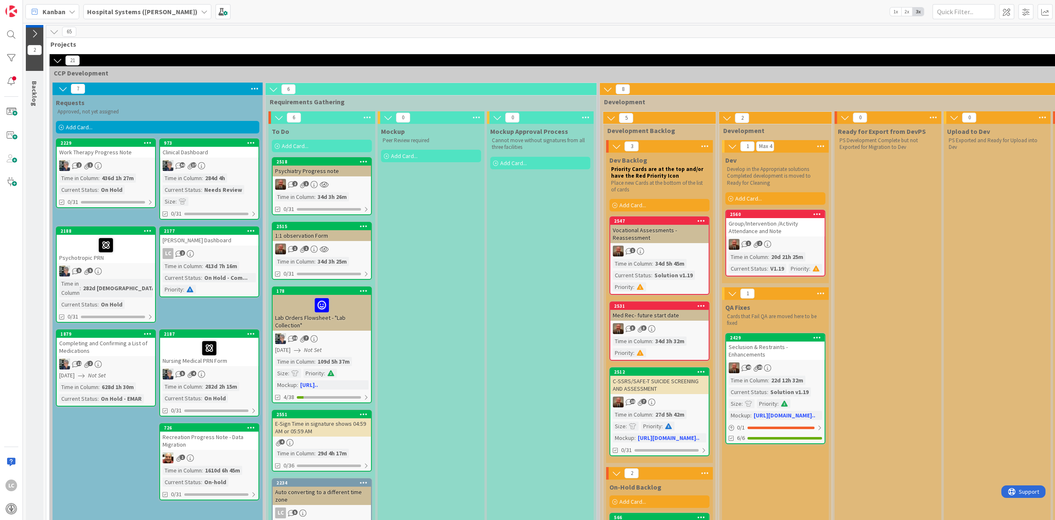
click at [35, 30] on icon at bounding box center [34, 33] width 9 height 9
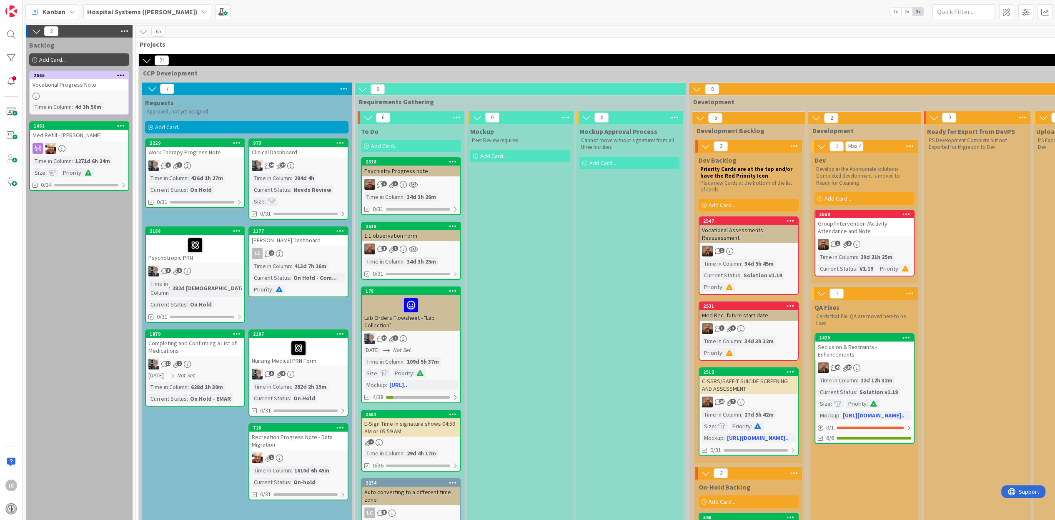
click at [70, 10] on icon at bounding box center [72, 11] width 7 height 7
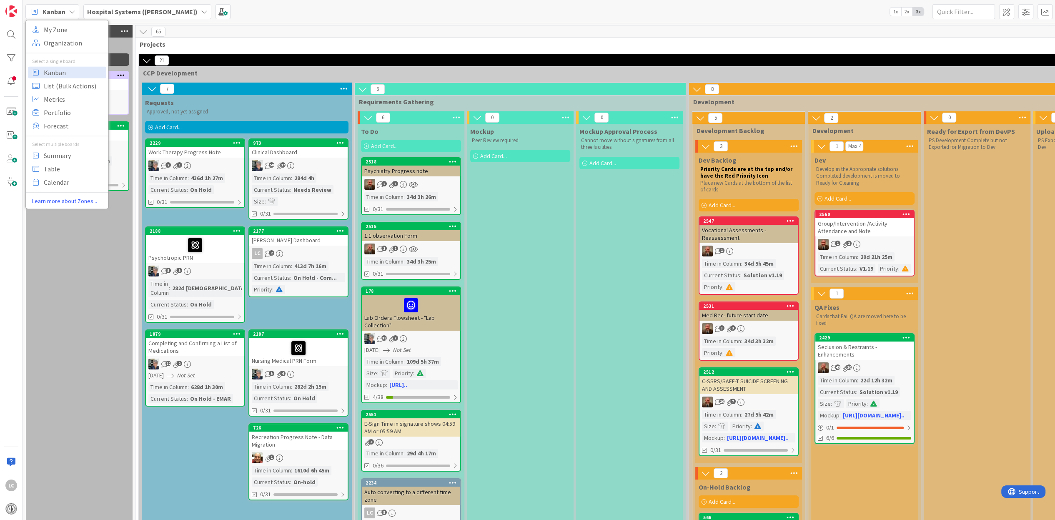
click at [70, 10] on icon at bounding box center [72, 11] width 7 height 7
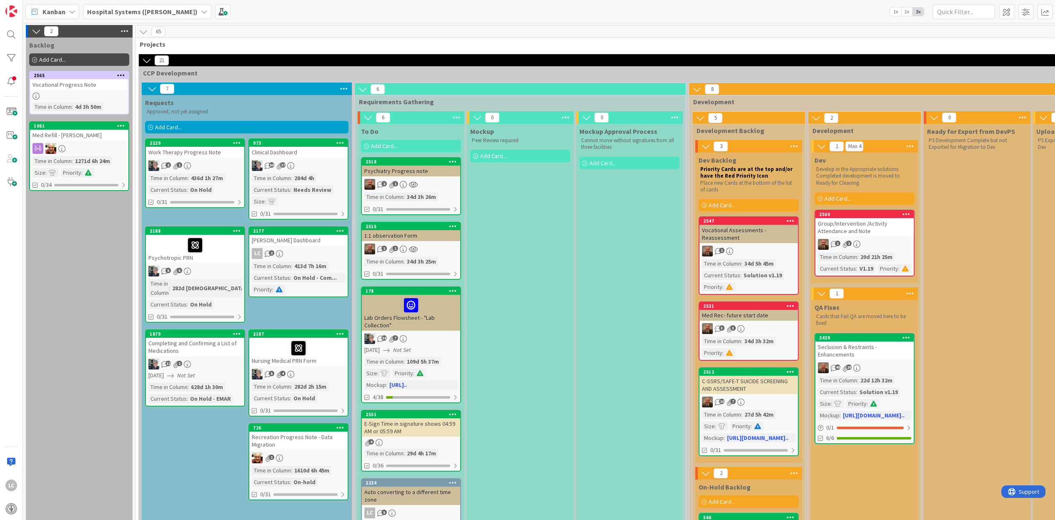
click at [201, 10] on icon at bounding box center [204, 11] width 7 height 7
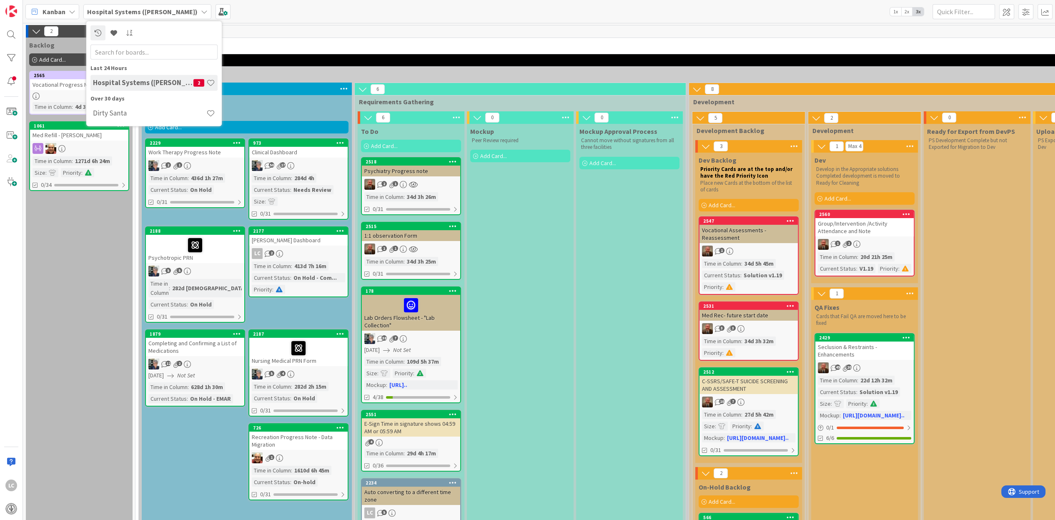
click at [201, 10] on icon at bounding box center [204, 11] width 7 height 7
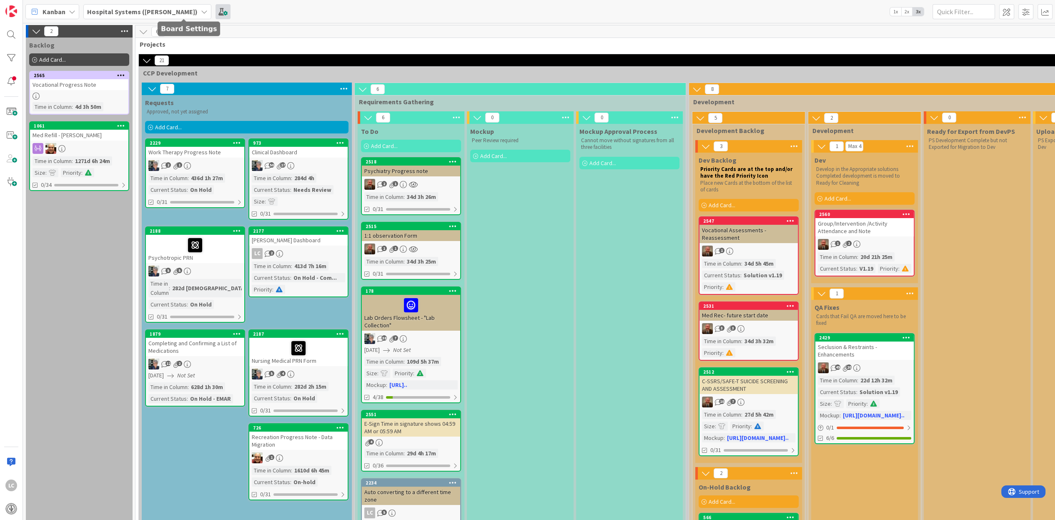
click at [216, 10] on span at bounding box center [223, 11] width 15 height 15
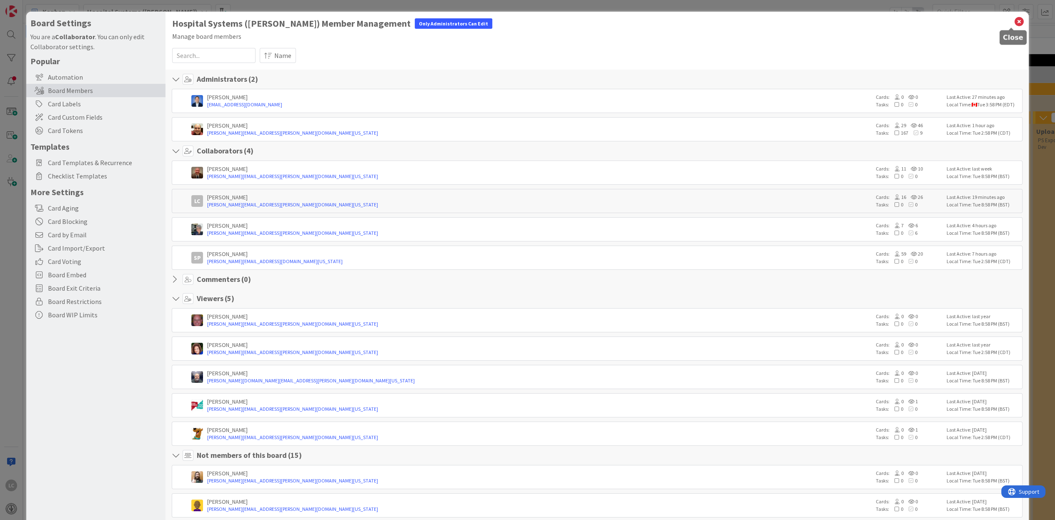
click at [1014, 20] on icon at bounding box center [1019, 22] width 11 height 12
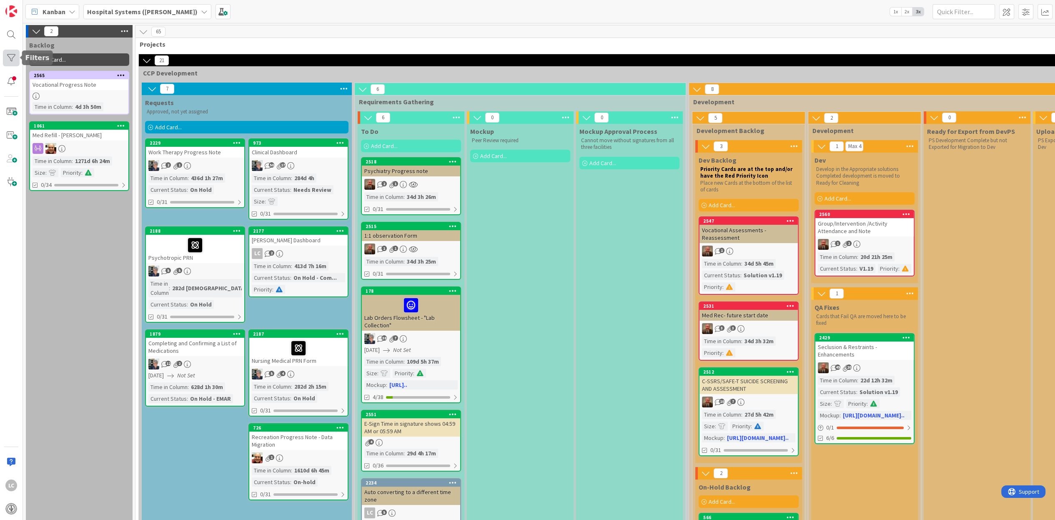
click at [10, 58] on div at bounding box center [11, 58] width 17 height 17
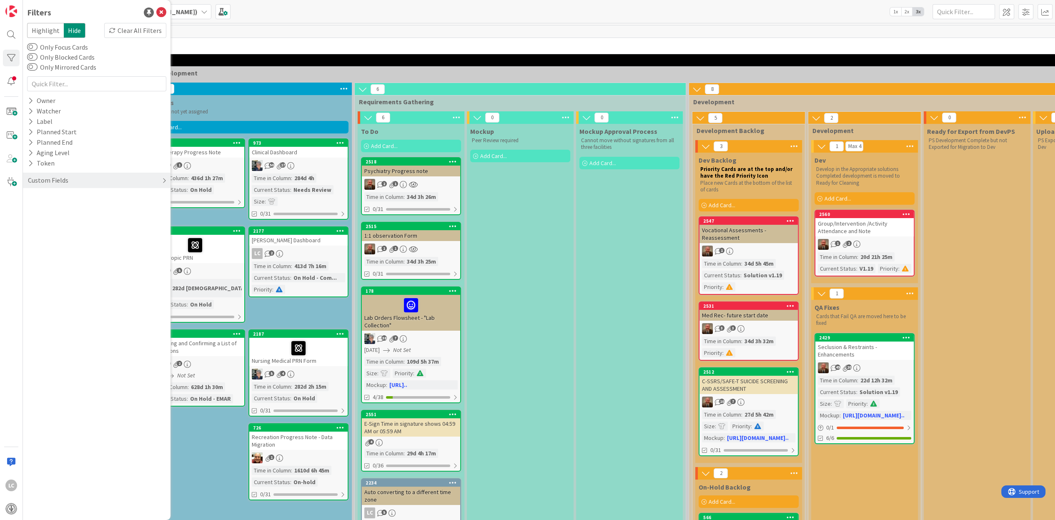
click at [164, 180] on icon at bounding box center [164, 180] width 4 height 7
click at [164, 180] on icon at bounding box center [164, 180] width 6 height 7
click at [13, 82] on div at bounding box center [11, 81] width 17 height 17
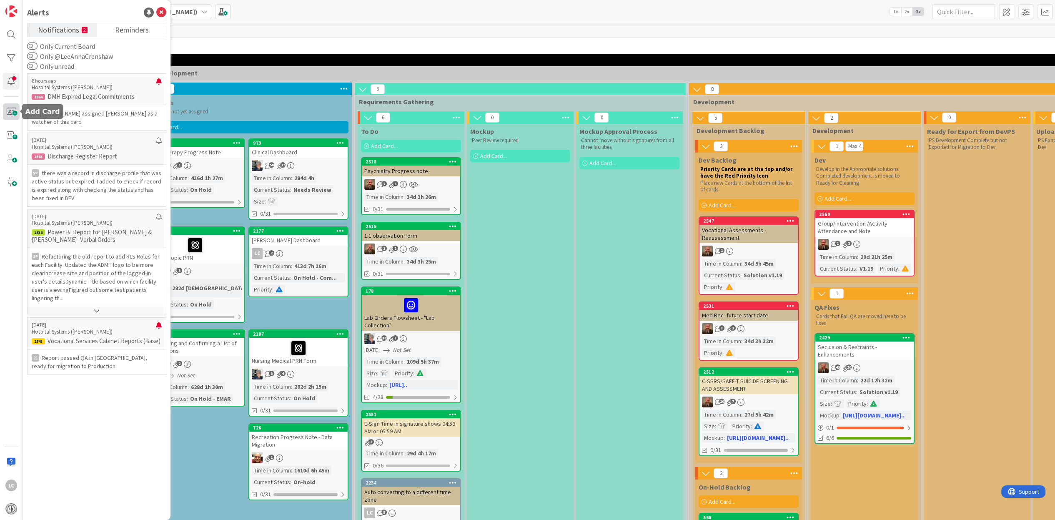
click at [16, 107] on span at bounding box center [11, 111] width 17 height 17
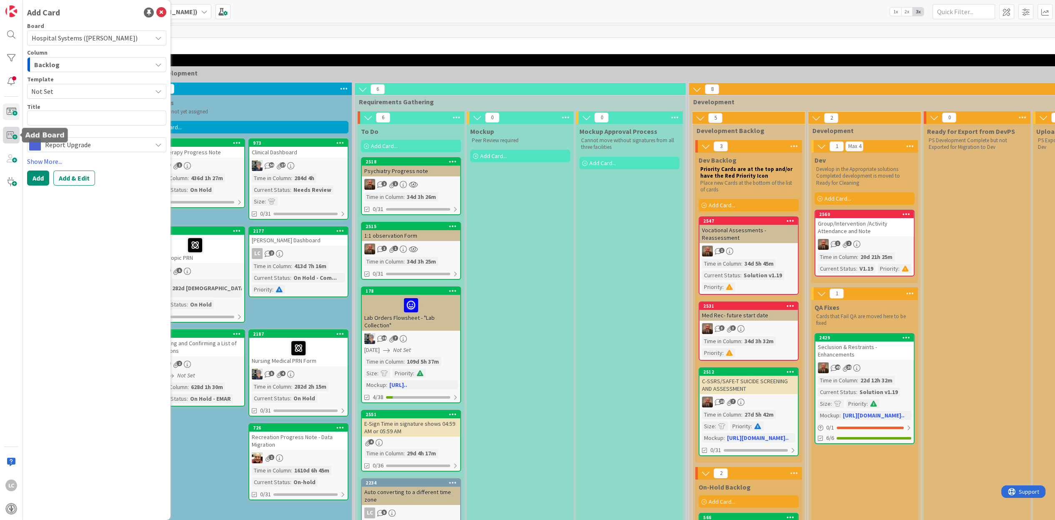
click at [10, 137] on span at bounding box center [11, 135] width 17 height 17
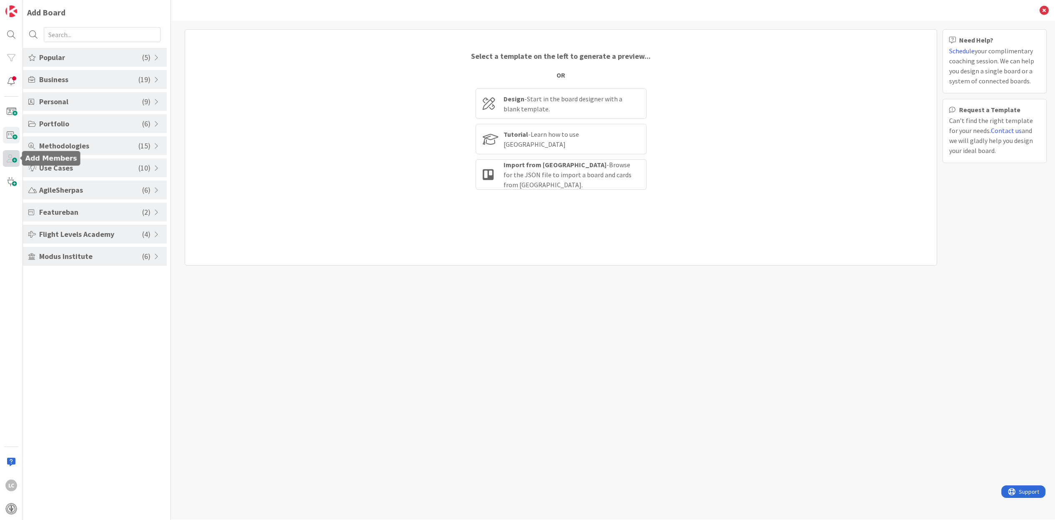
click at [14, 162] on span at bounding box center [11, 158] width 17 height 17
click at [12, 160] on span at bounding box center [11, 158] width 17 height 17
click at [12, 161] on span at bounding box center [11, 158] width 17 height 17
click at [10, 178] on span at bounding box center [11, 181] width 17 height 17
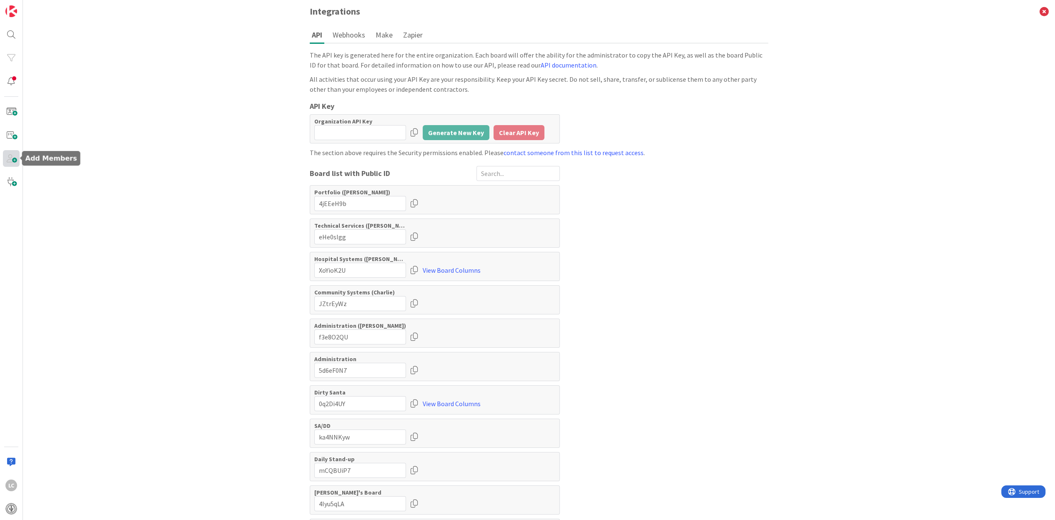
click at [12, 158] on span at bounding box center [11, 158] width 17 height 17
click at [11, 58] on div at bounding box center [11, 58] width 17 height 17
click at [12, 57] on div at bounding box center [11, 58] width 17 height 17
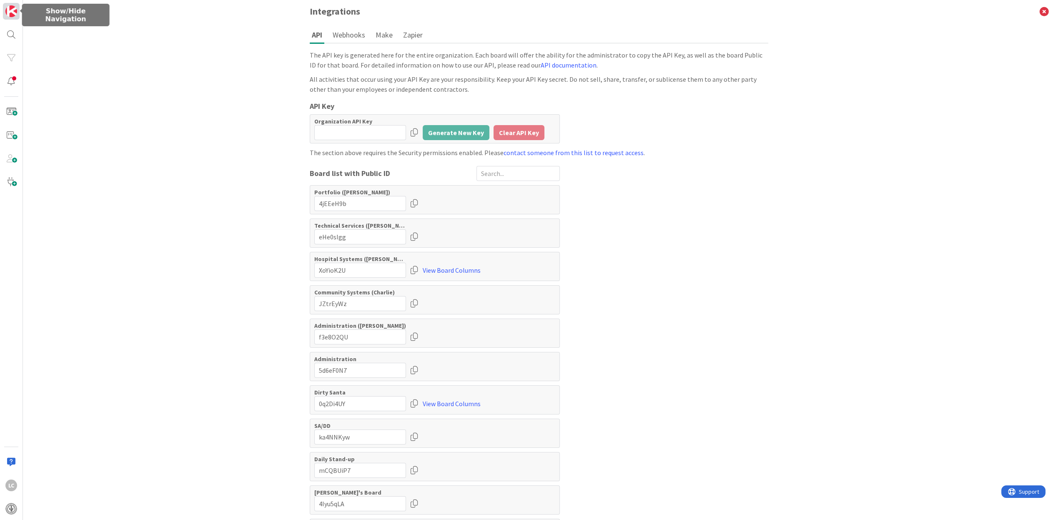
click at [13, 10] on img at bounding box center [11, 11] width 12 height 12
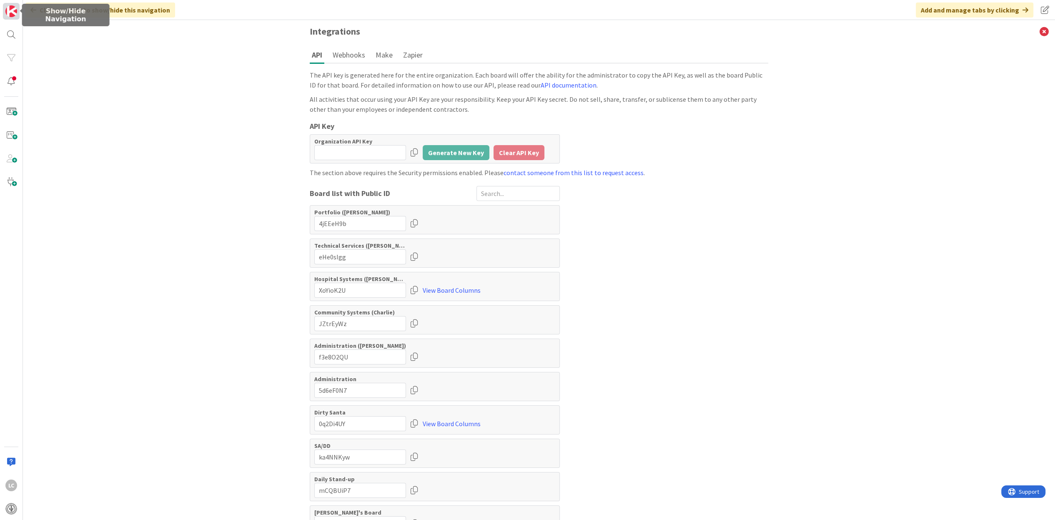
click at [12, 12] on img at bounding box center [11, 11] width 12 height 12
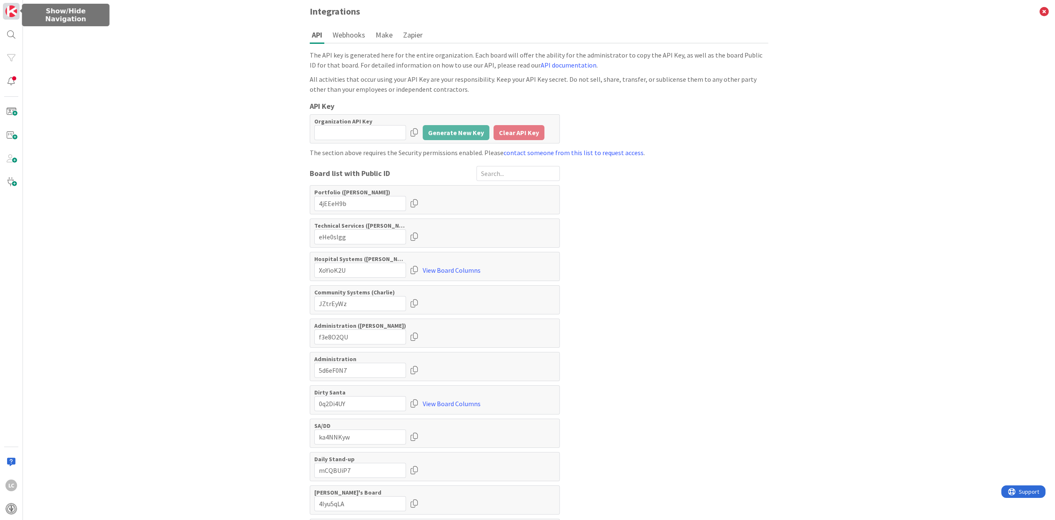
click at [12, 12] on img at bounding box center [11, 11] width 12 height 12
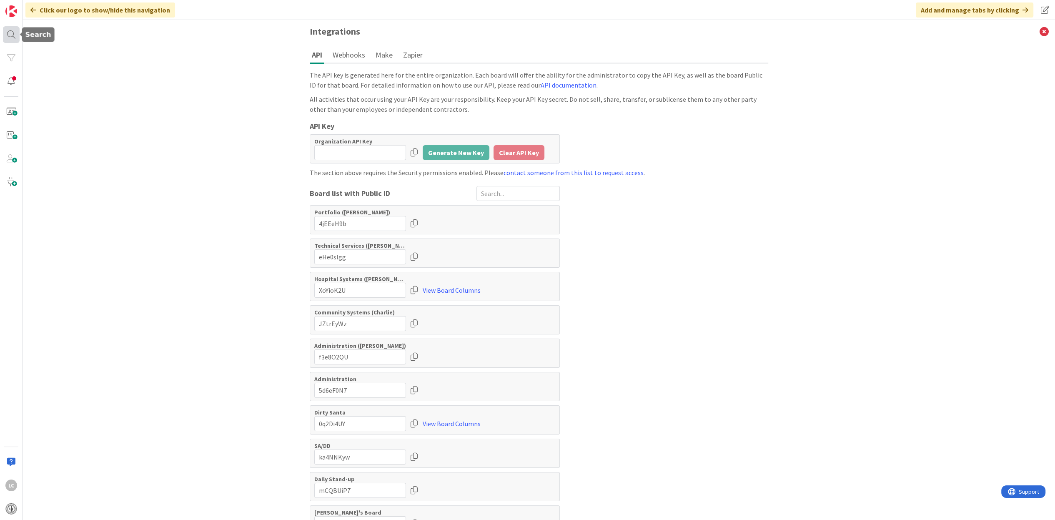
click at [10, 34] on div at bounding box center [11, 34] width 17 height 17
click at [150, 31] on button "Search" at bounding box center [151, 30] width 32 height 15
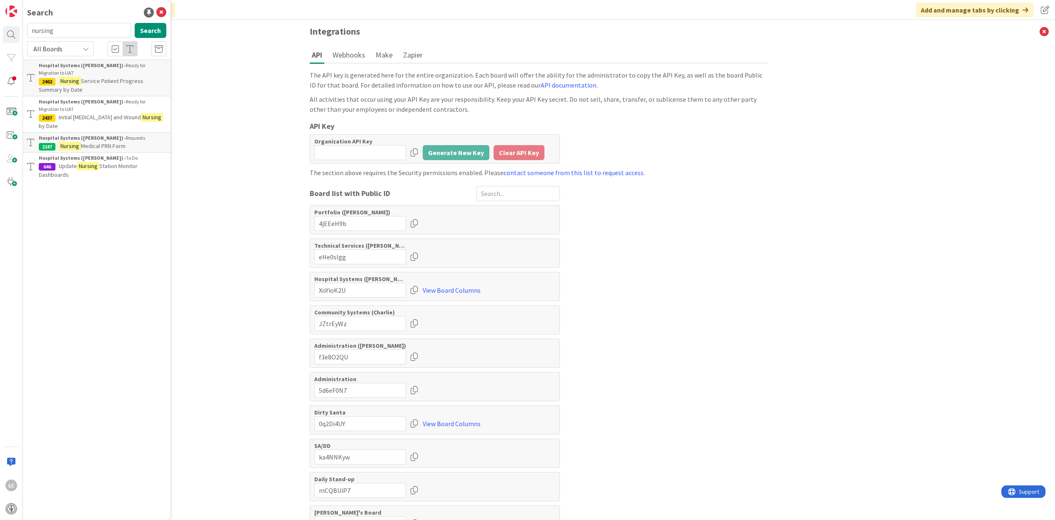
click at [66, 77] on mark "Nursing" at bounding box center [70, 81] width 22 height 9
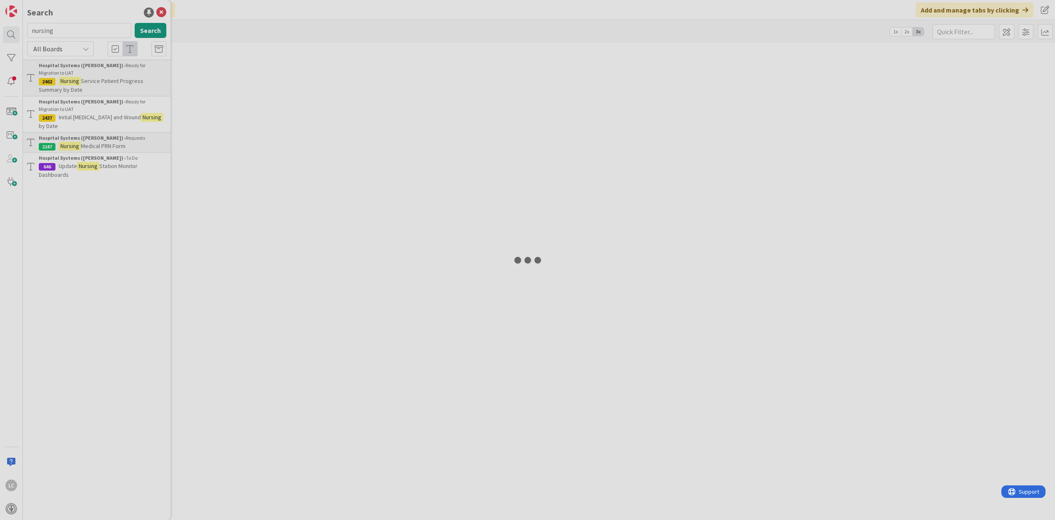
click at [66, 70] on div at bounding box center [527, 260] width 1055 height 520
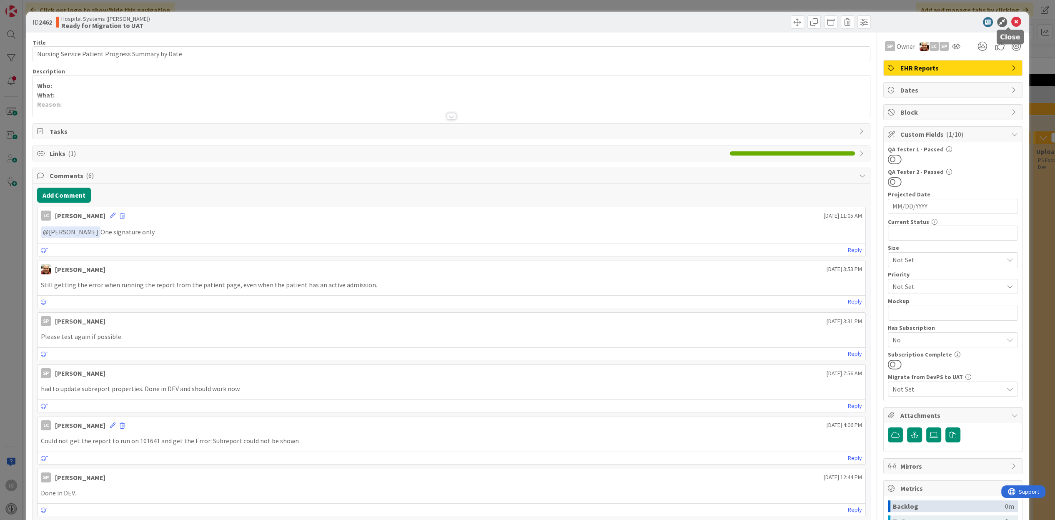
click at [1012, 20] on icon at bounding box center [1017, 22] width 10 height 10
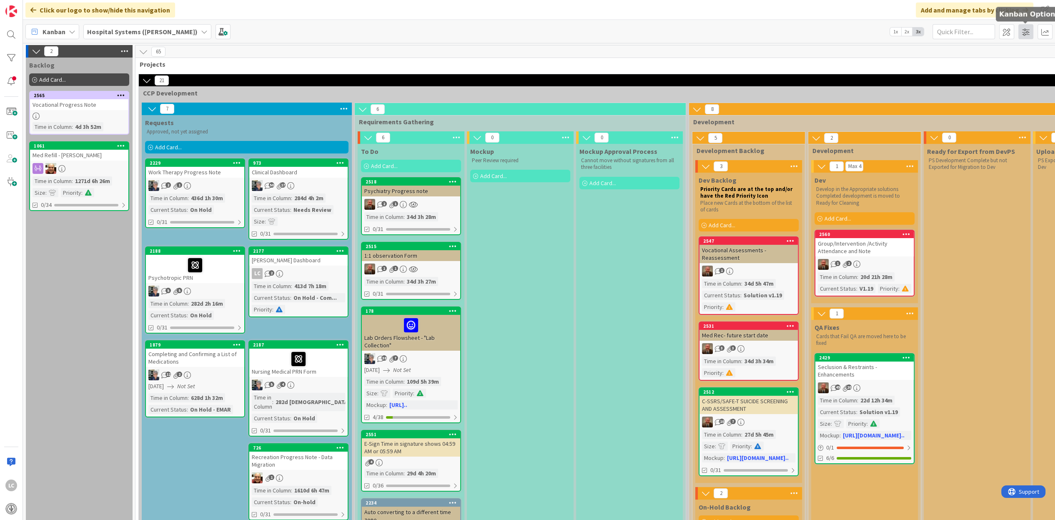
click at [1029, 31] on span at bounding box center [1026, 31] width 15 height 15
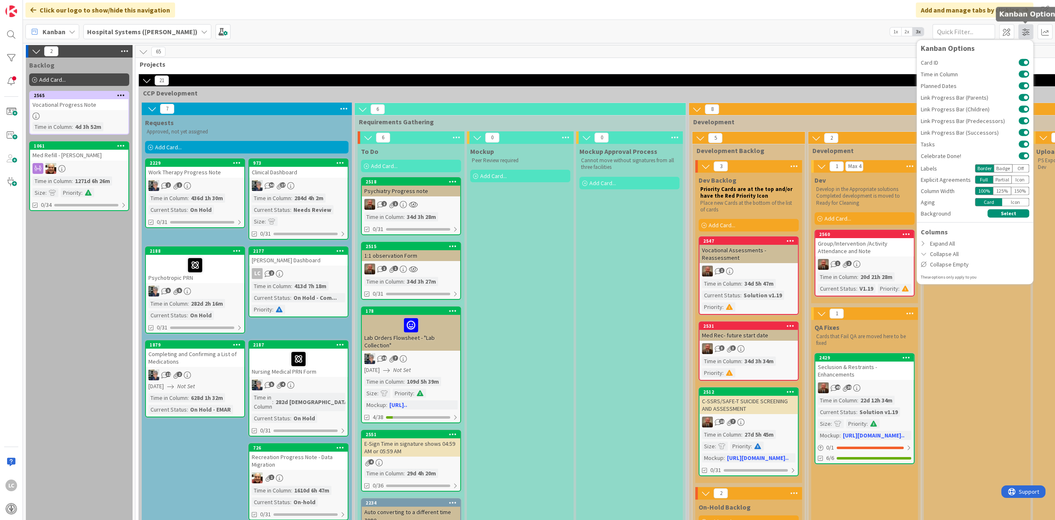
click at [1029, 31] on span at bounding box center [1026, 31] width 15 height 15
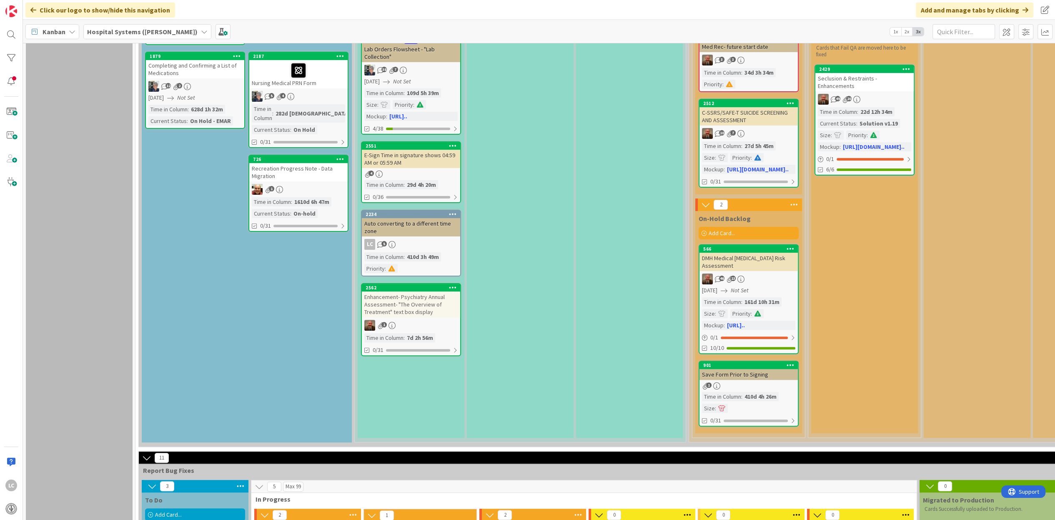
scroll to position [313, 0]
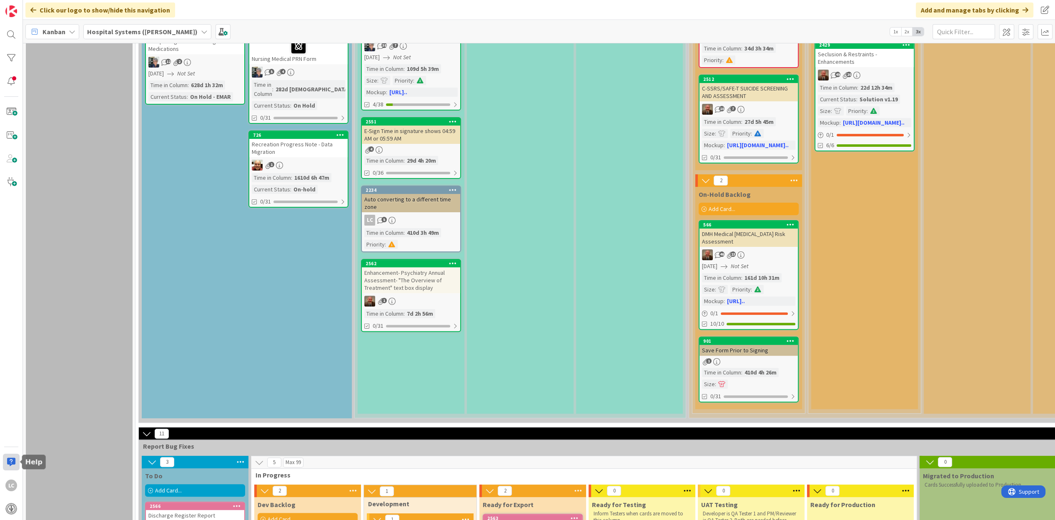
click at [11, 459] on div at bounding box center [11, 462] width 17 height 17
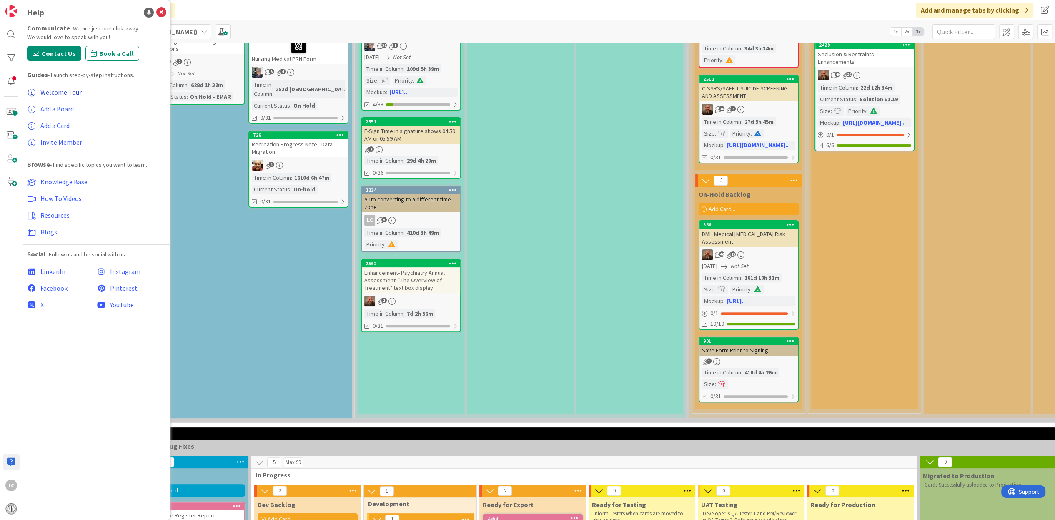
click at [52, 93] on span "Welcome Tour" at bounding box center [60, 92] width 41 height 8
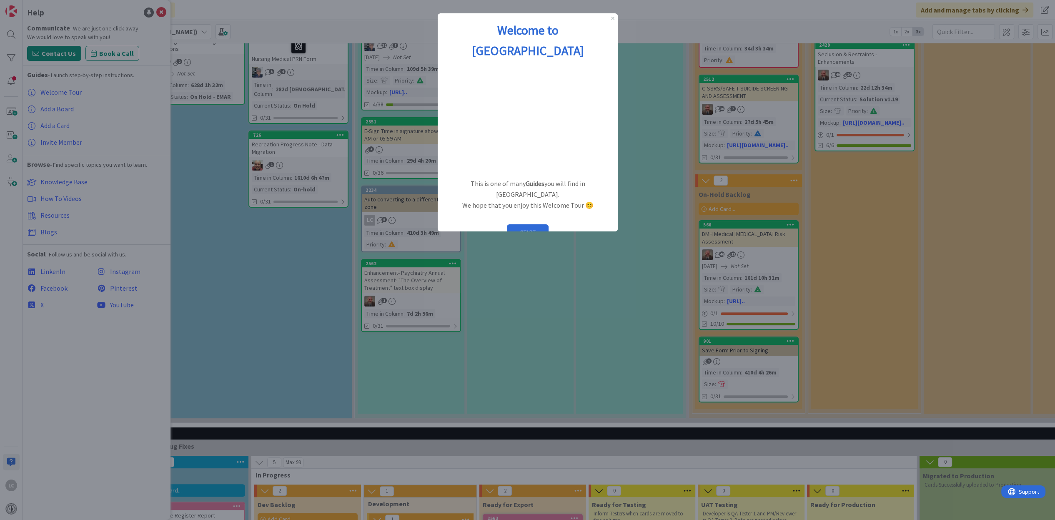
scroll to position [0, 0]
drag, startPoint x: 464, startPoint y: 215, endPoint x: 496, endPoint y: 218, distance: 31.4
click at [496, 218] on div "Welcome to [GEOGRAPHIC_DATA] This is one of many Guides you will find in [GEOGR…" at bounding box center [527, 138] width 180 height 250
drag, startPoint x: 496, startPoint y: 218, endPoint x: 488, endPoint y: 216, distance: 8.2
click at [488, 216] on div "Welcome to [GEOGRAPHIC_DATA] This is one of many Guides you will find in [GEOGR…" at bounding box center [527, 138] width 180 height 250
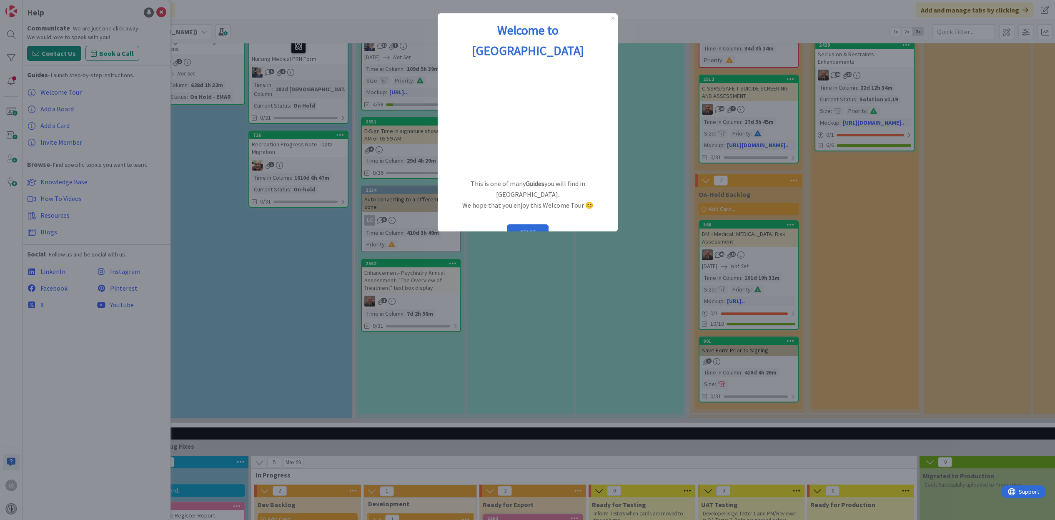
click at [611, 15] on div "Welcome to [GEOGRAPHIC_DATA]" at bounding box center [527, 40] width 180 height 54
click at [612, 20] on div "Welcome to [GEOGRAPHIC_DATA]" at bounding box center [527, 40] width 180 height 54
click at [611, 20] on div "Welcome to [GEOGRAPHIC_DATA]" at bounding box center [527, 40] width 180 height 54
click at [613, 17] on icon "Close Preview" at bounding box center [612, 18] width 3 height 3
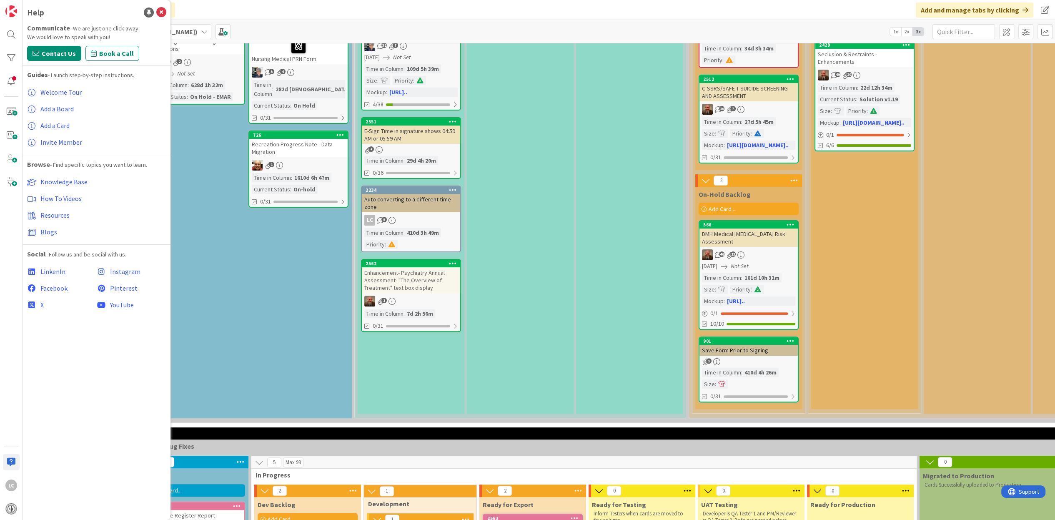
drag, startPoint x: 176, startPoint y: 3, endPoint x: 613, endPoint y: 17, distance: 437.6
click at [613, 17] on div "Click our logo to show/hide this navigation Add and manage tabs by clicking" at bounding box center [539, 10] width 1032 height 20
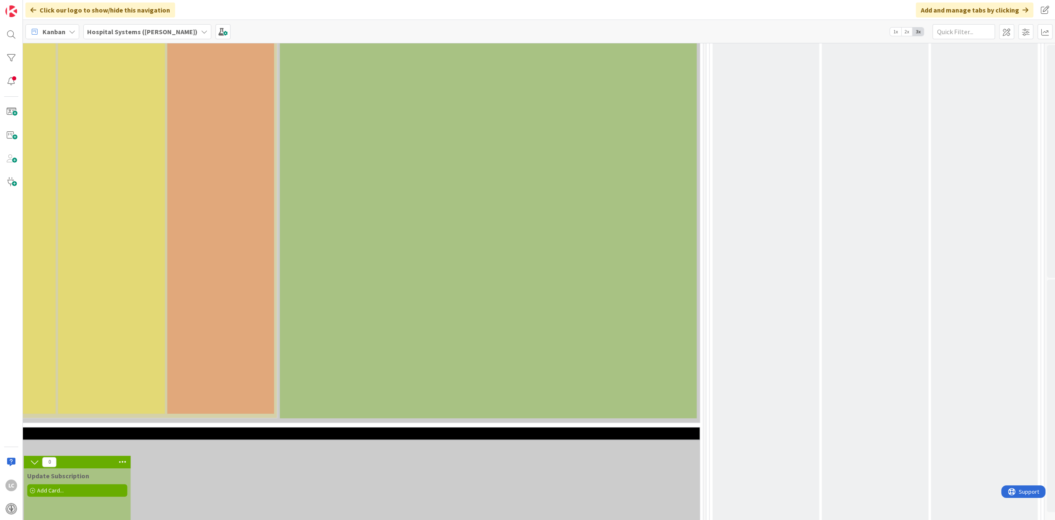
scroll to position [313, 1571]
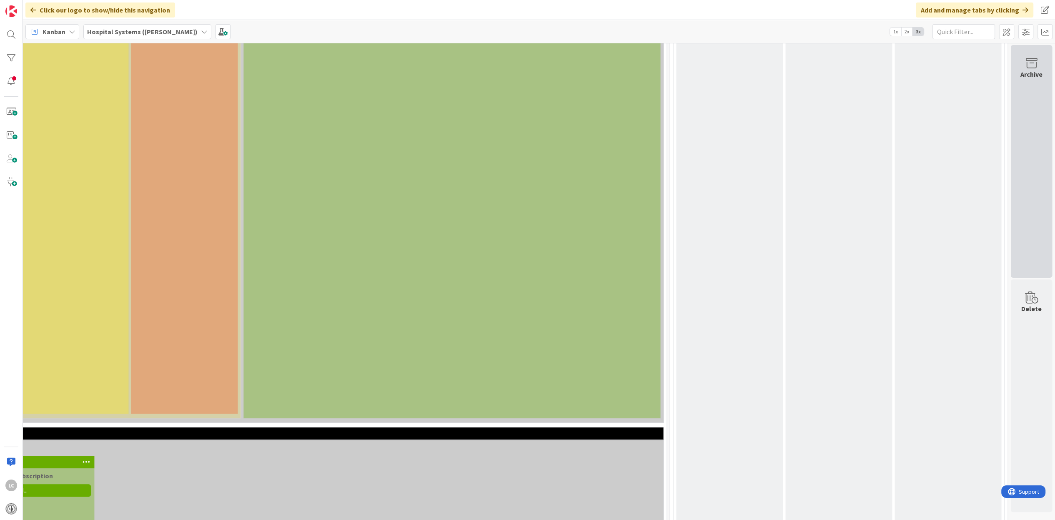
click at [1026, 62] on icon at bounding box center [1032, 64] width 32 height 12
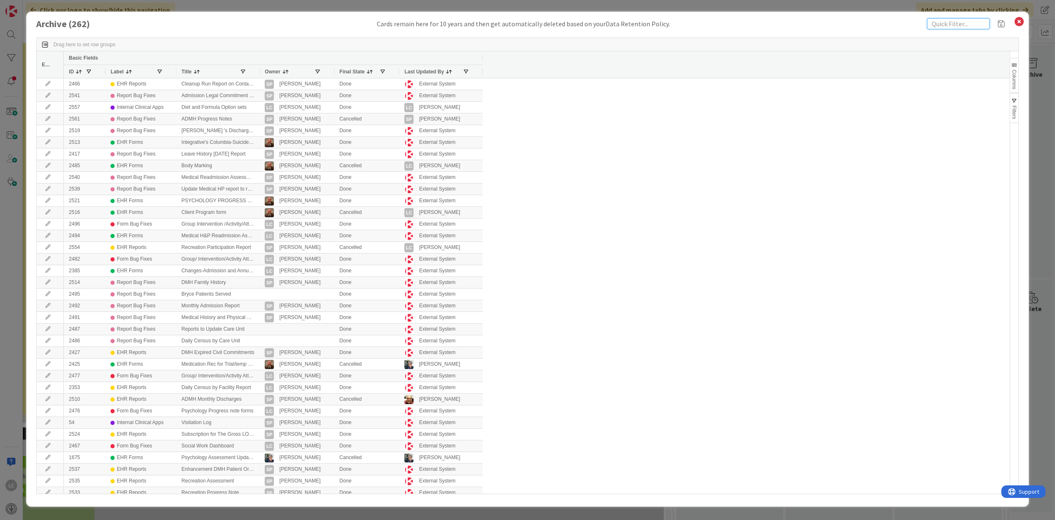
click at [948, 27] on input "text" at bounding box center [958, 23] width 63 height 11
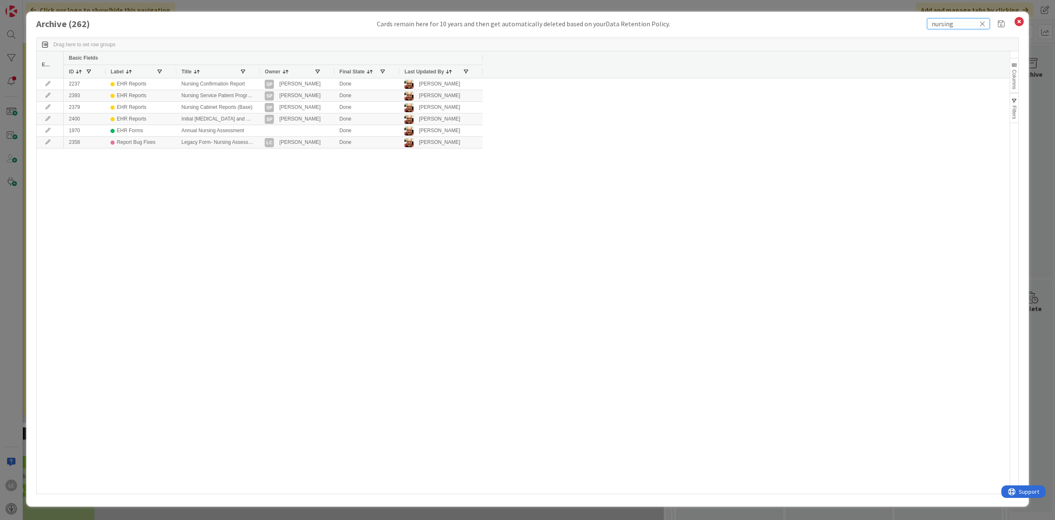
type input "nursing"
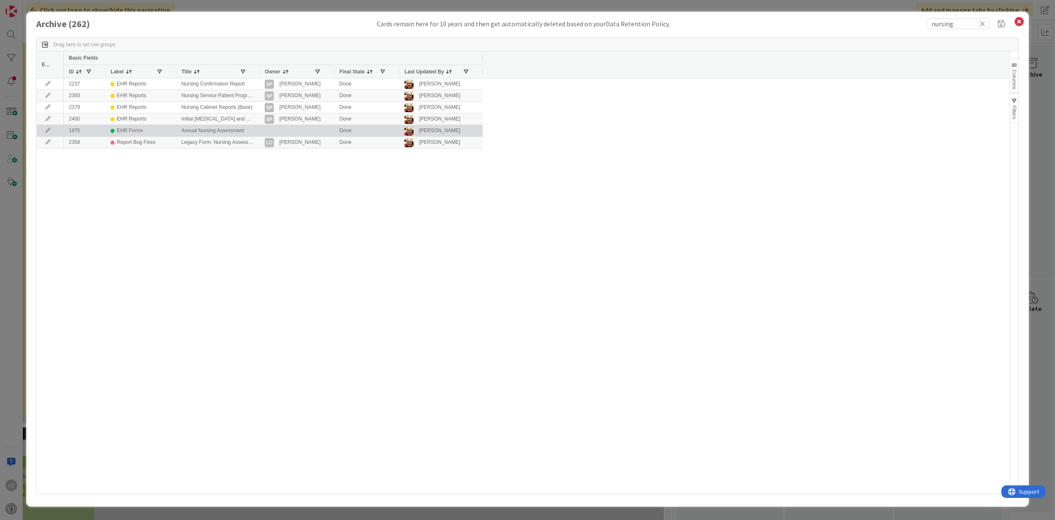
click at [221, 128] on div "Annual Nursing Assessment" at bounding box center [217, 130] width 83 height 11
click at [184, 131] on div "Annual Nursing Assessment" at bounding box center [217, 130] width 83 height 11
click at [72, 130] on div "1970" at bounding box center [85, 130] width 42 height 11
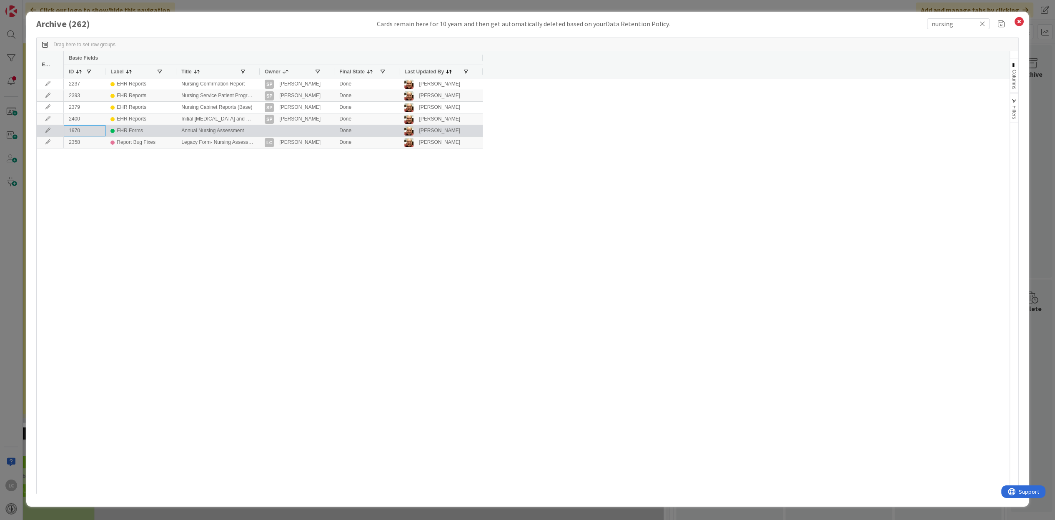
click at [72, 130] on div "1970" at bounding box center [85, 130] width 42 height 11
click at [125, 131] on div "EHR Forms" at bounding box center [130, 131] width 26 height 10
click at [124, 130] on div "EHR Forms" at bounding box center [130, 131] width 26 height 10
click at [126, 129] on div "EHR Forms" at bounding box center [130, 131] width 26 height 10
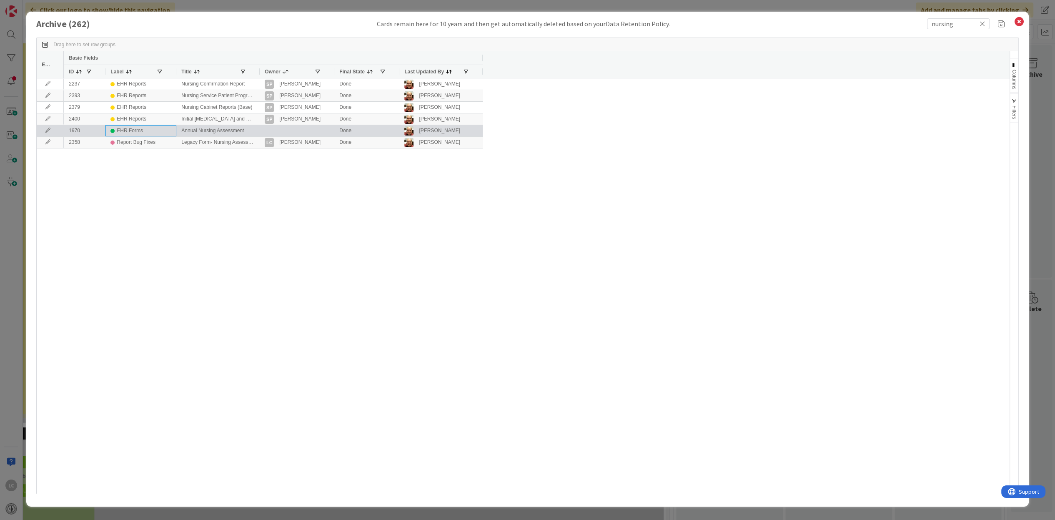
click at [126, 129] on div "EHR Forms" at bounding box center [130, 131] width 26 height 10
click at [70, 129] on div "1970" at bounding box center [85, 130] width 42 height 11
click at [48, 130] on icon at bounding box center [48, 130] width 13 height 5
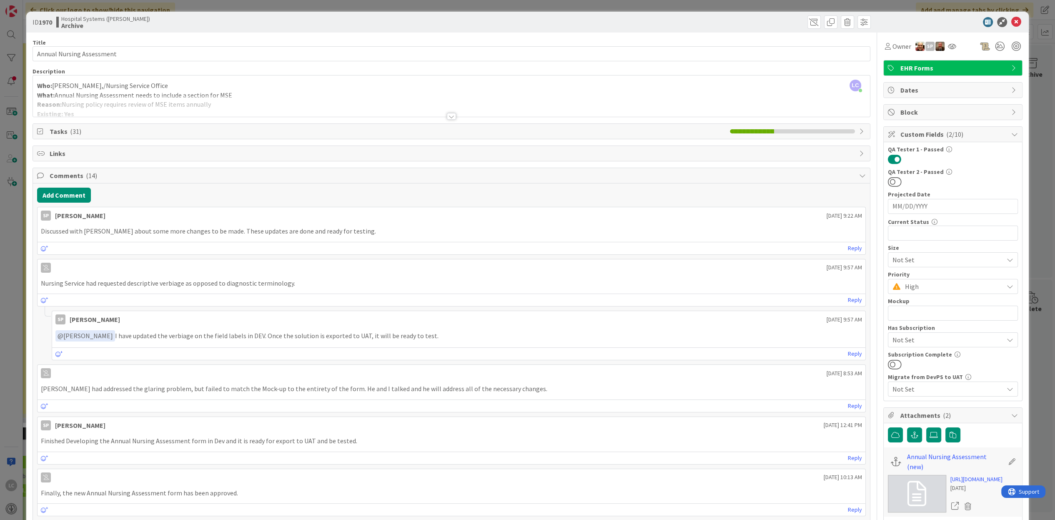
click at [450, 117] on div at bounding box center [451, 116] width 9 height 7
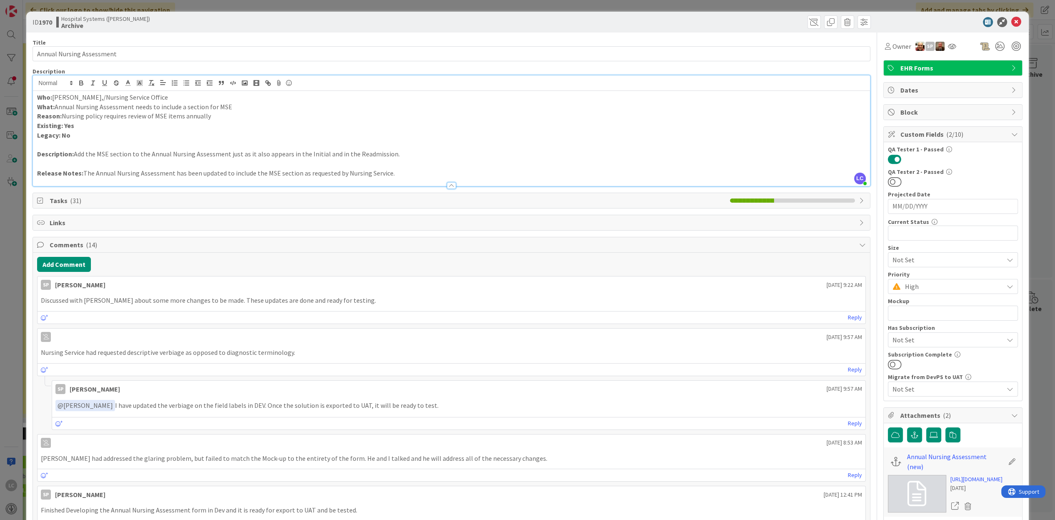
click at [449, 185] on div at bounding box center [451, 185] width 9 height 7
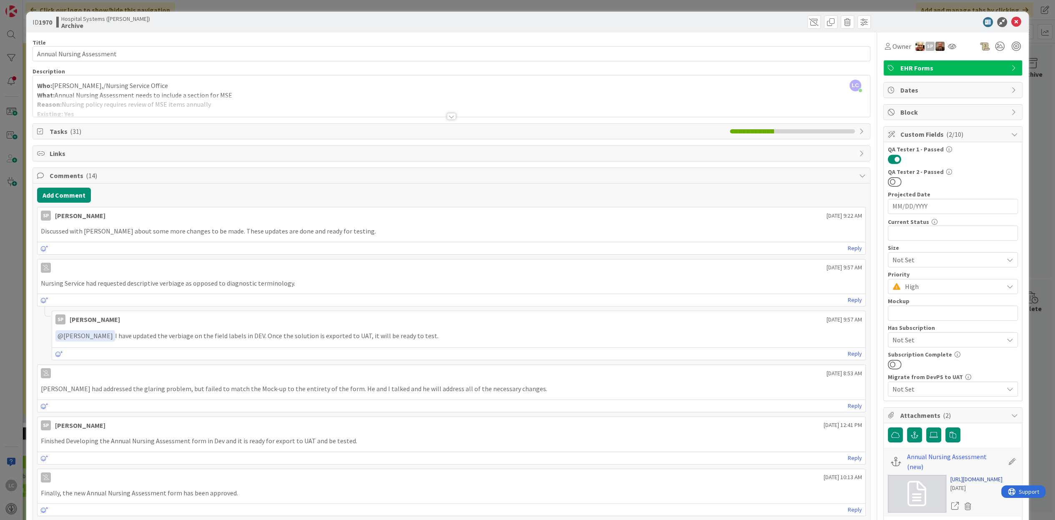
click at [981, 484] on link "[URL][DOMAIN_NAME]" at bounding box center [977, 479] width 52 height 9
click at [1012, 18] on icon at bounding box center [1017, 22] width 10 height 10
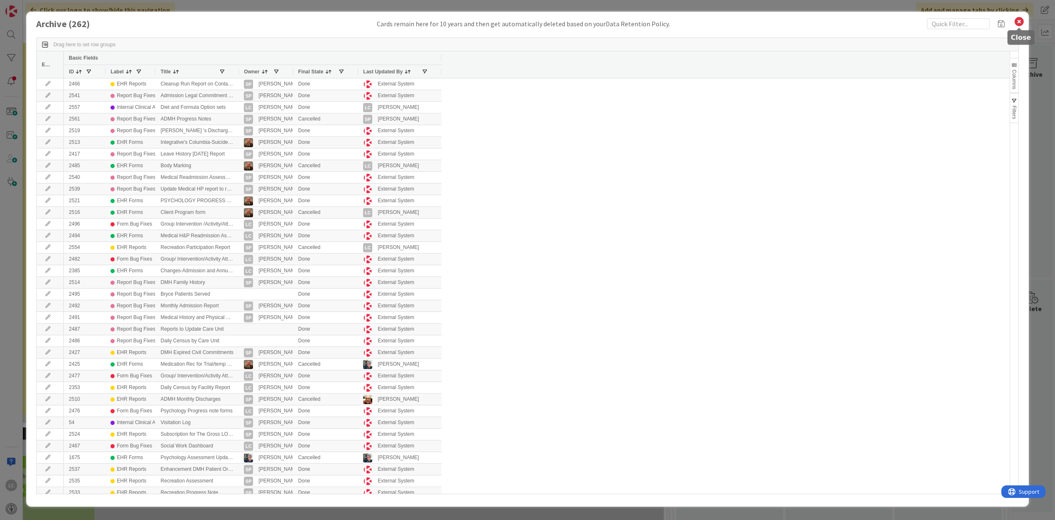
click at [1020, 19] on icon at bounding box center [1019, 22] width 11 height 12
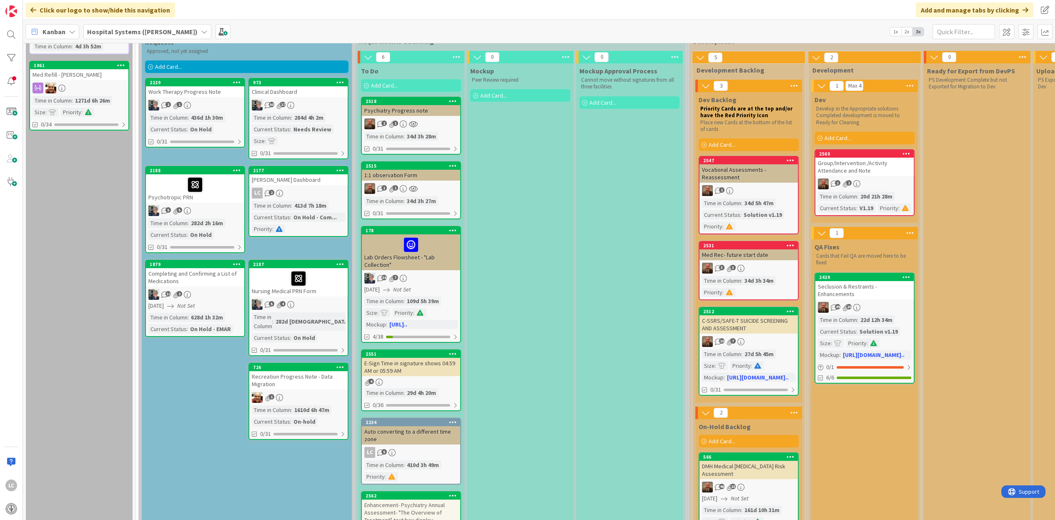
scroll to position [104, 0]
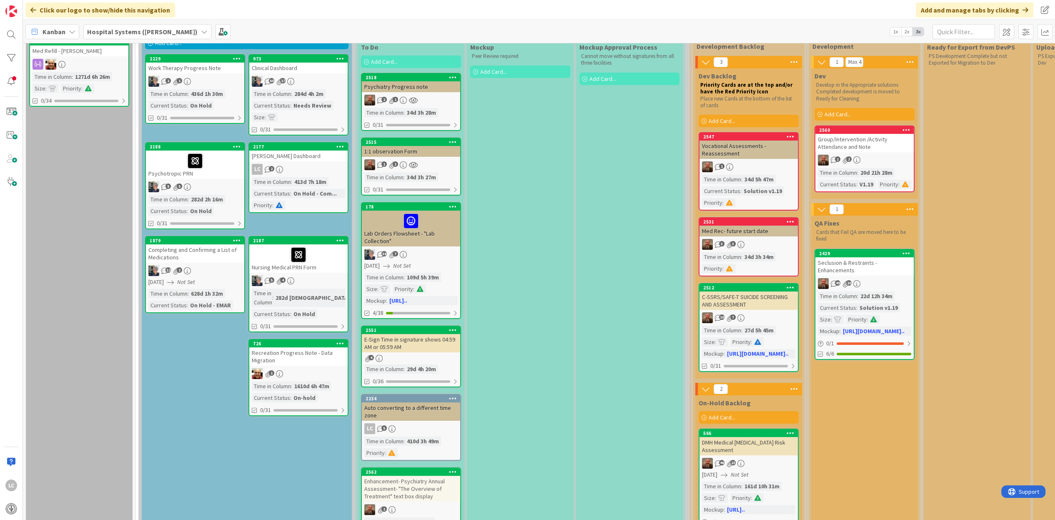
click at [705, 120] on icon at bounding box center [704, 121] width 5 height 5
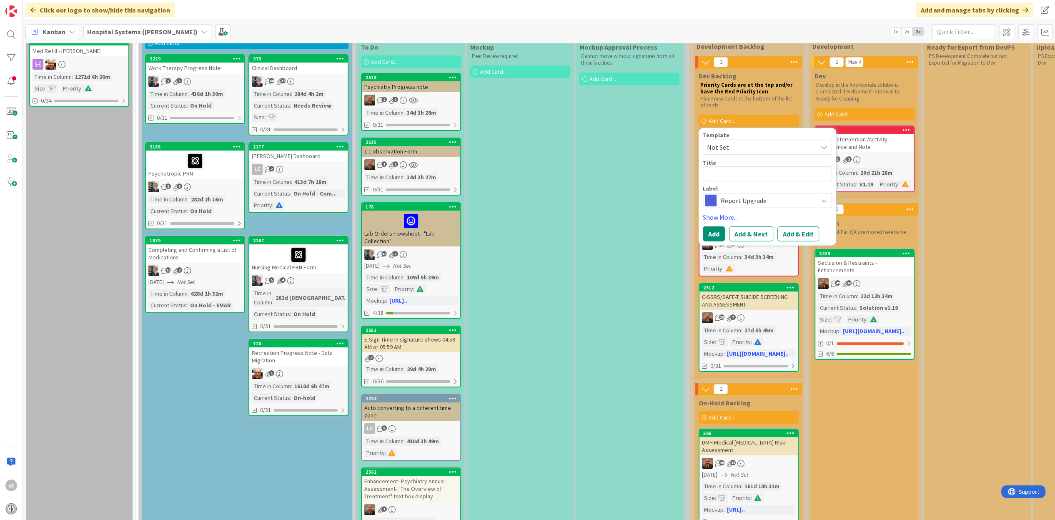
click at [823, 146] on icon at bounding box center [824, 147] width 7 height 7
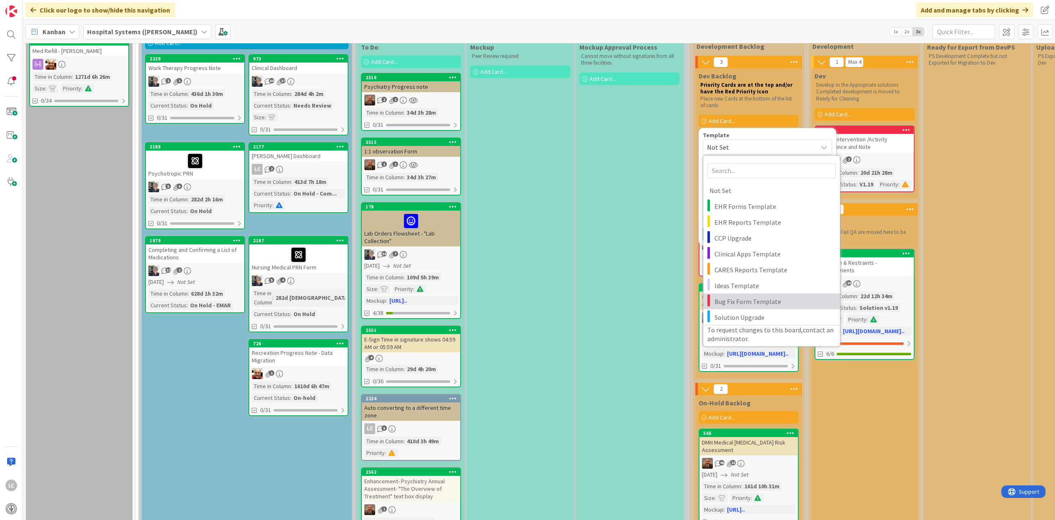
click at [727, 302] on span "Bug Fix Form Template" at bounding box center [774, 301] width 119 height 11
type textarea "x"
type textarea "Bug Fix Form Template"
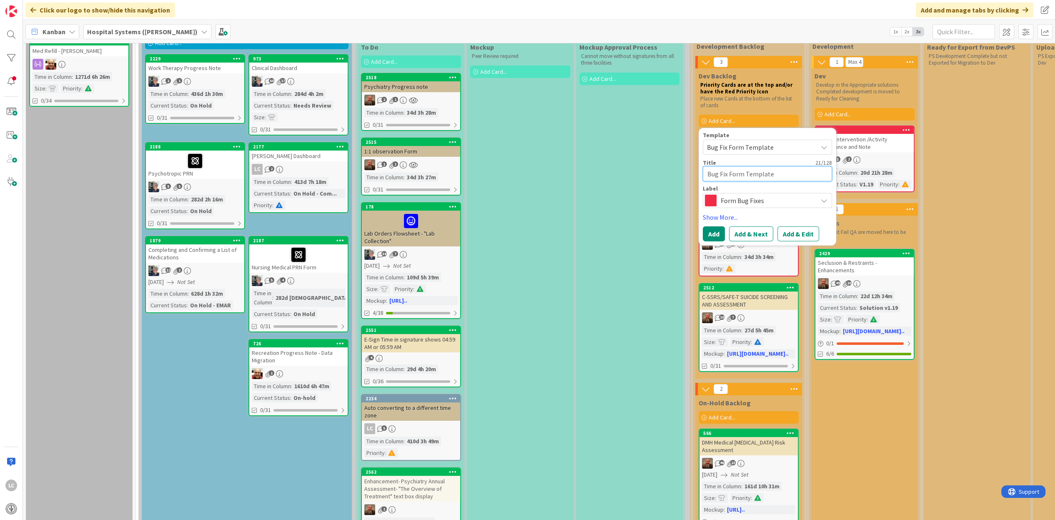
drag, startPoint x: 773, startPoint y: 168, endPoint x: 697, endPoint y: 171, distance: 76.3
click at [697, 171] on div "Dev Backlog Priority Cards are at the top and/or have the Red Priority Icon Pla…" at bounding box center [748, 223] width 107 height 310
type textarea "x"
type textarea "N"
type textarea "x"
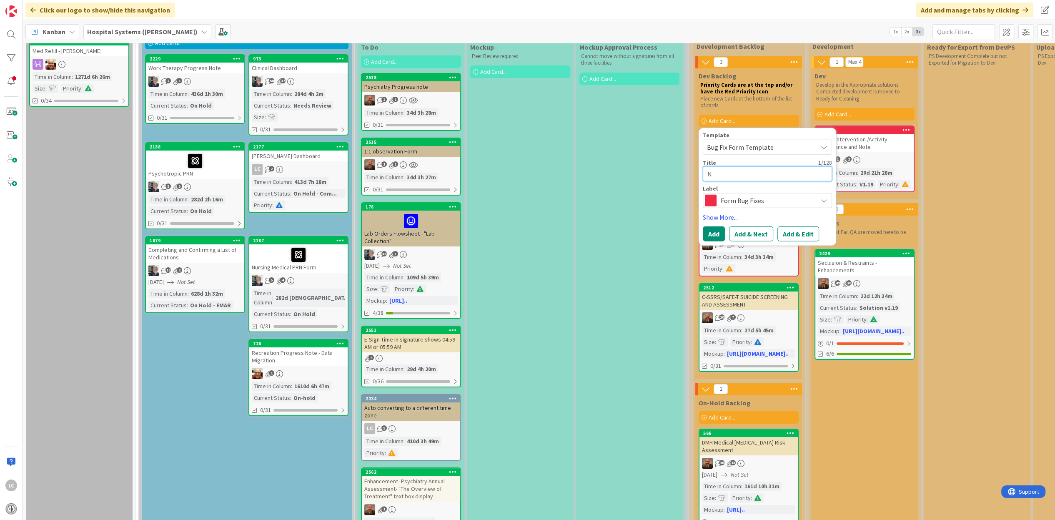
type textarea "Nu"
type textarea "x"
type textarea "Nur"
type textarea "x"
type textarea "Nurs"
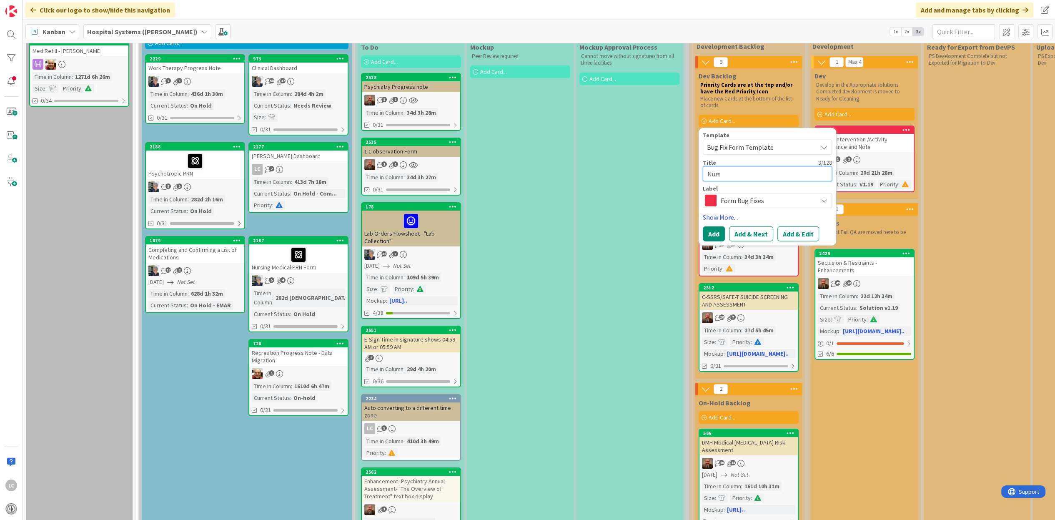
type textarea "x"
type textarea "Nursi"
type textarea "x"
type textarea "Nursin"
type textarea "x"
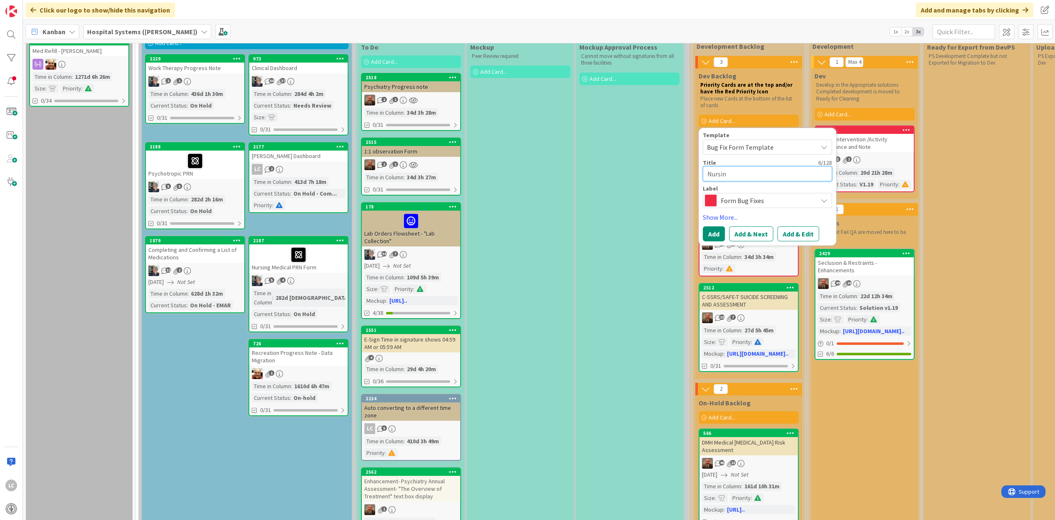
type textarea "Nursing"
type textarea "x"
type textarea "Nursing"
type textarea "x"
type textarea "Nursing A"
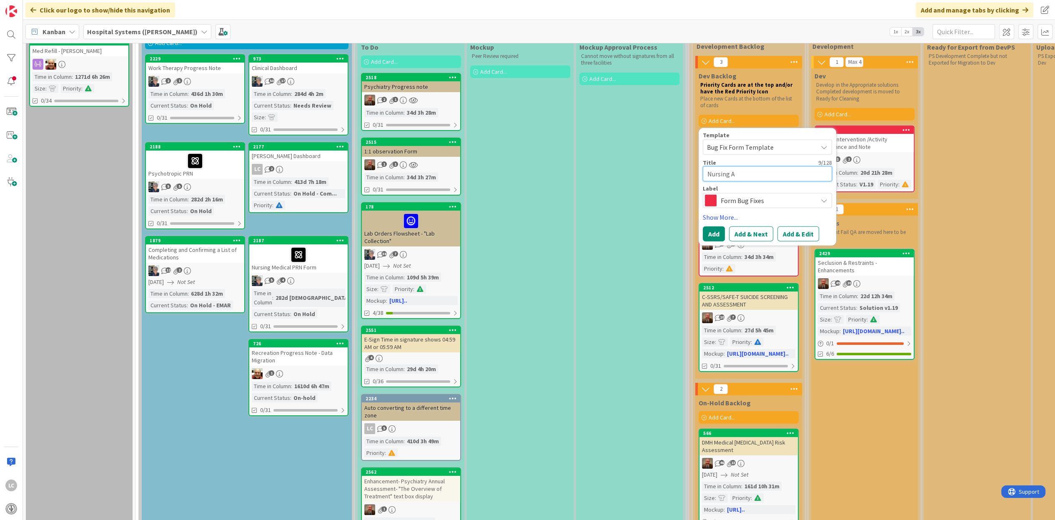
type textarea "x"
type textarea "Nursing As"
type textarea "x"
type textarea "Nursing A"
type textarea "x"
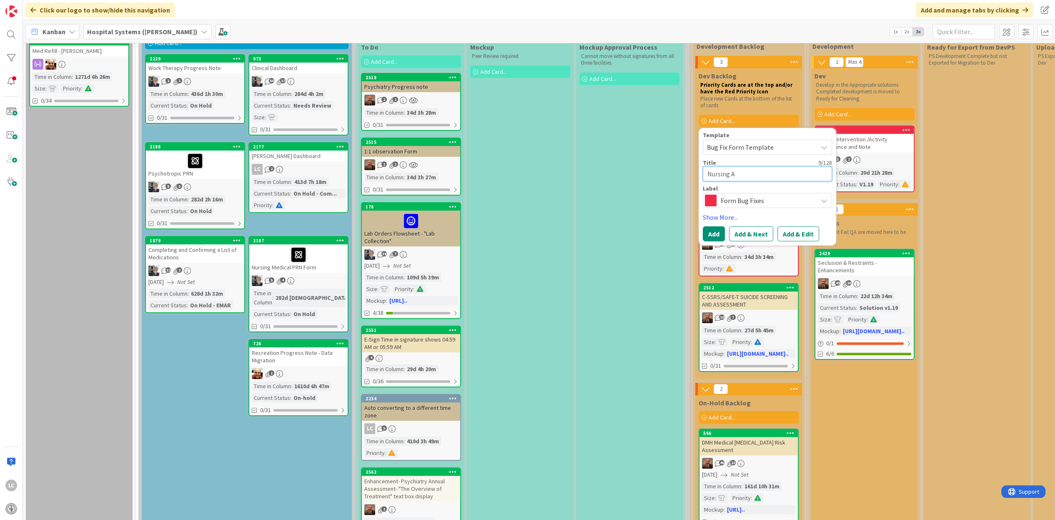
type textarea "Nursing An"
type textarea "x"
type textarea "Nursing [PERSON_NAME]"
type textarea "x"
type textarea "Nursing Annu"
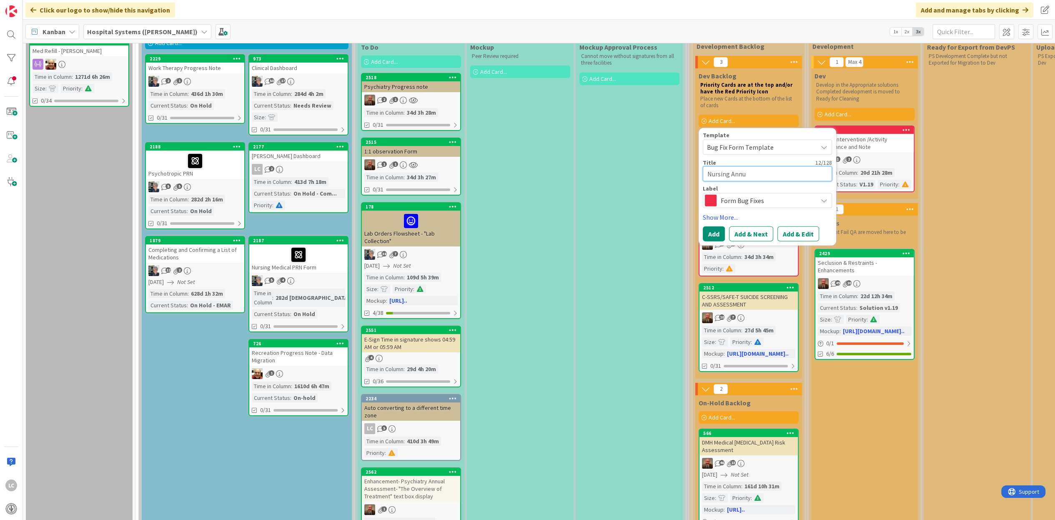
type textarea "x"
type textarea "Nursing Annua"
type textarea "x"
type textarea "Nursing Annual"
type textarea "x"
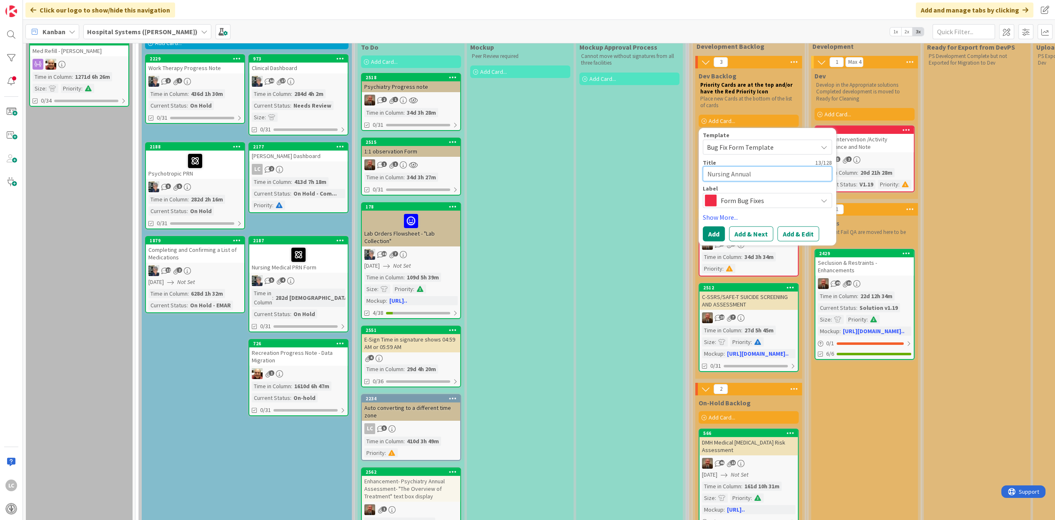
type textarea "Nursing Annual"
type textarea "x"
type textarea "Nursing Annual A"
type textarea "x"
type textarea "Nursing Annual As"
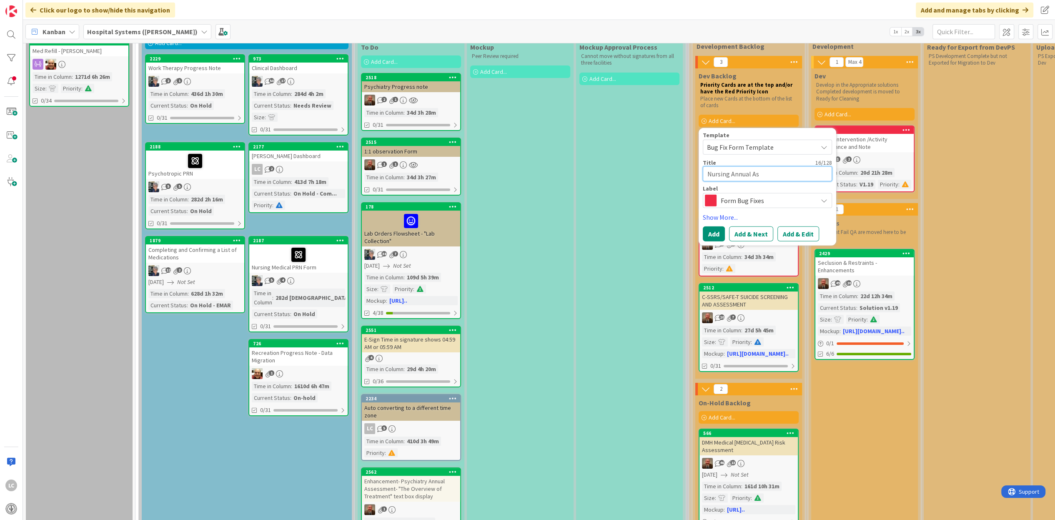
type textarea "x"
type textarea "Nursing Annual Ass"
type textarea "x"
type textarea "Nursing Annual Asse"
type textarea "x"
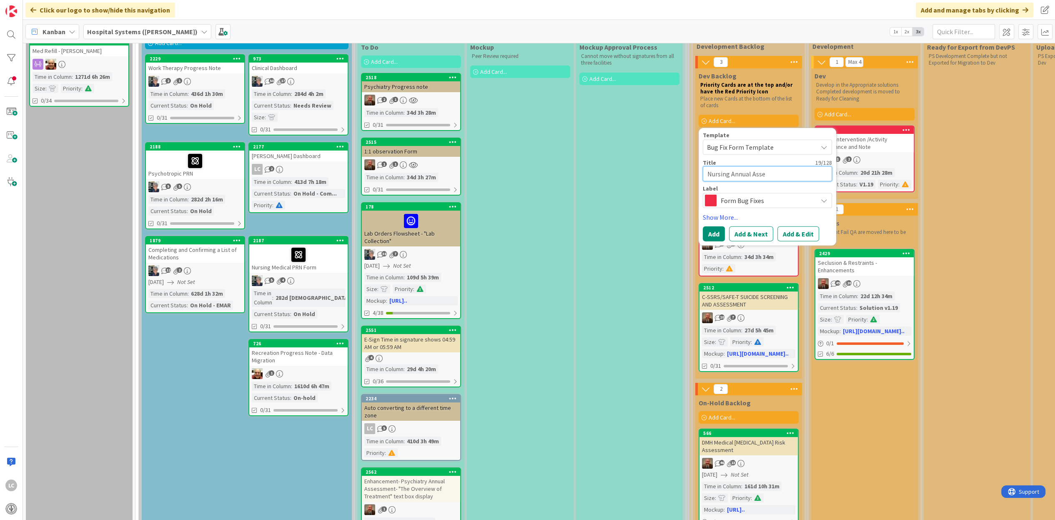
type textarea "Nursing Annual Asses"
type textarea "x"
type textarea "Nursing Annual Assess"
type textarea "x"
type textarea "Nursing Annual Assessm"
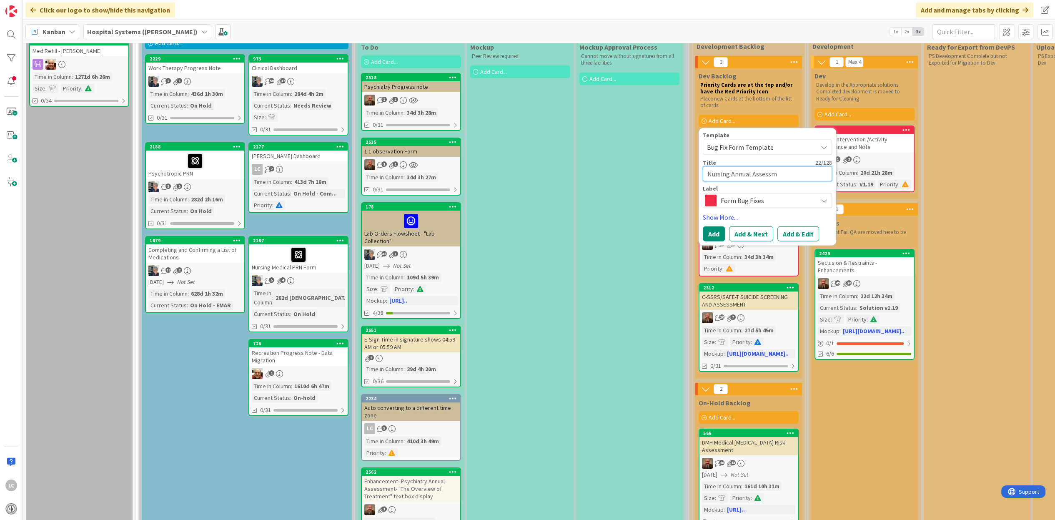
type textarea "x"
type textarea "Nursing Annual Assessme"
type textarea "x"
type textarea "Nursing Annual Assessmen"
type textarea "x"
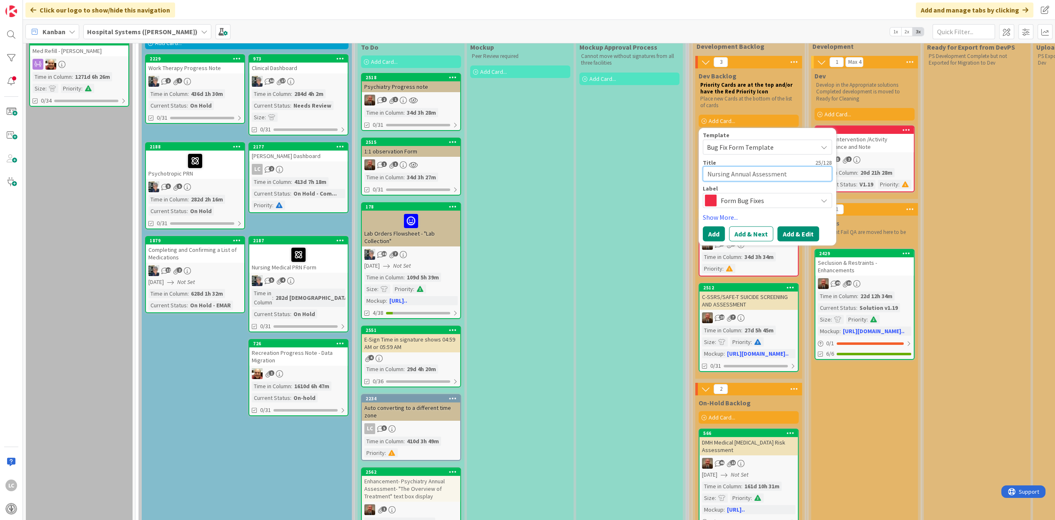
type textarea "Nursing Annual Assessment"
click at [794, 234] on button "Add & Edit" at bounding box center [799, 233] width 42 height 15
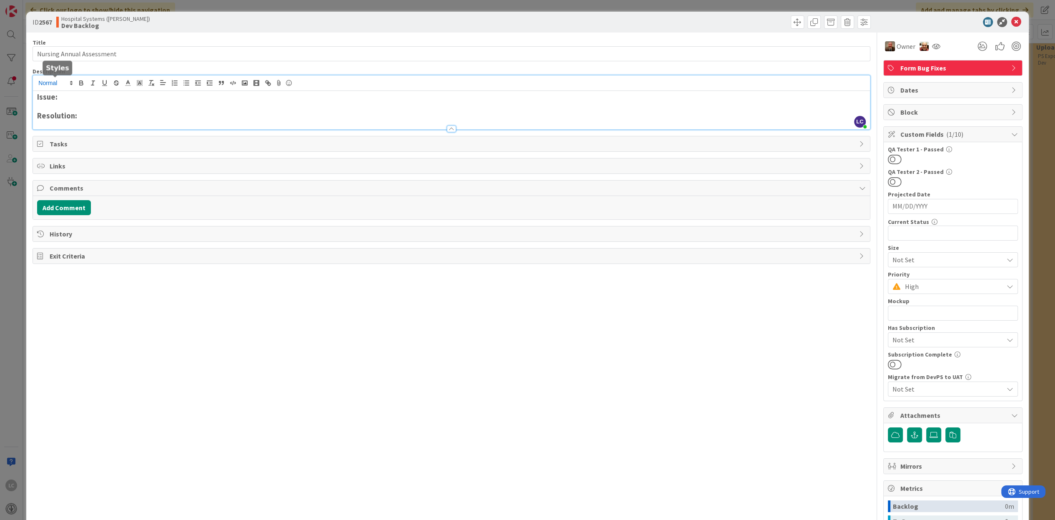
click at [69, 87] on div "LC [PERSON_NAME] just joined Issue: Resolution:" at bounding box center [451, 102] width 837 height 54
click at [240, 95] on strong "Issue: Annual Nursing Assessment: Suicidal Risk Screening are missing the requi…" at bounding box center [195, 97] width 316 height 10
click at [245, 98] on strong "Issue: Annual Nursing Assessment: Suicidal Risk Screening are missing the requi…" at bounding box center [195, 97] width 316 height 10
drag, startPoint x: 304, startPoint y: 97, endPoint x: 309, endPoint y: 97, distance: 4.6
click at [305, 97] on strong "Issue: Annual Nursing Assessment: Suicidal Risk Screening section is missing th…" at bounding box center [206, 97] width 339 height 10
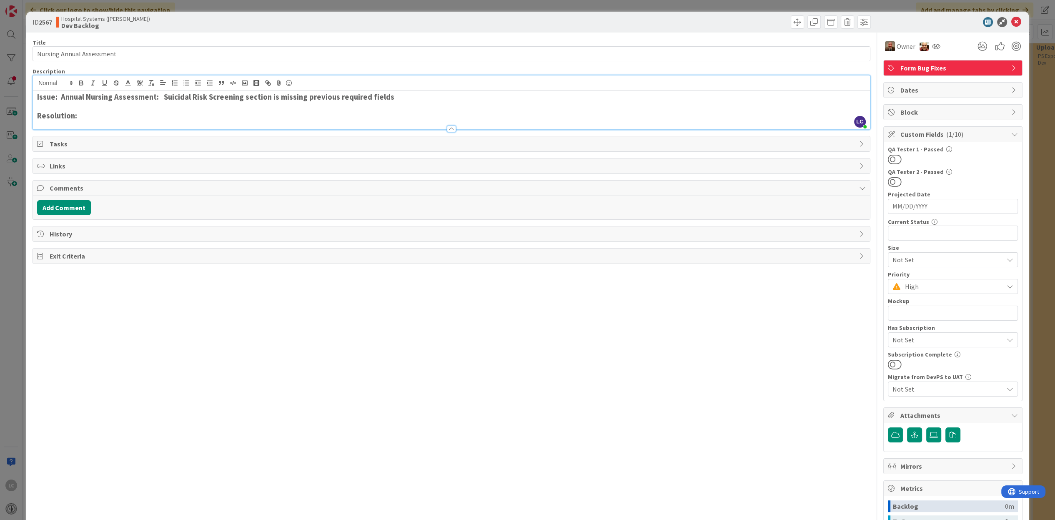
click at [389, 98] on h3 "Issue: Annual Nursing Assessment: Suicidal Risk Screening section is missing pr…" at bounding box center [451, 97] width 828 height 9
click at [930, 433] on icon at bounding box center [934, 435] width 8 height 7
click at [926, 427] on input "file" at bounding box center [926, 427] width 0 height 0
click at [390, 95] on h3 "Issue: Annual Nursing Assessment: Suicidal Risk Screening section is missing pr…" at bounding box center [451, 97] width 828 height 9
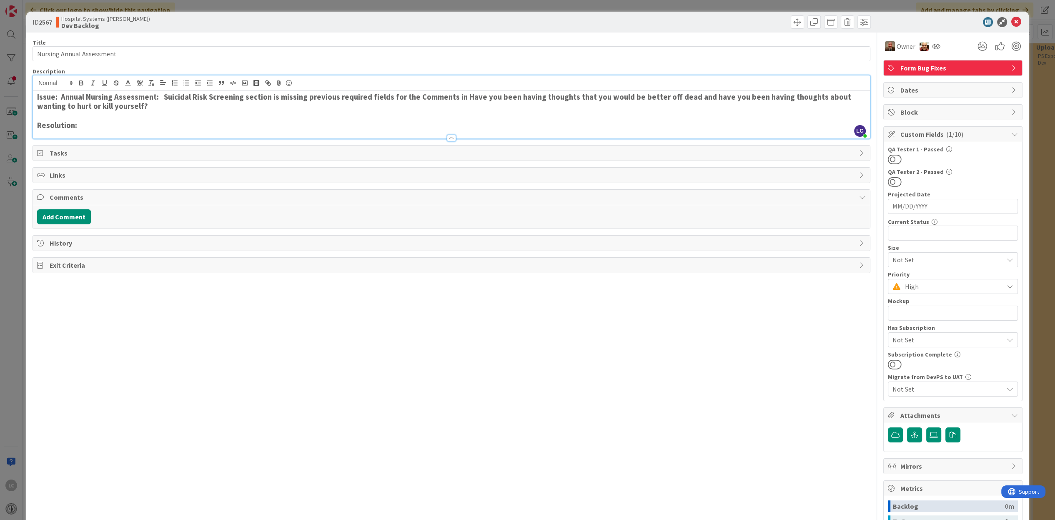
click at [155, 108] on h3 "Issue: Annual Nursing Assessment: Suicidal Risk Screening section is missing pr…" at bounding box center [451, 102] width 828 height 19
click at [950, 433] on icon "button" at bounding box center [953, 435] width 7 height 7
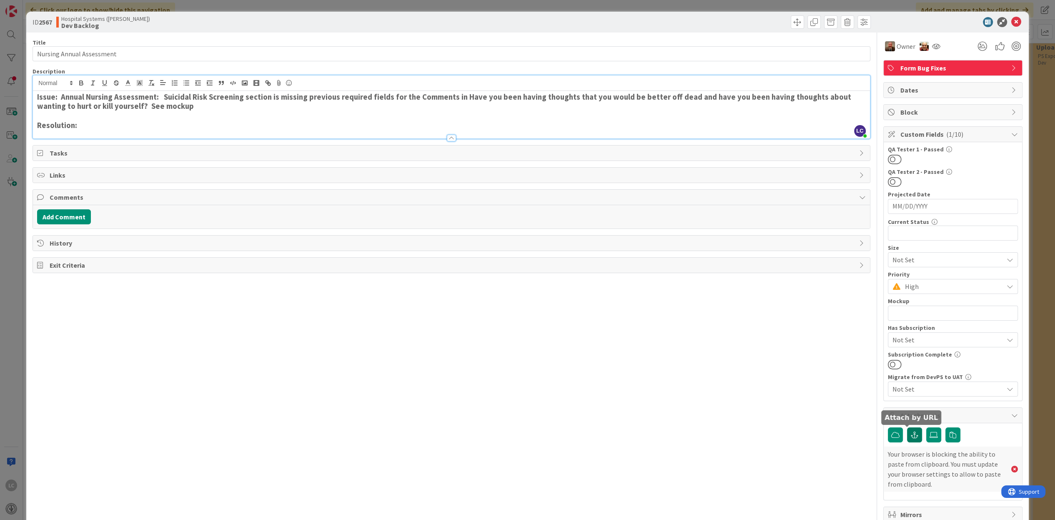
click at [911, 433] on icon "button" at bounding box center [915, 435] width 8 height 7
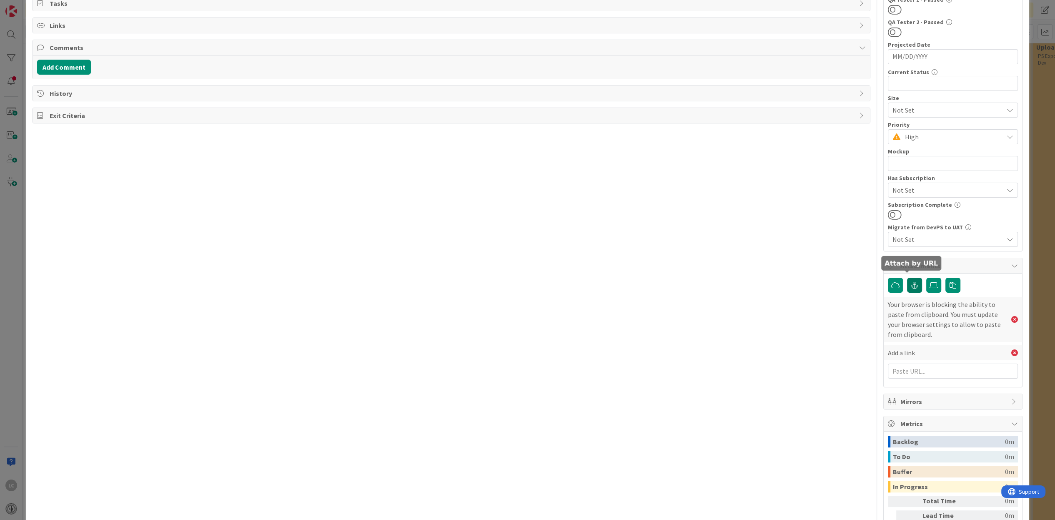
scroll to position [156, 0]
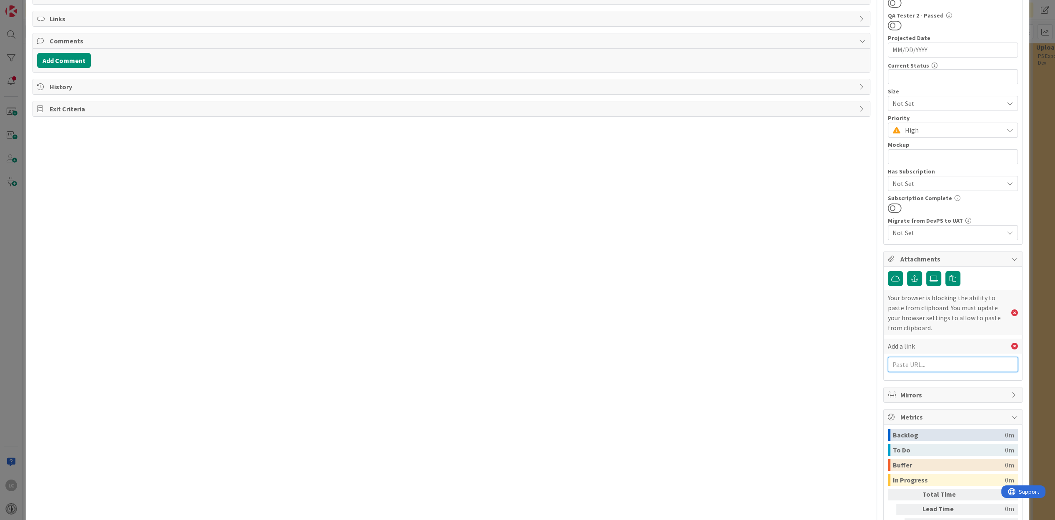
click at [891, 365] on input "text" at bounding box center [953, 364] width 130 height 15
click at [903, 364] on input "text" at bounding box center [953, 364] width 130 height 15
paste input "[URL][DOMAIN_NAME]"
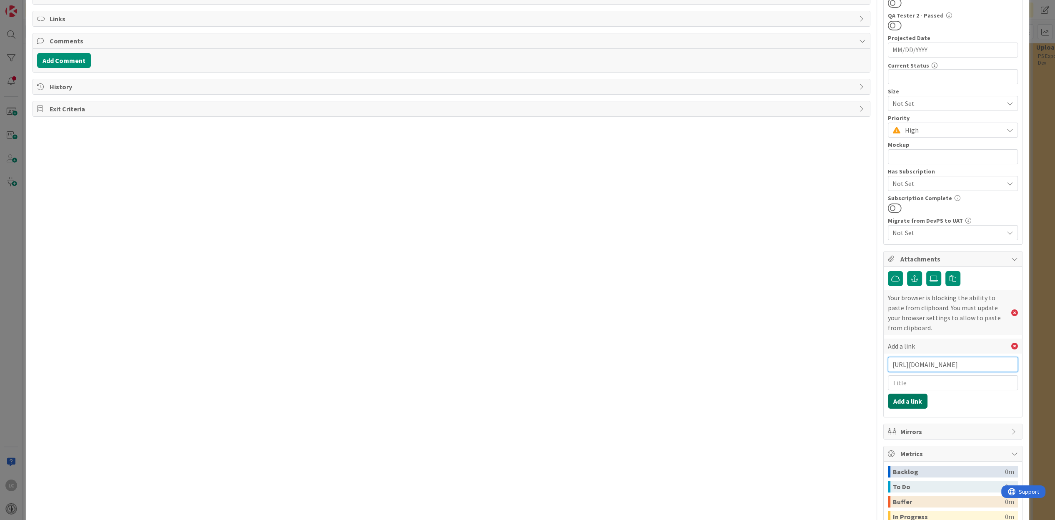
type input "[URL][DOMAIN_NAME]"
click at [899, 400] on button "Add a link" at bounding box center [908, 401] width 40 height 15
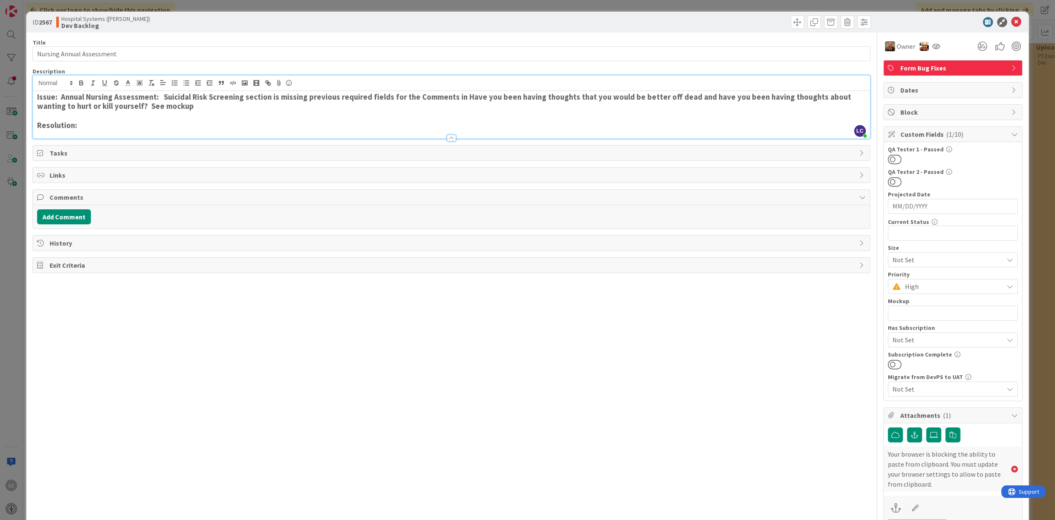
click at [60, 98] on strong "Issue: Annual Nursing Assessment: Suicidal Risk Screening section is missing pr…" at bounding box center [445, 101] width 816 height 19
drag, startPoint x: 40, startPoint y: 25, endPoint x: 53, endPoint y: 22, distance: 13.3
click at [52, 22] on b "2567" at bounding box center [45, 22] width 13 height 8
drag, startPoint x: 53, startPoint y: 22, endPoint x: 43, endPoint y: 21, distance: 9.6
copy b "2567"
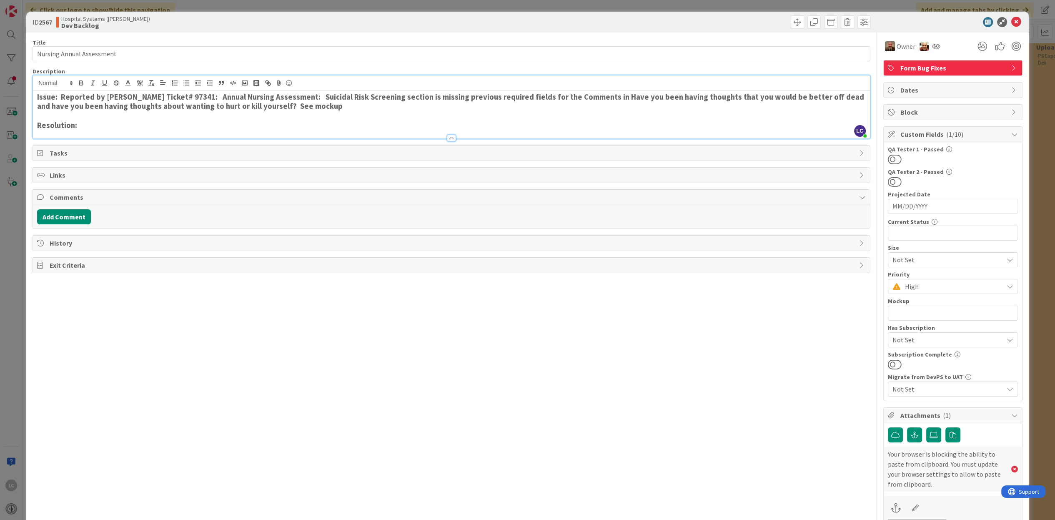
click at [362, 120] on p at bounding box center [451, 116] width 828 height 10
click at [1012, 23] on icon at bounding box center [1017, 22] width 10 height 10
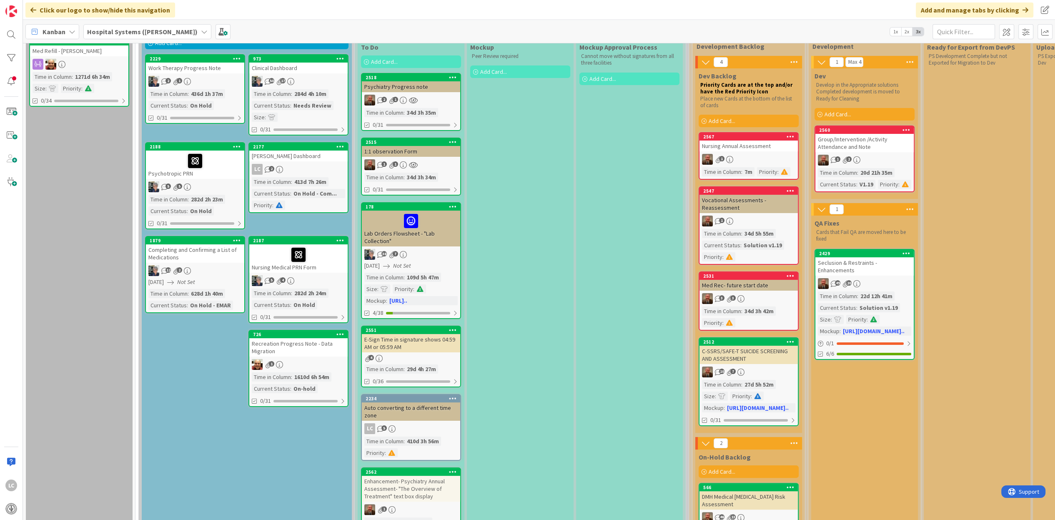
click at [594, 420] on div "Mockup Approval Process Cannot move without signatures from all three facilitie…" at bounding box center [629, 358] width 107 height 637
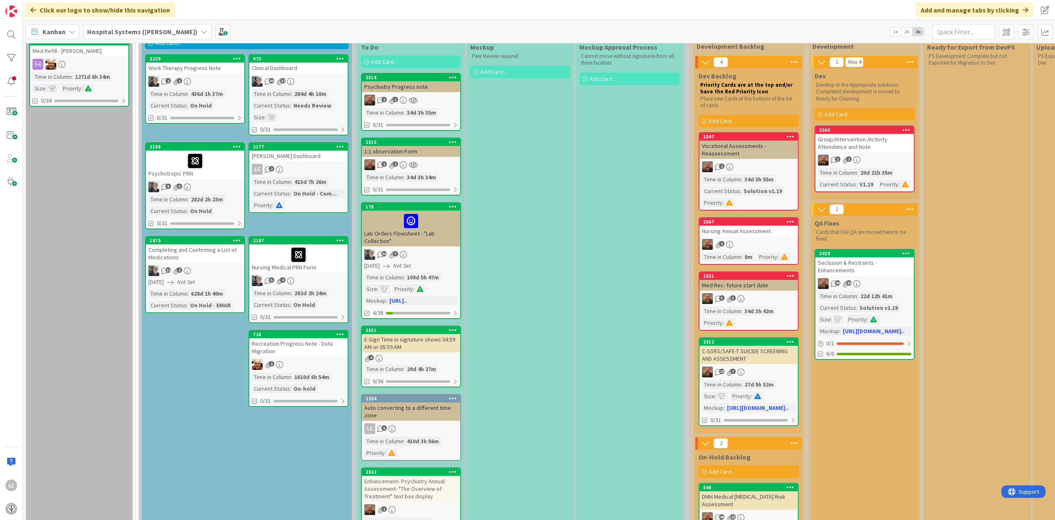
click at [597, 233] on div "Mockup Approval Process Cannot move without signatures from all three facilitie…" at bounding box center [629, 358] width 107 height 637
